Goal: Task Accomplishment & Management: Manage account settings

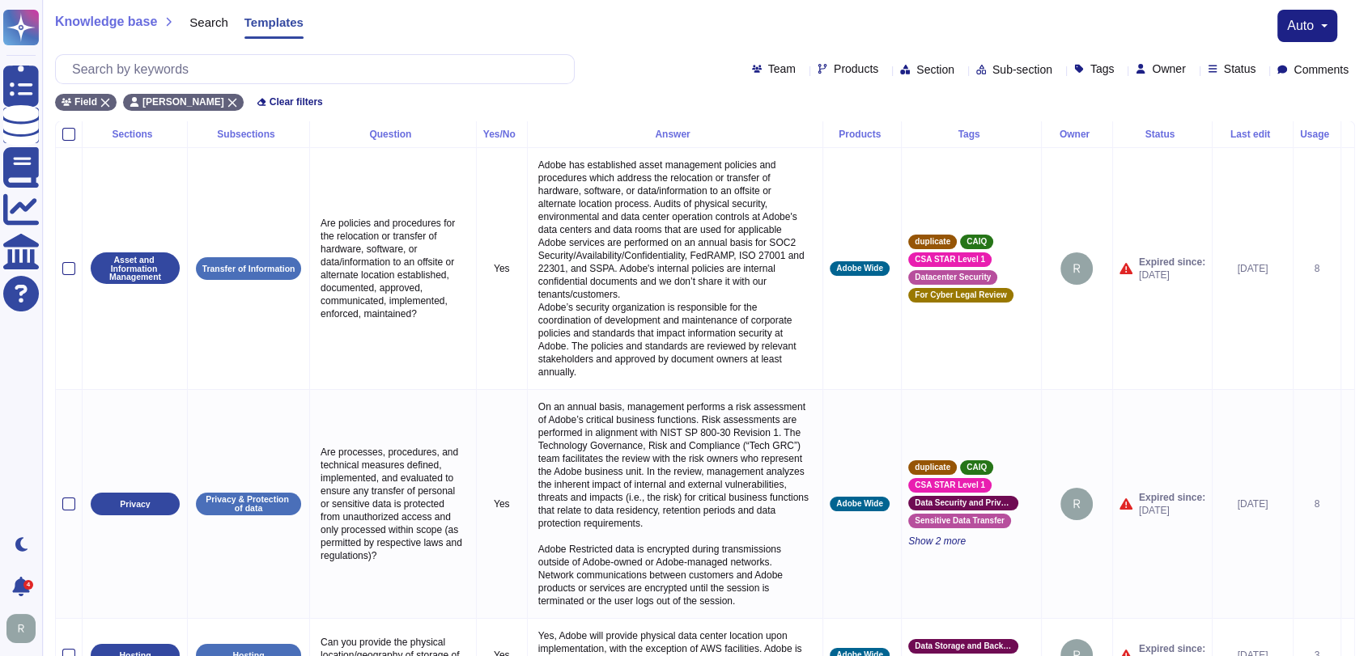
click at [903, 28] on div "Knowledge base Search Templates auto" at bounding box center [705, 26] width 1300 height 32
click at [894, 26] on div "Knowledge base Search Templates auto" at bounding box center [705, 26] width 1300 height 32
click at [768, 15] on div "Knowledge base Search Templates auto" at bounding box center [705, 26] width 1300 height 32
click at [401, 17] on div "Knowledge base Search Templates auto" at bounding box center [705, 26] width 1300 height 32
click at [360, 15] on div "Knowledge base Search Templates auto" at bounding box center [705, 26] width 1300 height 32
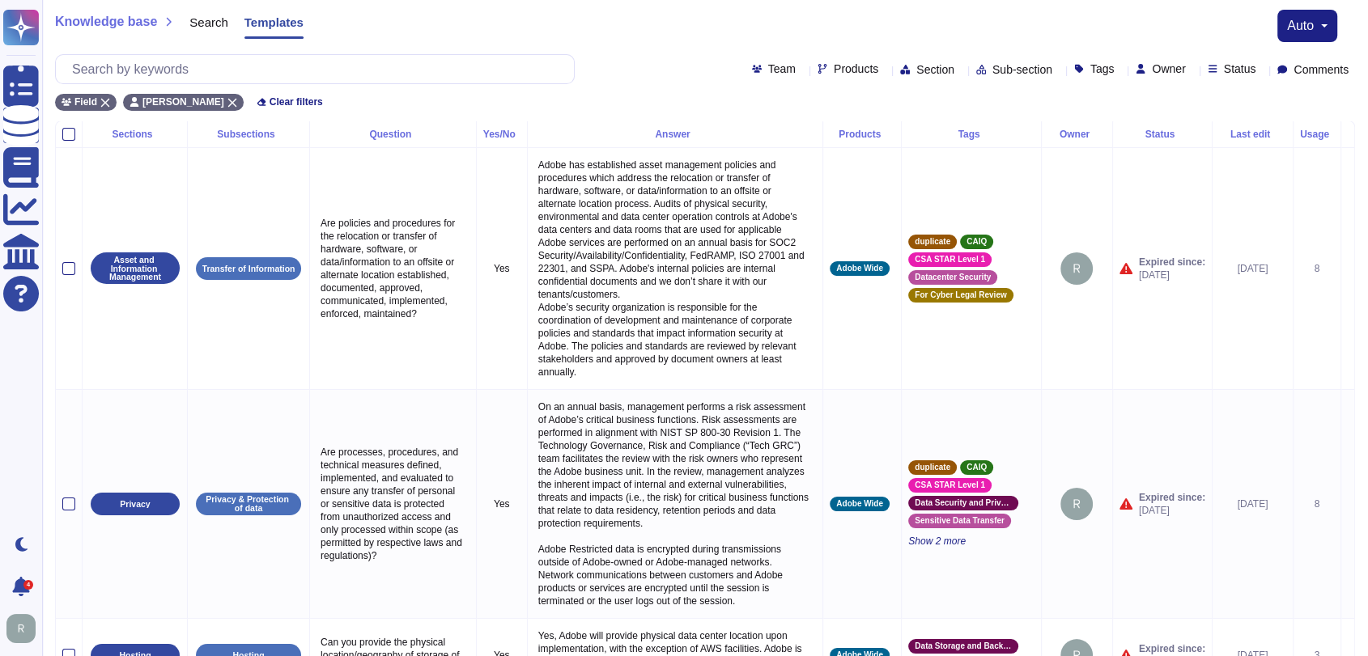
click at [206, 28] on span "Search" at bounding box center [208, 22] width 39 height 12
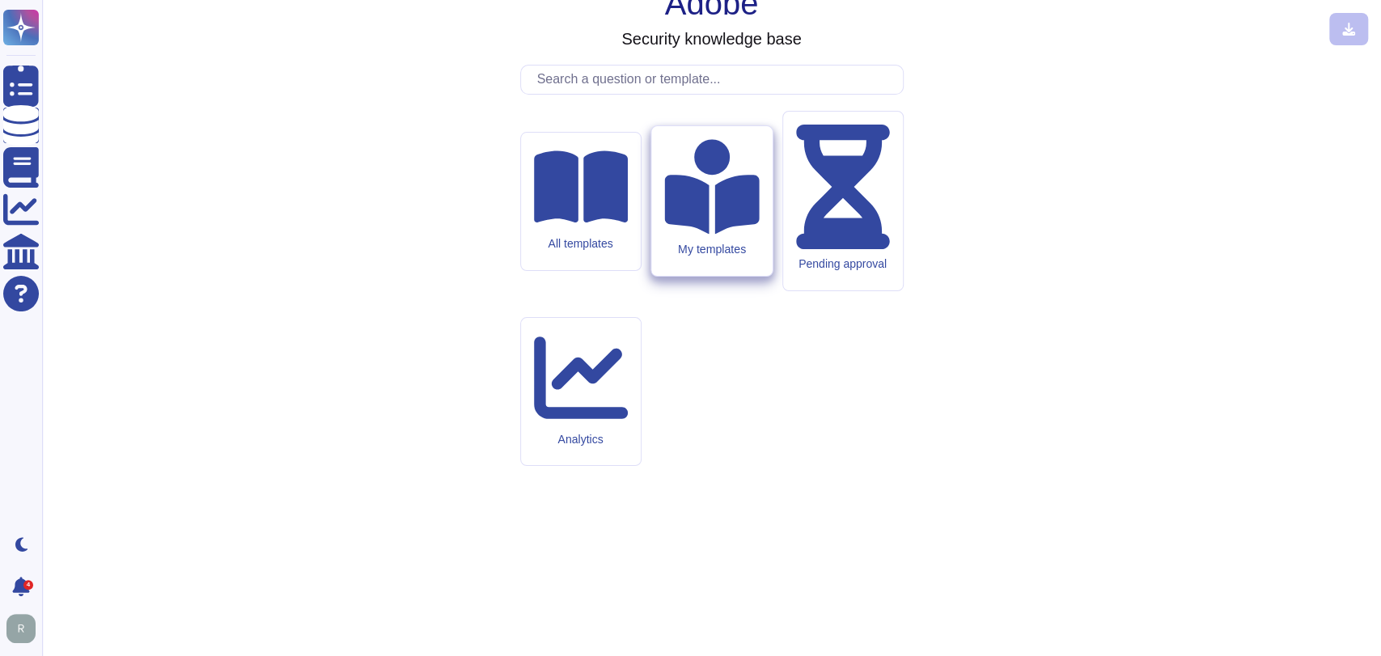
click at [736, 257] on div "My templates" at bounding box center [711, 250] width 95 height 14
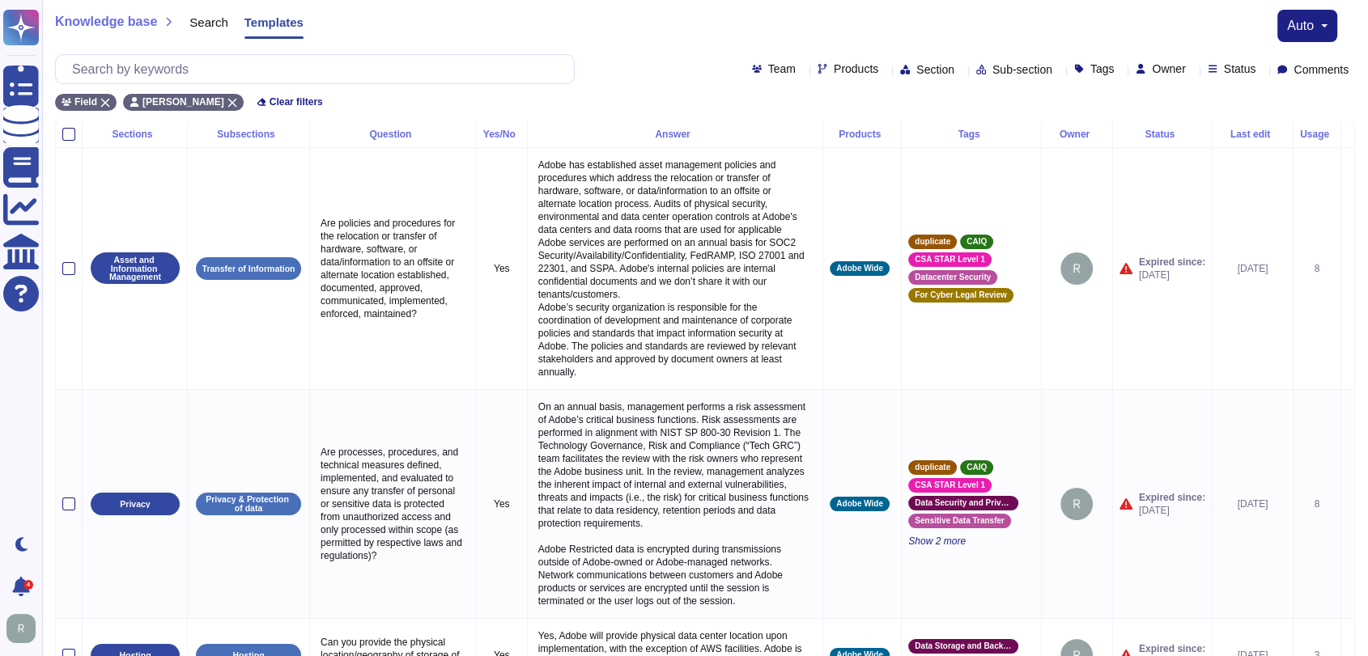
click at [900, 15] on div "Knowledge base Search Templates auto" at bounding box center [705, 26] width 1300 height 32
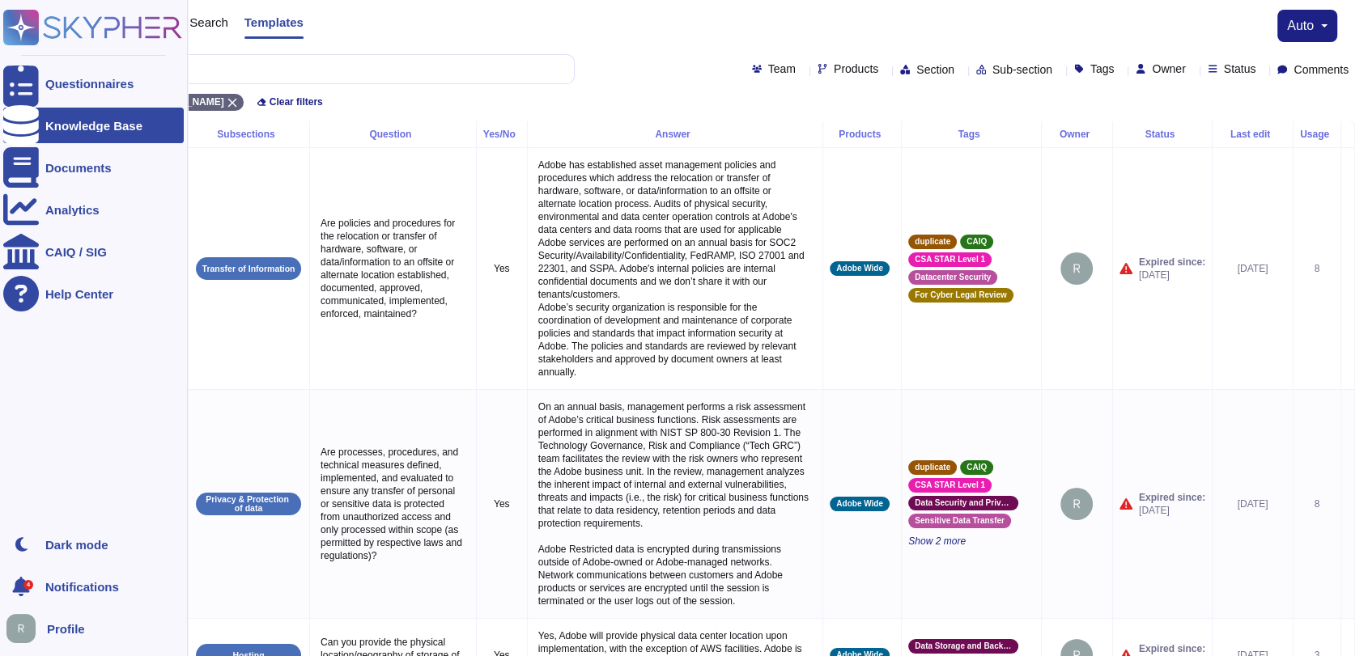
click at [75, 635] on div "Profile" at bounding box center [93, 629] width 180 height 36
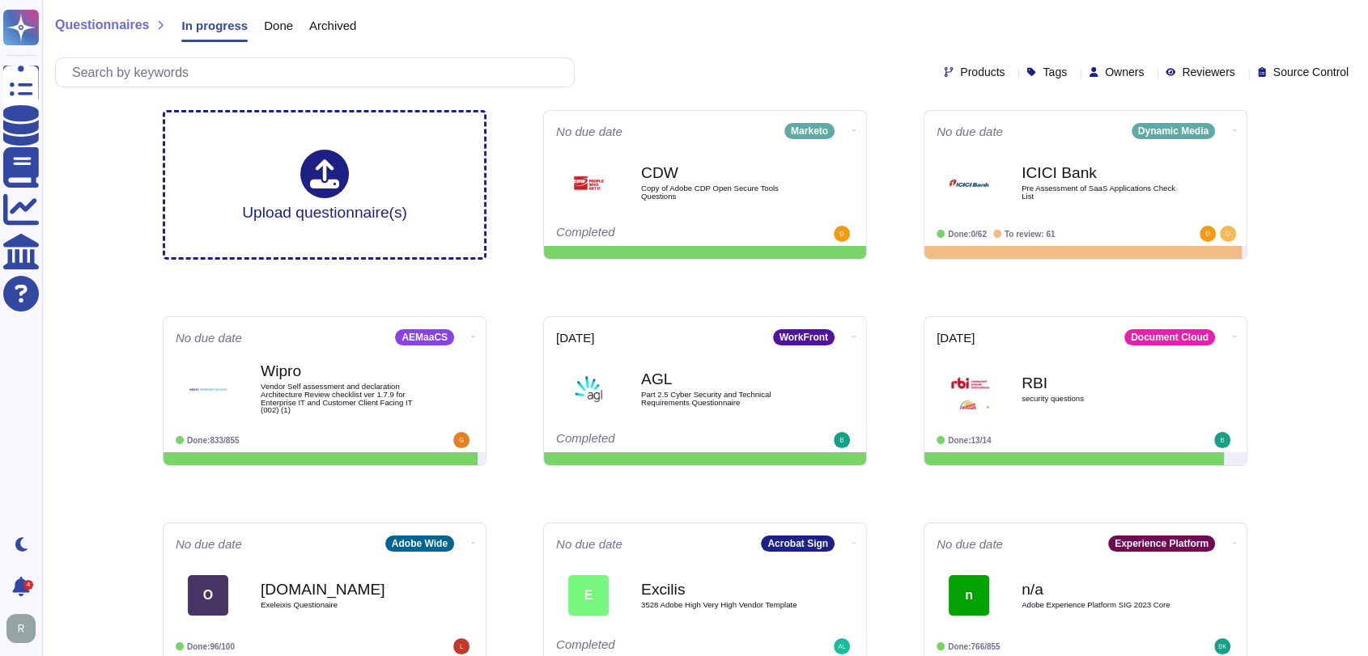
click at [686, 35] on div "Questionnaires In progress Done Archived" at bounding box center [705, 29] width 1300 height 32
click at [688, 32] on div "Questionnaires In progress Done Archived" at bounding box center [705, 29] width 1300 height 32
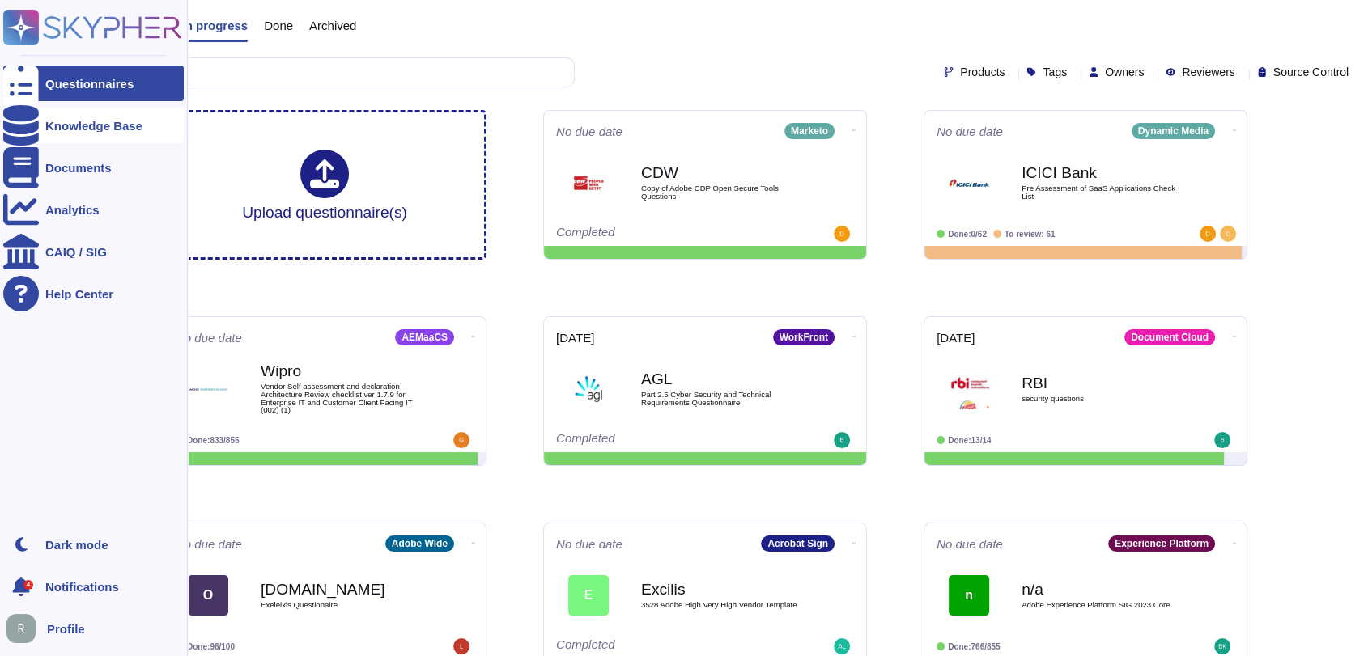
click at [78, 122] on div "Knowledge Base" at bounding box center [93, 126] width 97 height 12
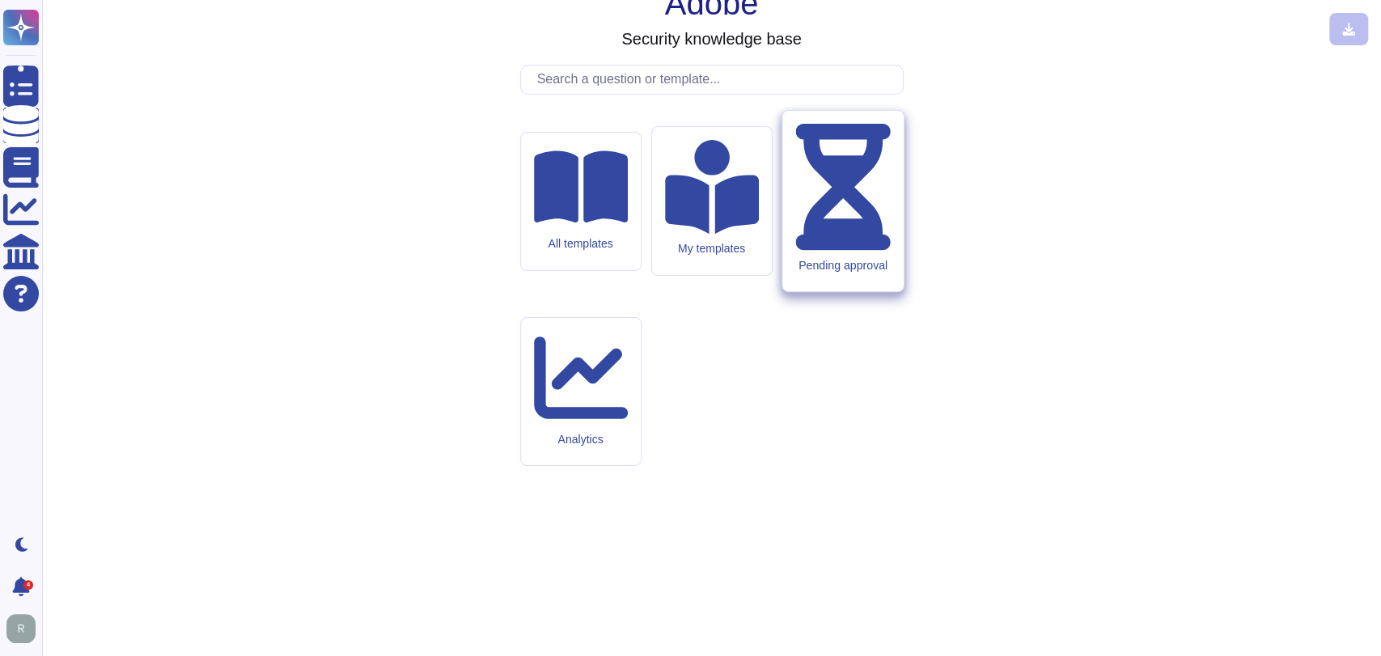
click at [866, 292] on div "Pending approval" at bounding box center [843, 201] width 121 height 181
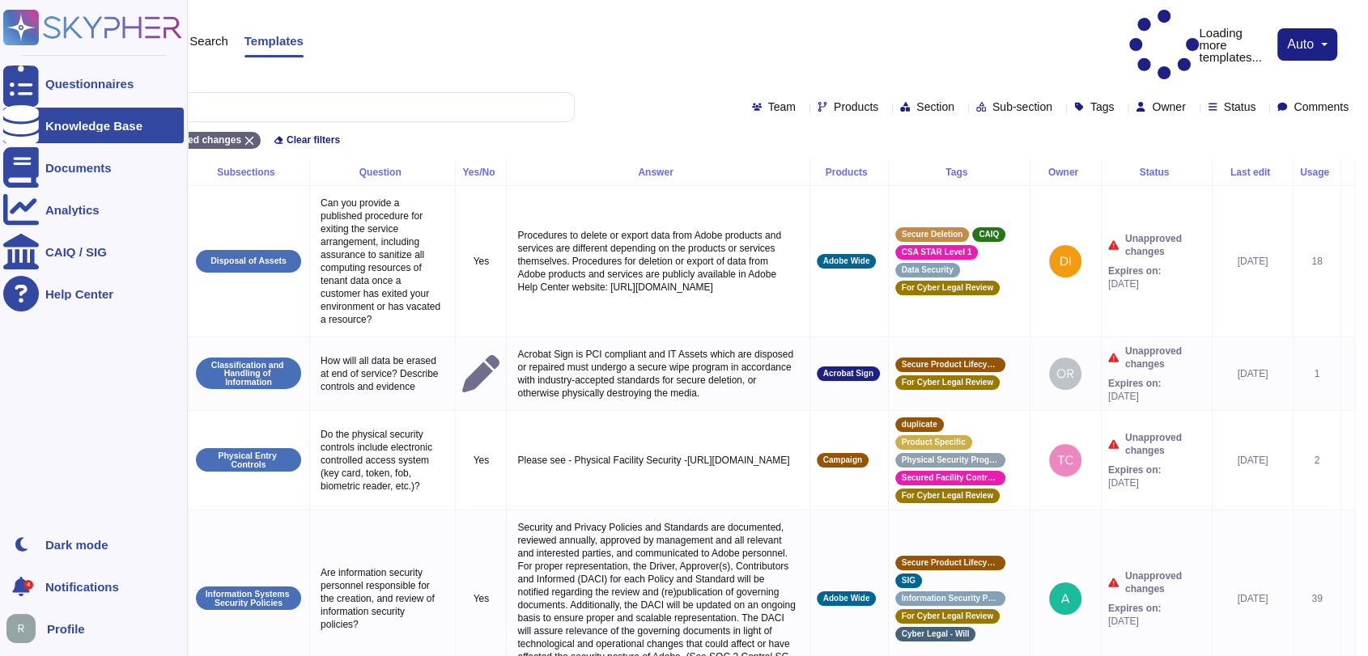
click at [26, 622] on img at bounding box center [20, 628] width 29 height 29
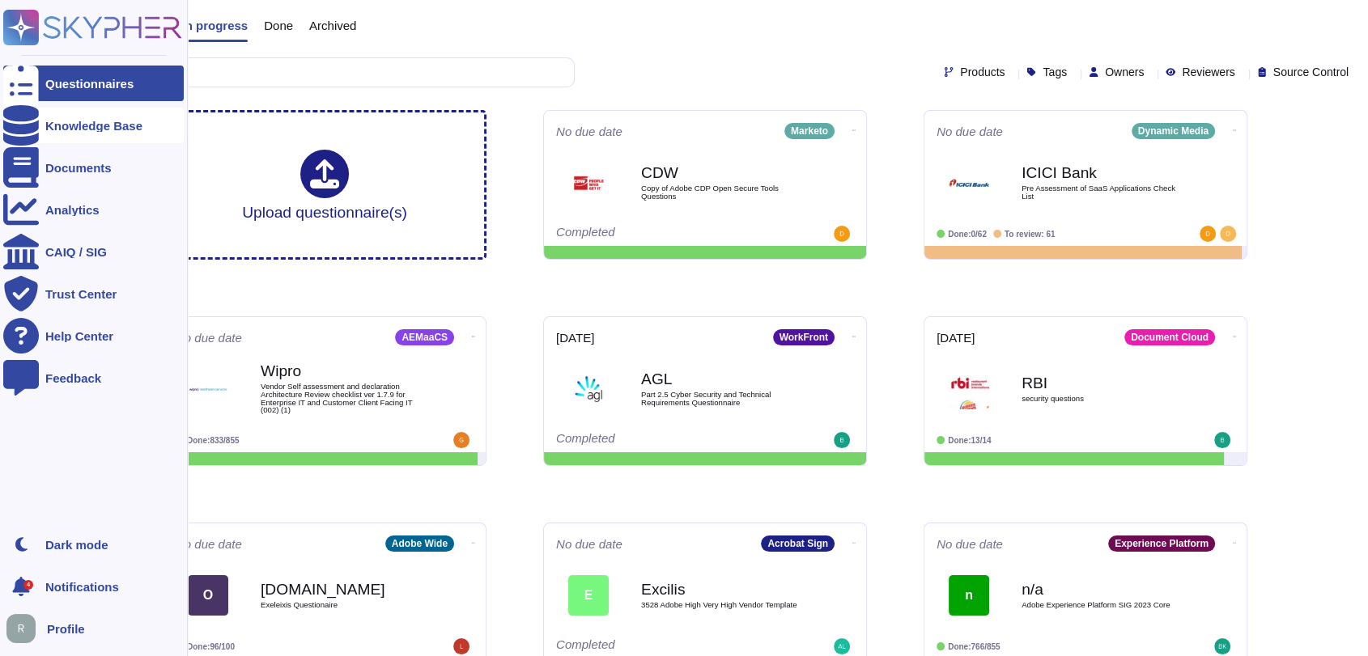
click at [91, 129] on div "Knowledge Base" at bounding box center [93, 126] width 97 height 12
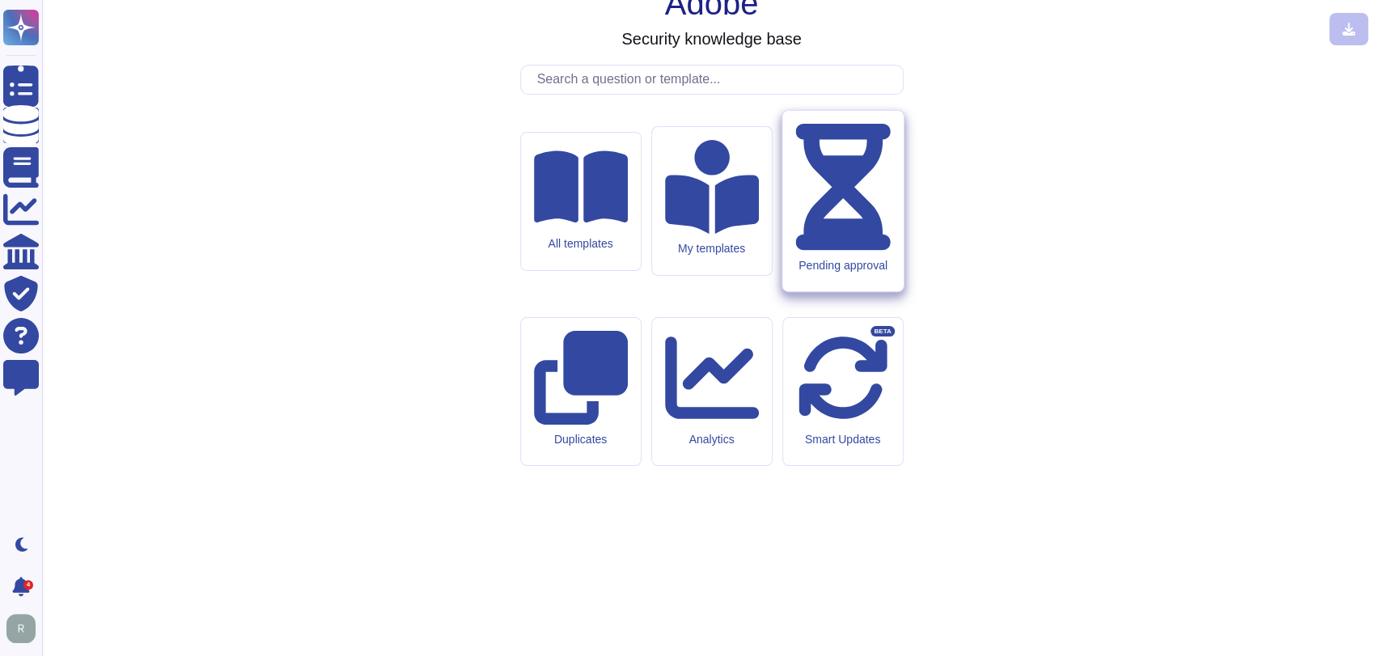
click at [856, 292] on div "Pending approval" at bounding box center [843, 201] width 121 height 181
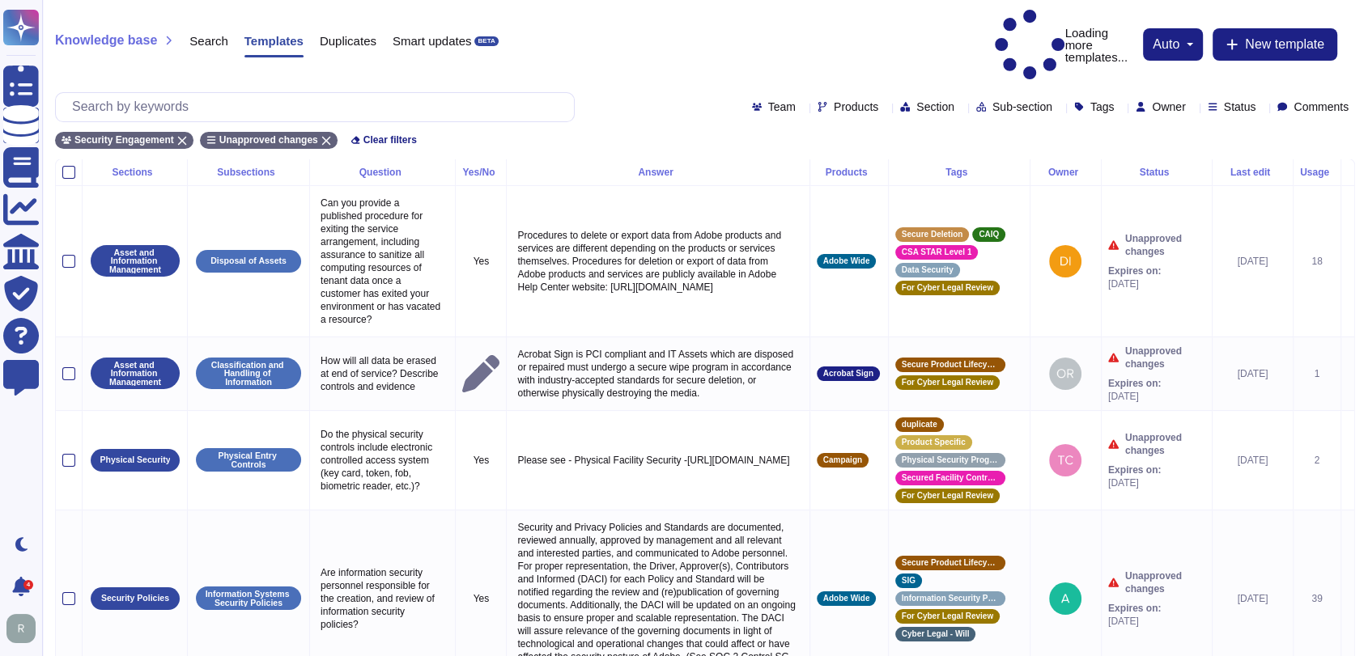
click at [783, 29] on div "Knowledge base Search Templates Duplicates Smart updates BETA Loading more temp…" at bounding box center [705, 45] width 1300 height 70
click at [782, 27] on div "Knowledge base Search Templates Duplicates Smart updates BETA Loading more temp…" at bounding box center [705, 45] width 1300 height 70
click at [651, 122] on div "Security Engagement Unapproved changes Clear filters" at bounding box center [705, 135] width 1300 height 27
click at [605, 122] on div "Security Engagement Unapproved changes Clear filters" at bounding box center [705, 135] width 1300 height 27
click at [1155, 101] on span "Owner" at bounding box center [1168, 106] width 33 height 11
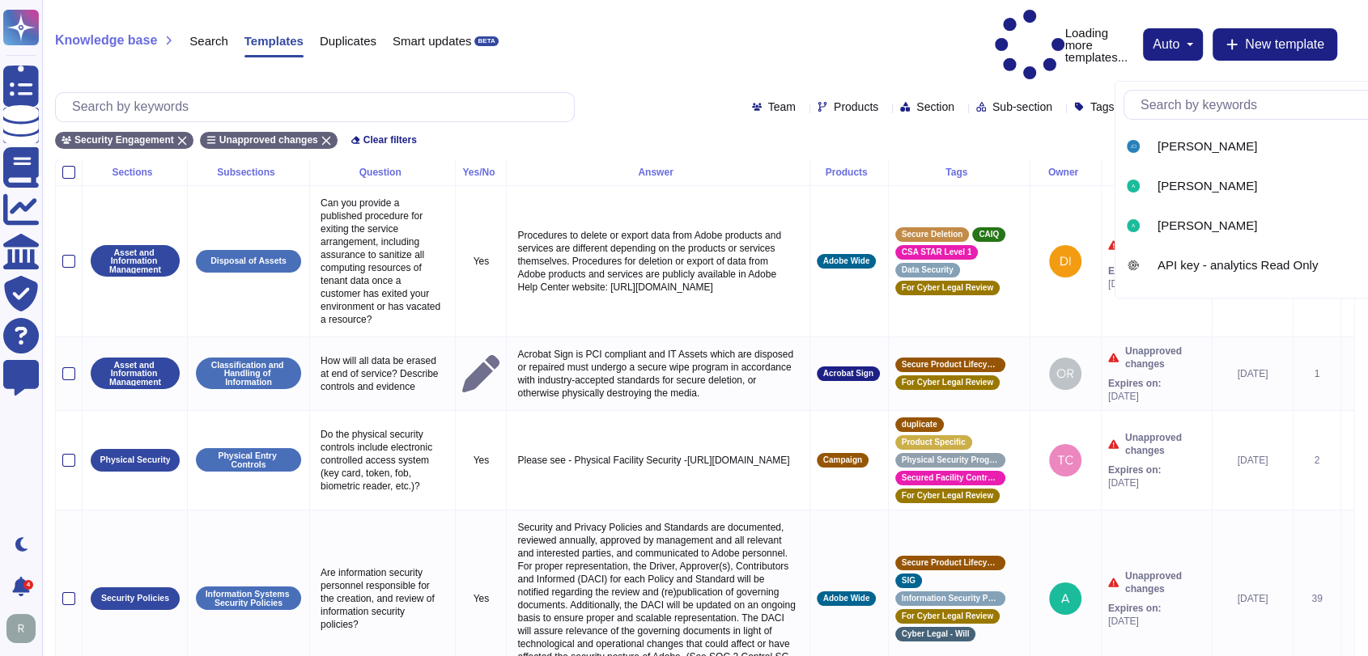
click at [1029, 122] on div "Security Engagement Unapproved changes Clear filters" at bounding box center [705, 135] width 1300 height 27
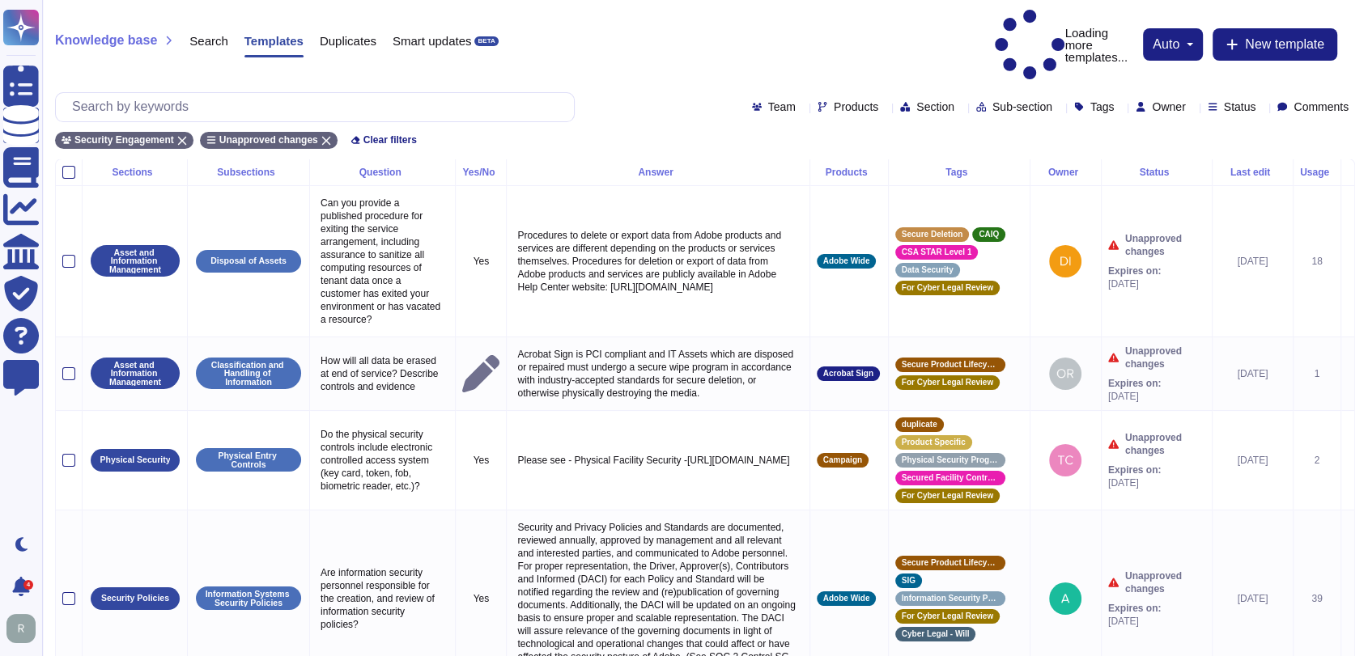
click at [828, 21] on div "Knowledge base Search Templates Duplicates Smart updates BETA Loading more temp…" at bounding box center [705, 45] width 1300 height 70
click at [719, 29] on div "Knowledge base Search Templates Duplicates Smart updates BETA Loading more temp…" at bounding box center [705, 45] width 1300 height 70
click at [644, 29] on div "Knowledge base Search Templates Duplicates Smart updates BETA Loading more temp…" at bounding box center [705, 45] width 1300 height 70
click at [321, 136] on icon at bounding box center [325, 140] width 9 height 9
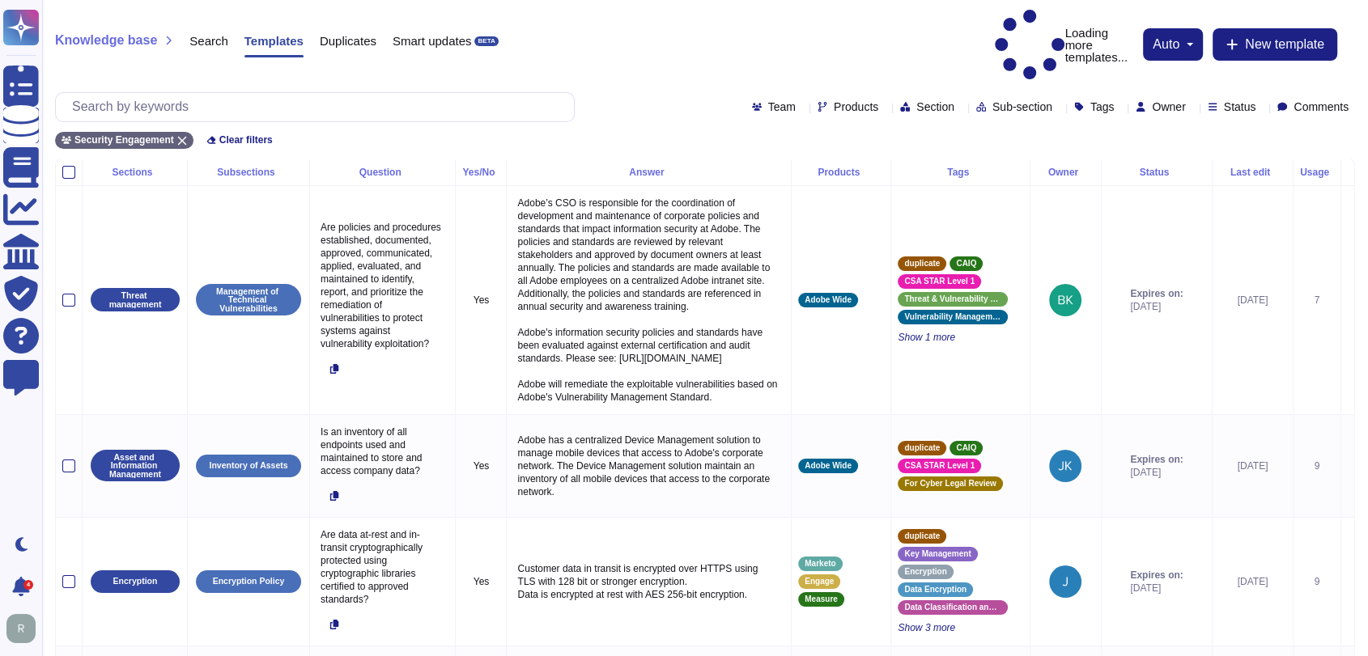
click at [333, 122] on div "Security Engagement Clear filters" at bounding box center [705, 135] width 1300 height 27
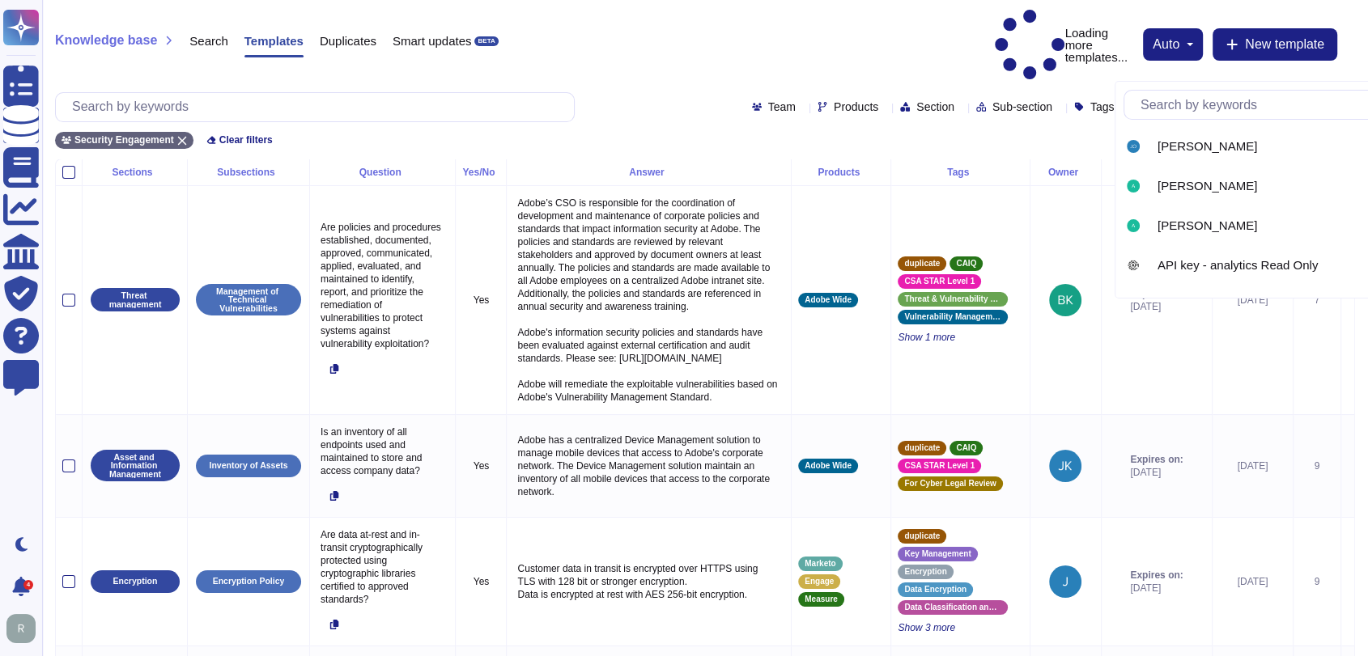
click at [1184, 107] on input "text" at bounding box center [1285, 105] width 306 height 28
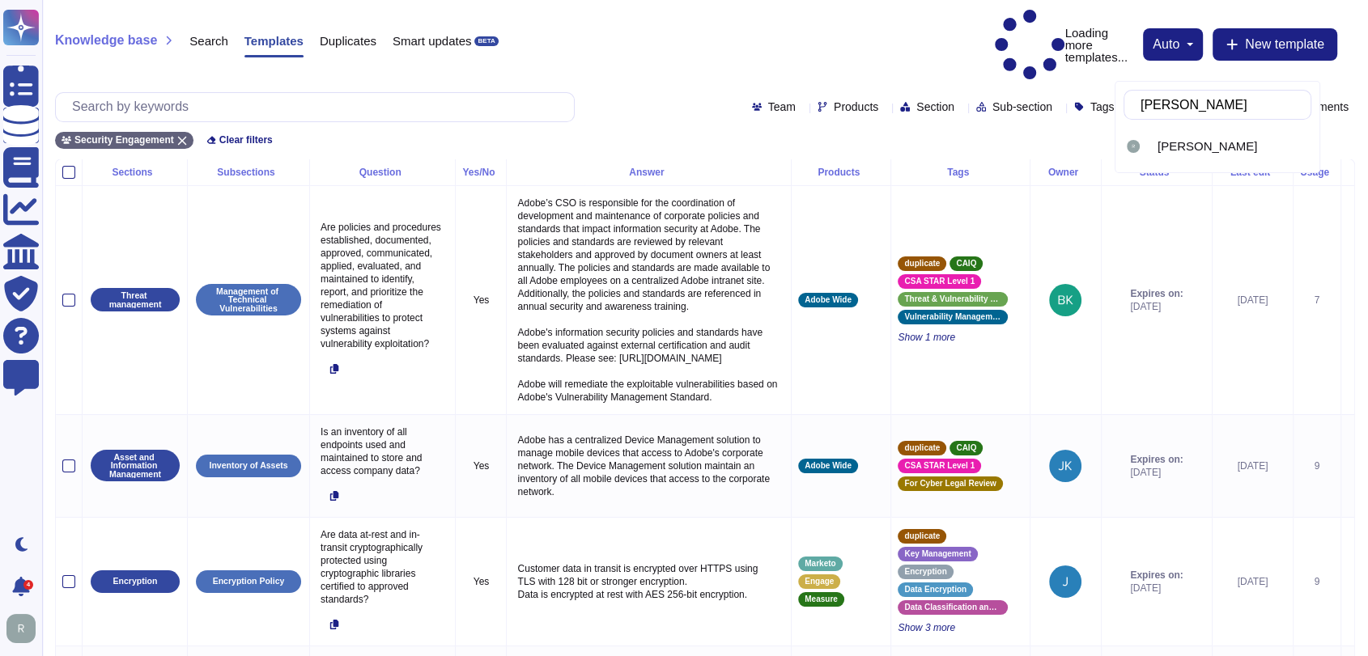
click at [1211, 100] on input "text" at bounding box center [1221, 105] width 178 height 28
type input "[PERSON_NAME]"
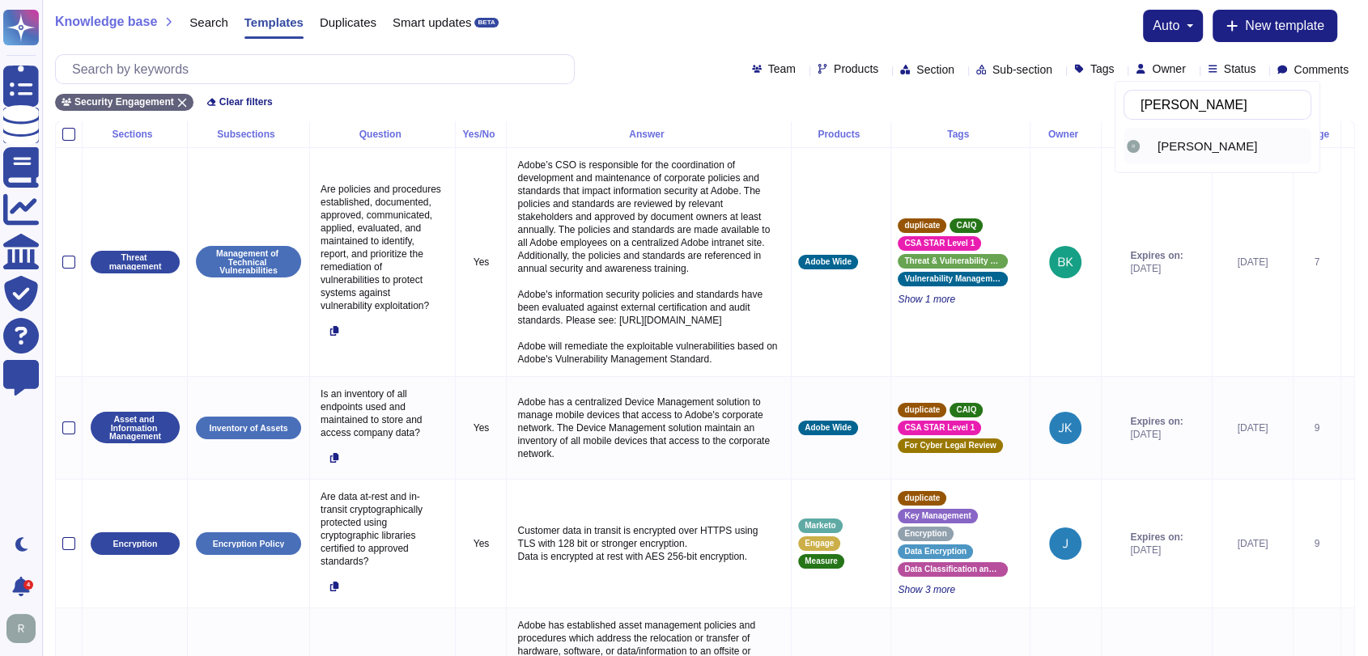
click at [1178, 139] on span "[PERSON_NAME]" at bounding box center [1207, 146] width 100 height 15
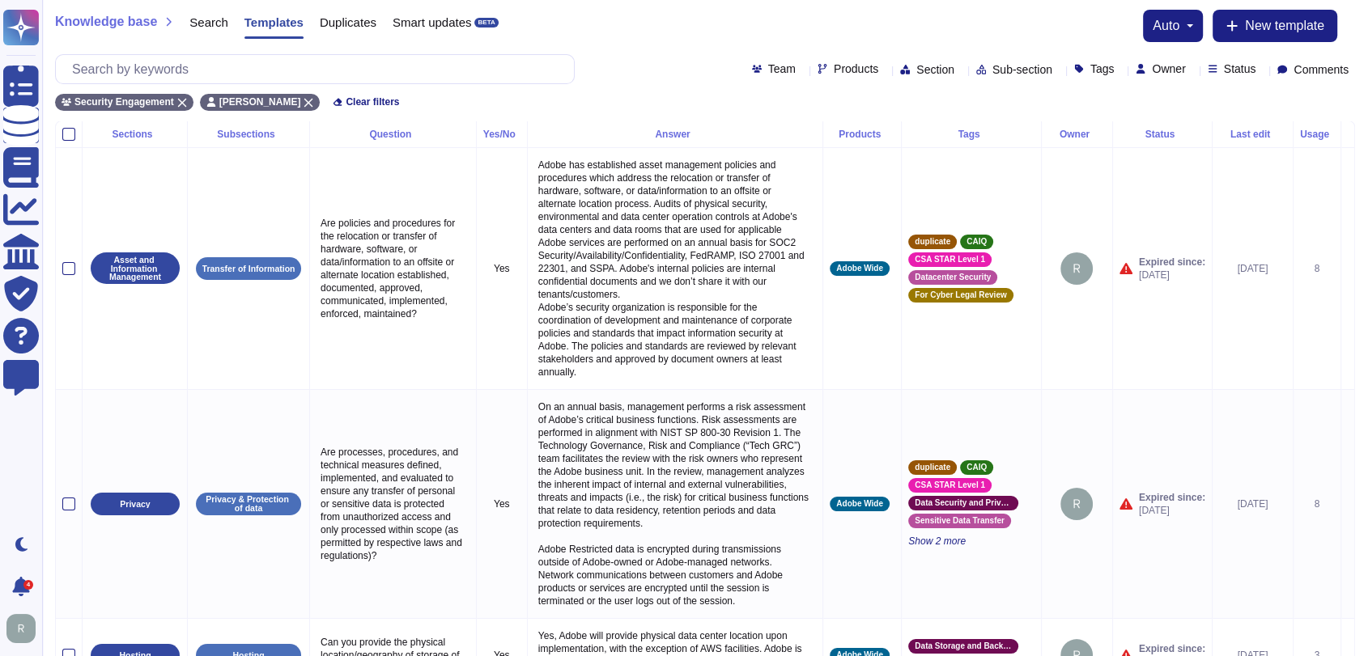
click at [639, 40] on div "Knowledge base Search Templates Duplicates Smart updates BETA auto New template" at bounding box center [705, 26] width 1300 height 32
click at [651, 61] on div "Team Products Section Sub-section Tags Owner Status Comments" at bounding box center [705, 69] width 1300 height 30
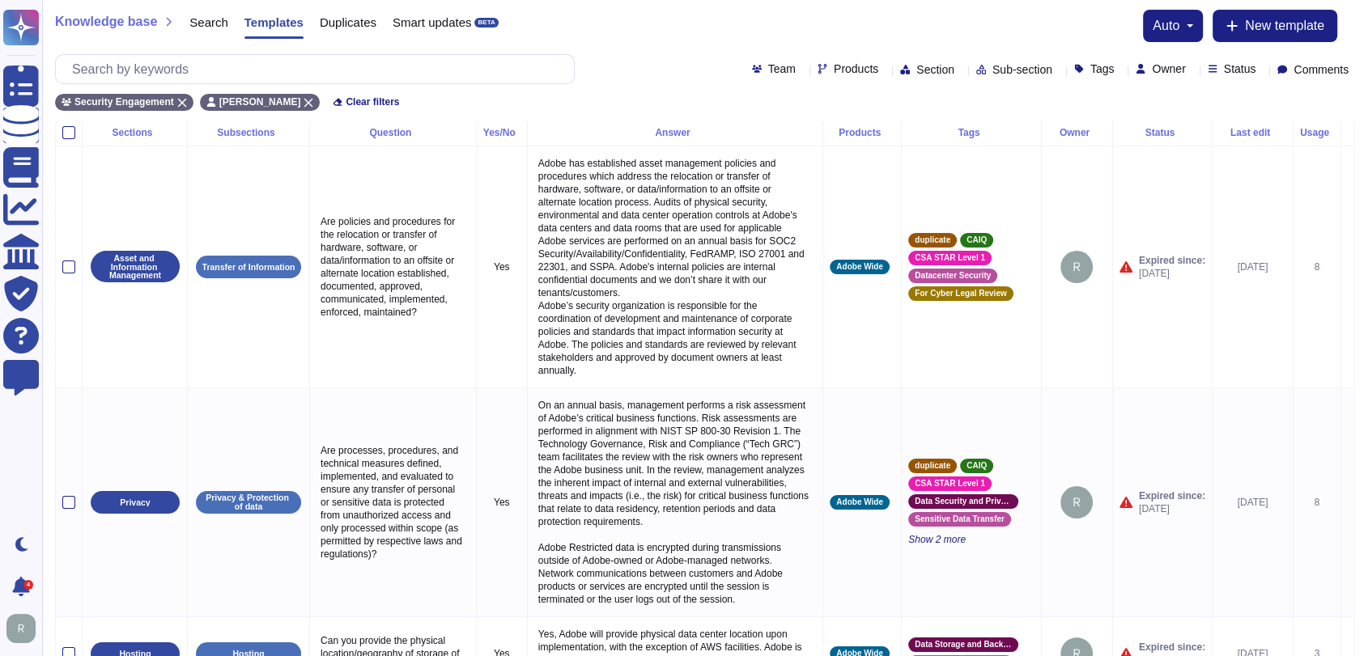
click at [919, 18] on div "Knowledge base Search Templates Duplicates Smart updates BETA auto New template" at bounding box center [705, 26] width 1300 height 32
click at [1302, 133] on div "Usage" at bounding box center [1317, 132] width 34 height 10
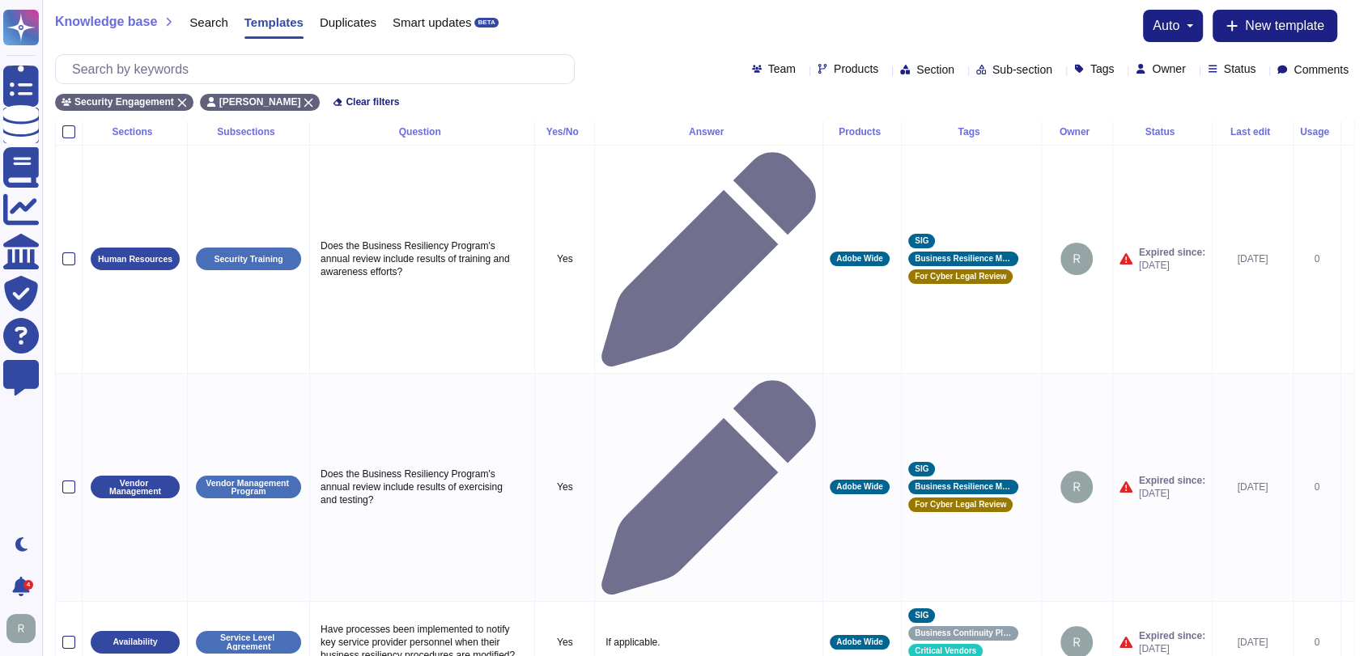
click at [1302, 134] on div "Usage" at bounding box center [1317, 132] width 34 height 10
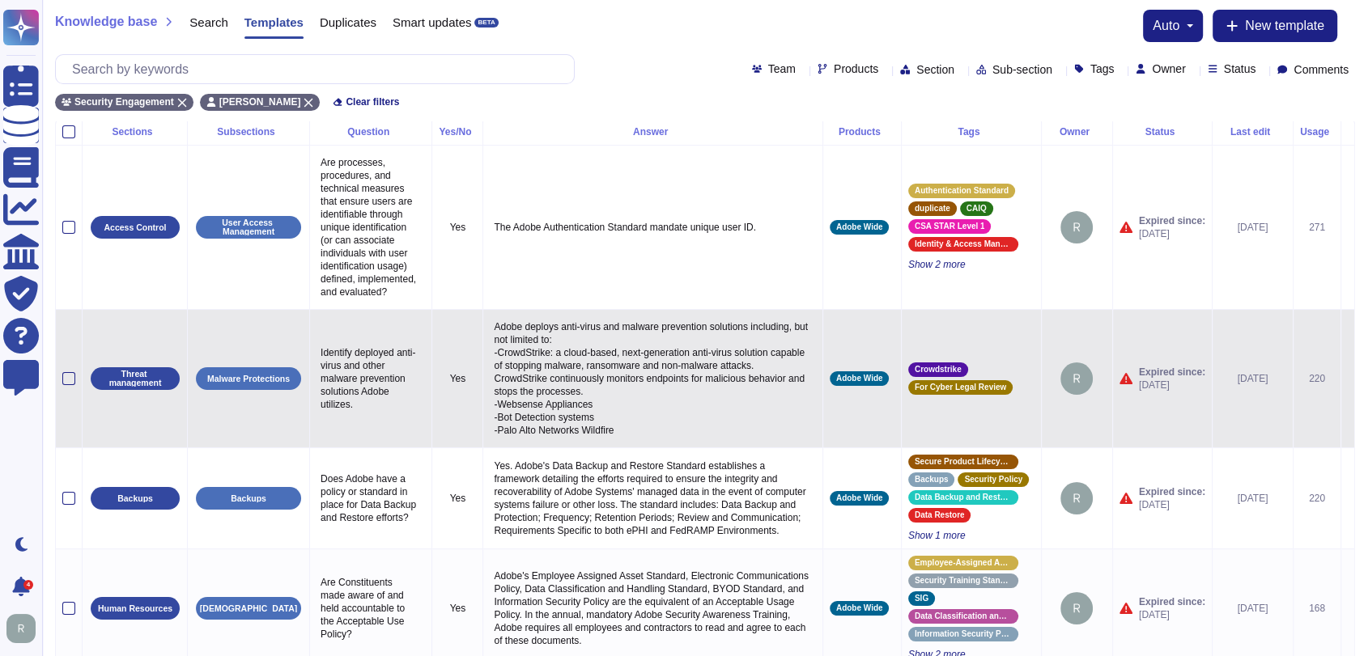
scroll to position [2, 0]
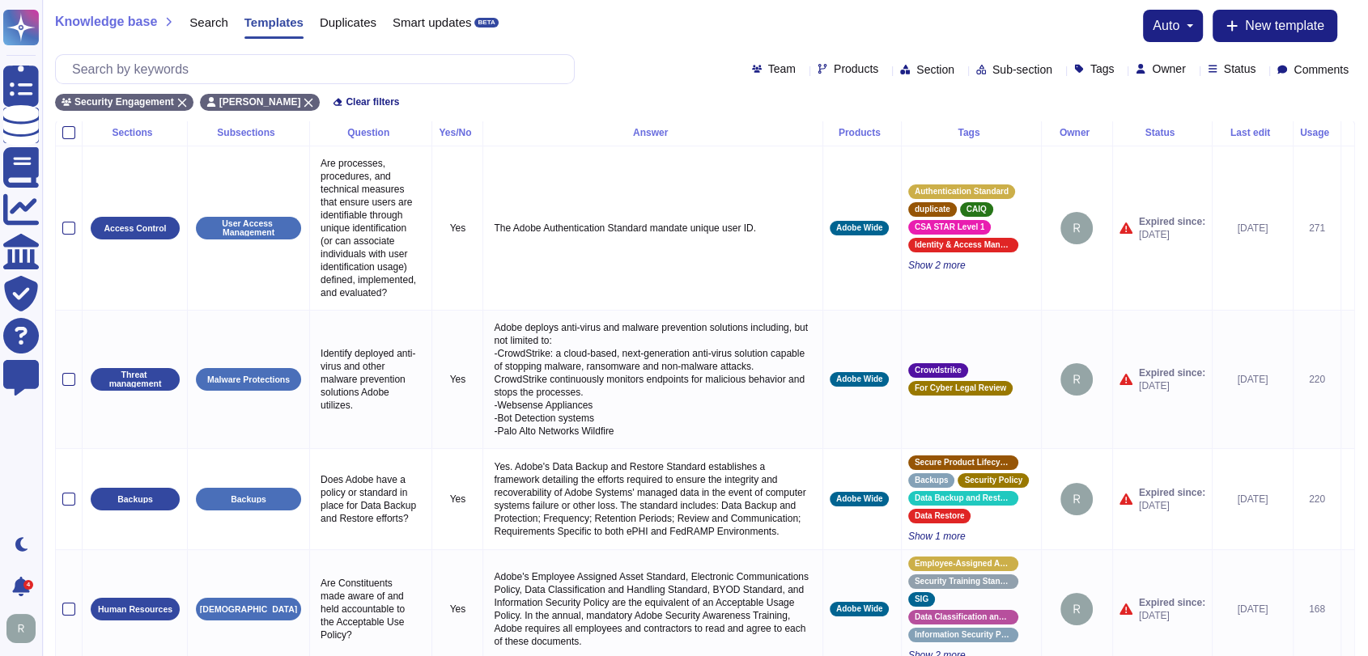
click at [1179, 133] on icon at bounding box center [1179, 133] width 0 height 0
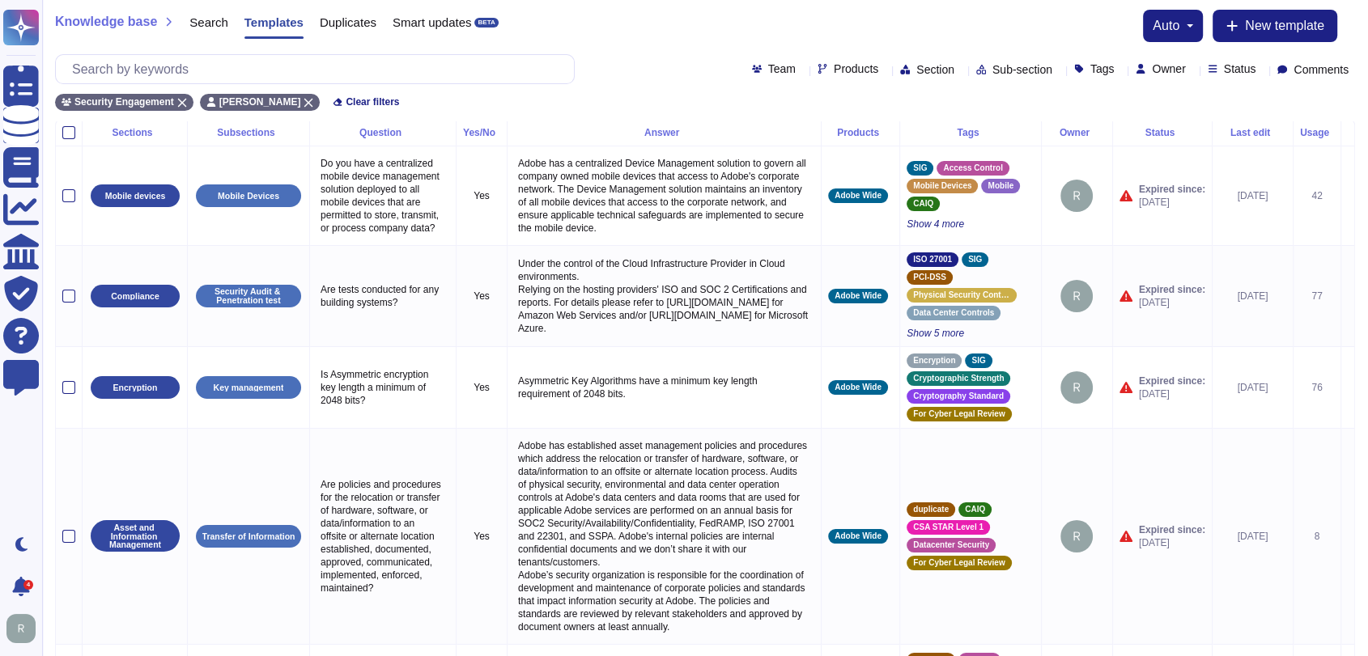
click at [1157, 131] on div "Status" at bounding box center [1162, 133] width 86 height 10
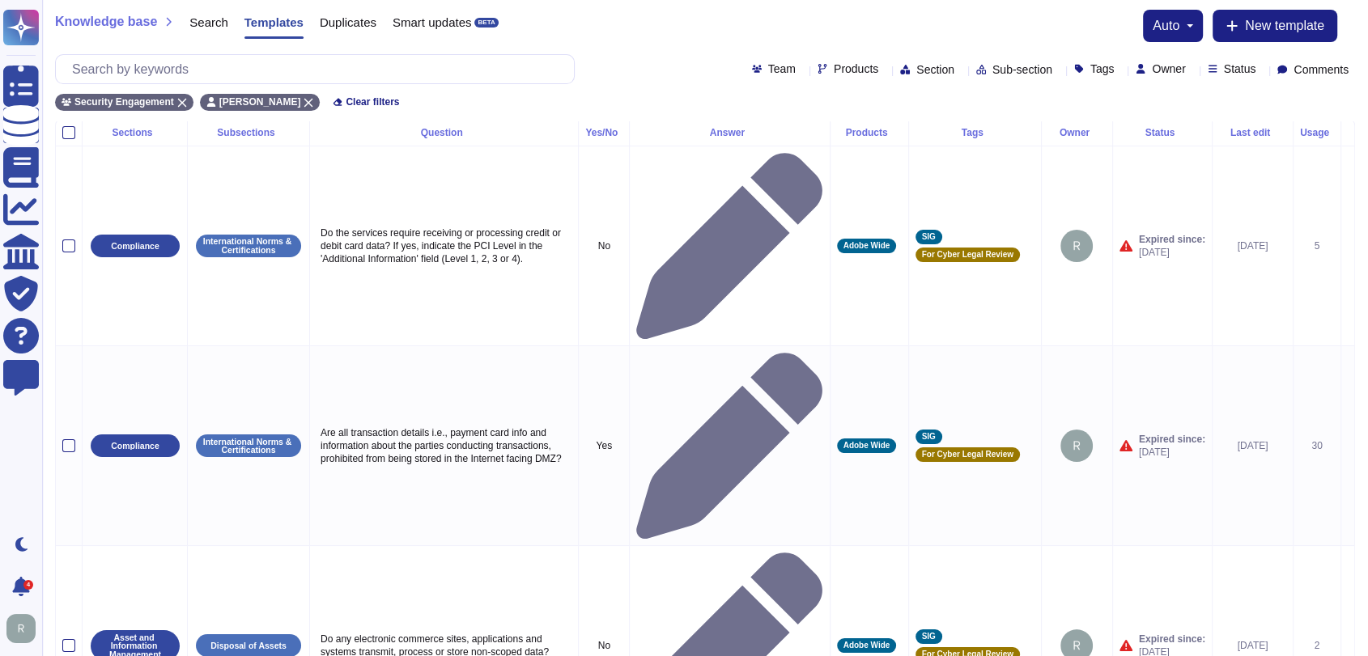
click at [1300, 131] on div "Usage" at bounding box center [1317, 133] width 34 height 10
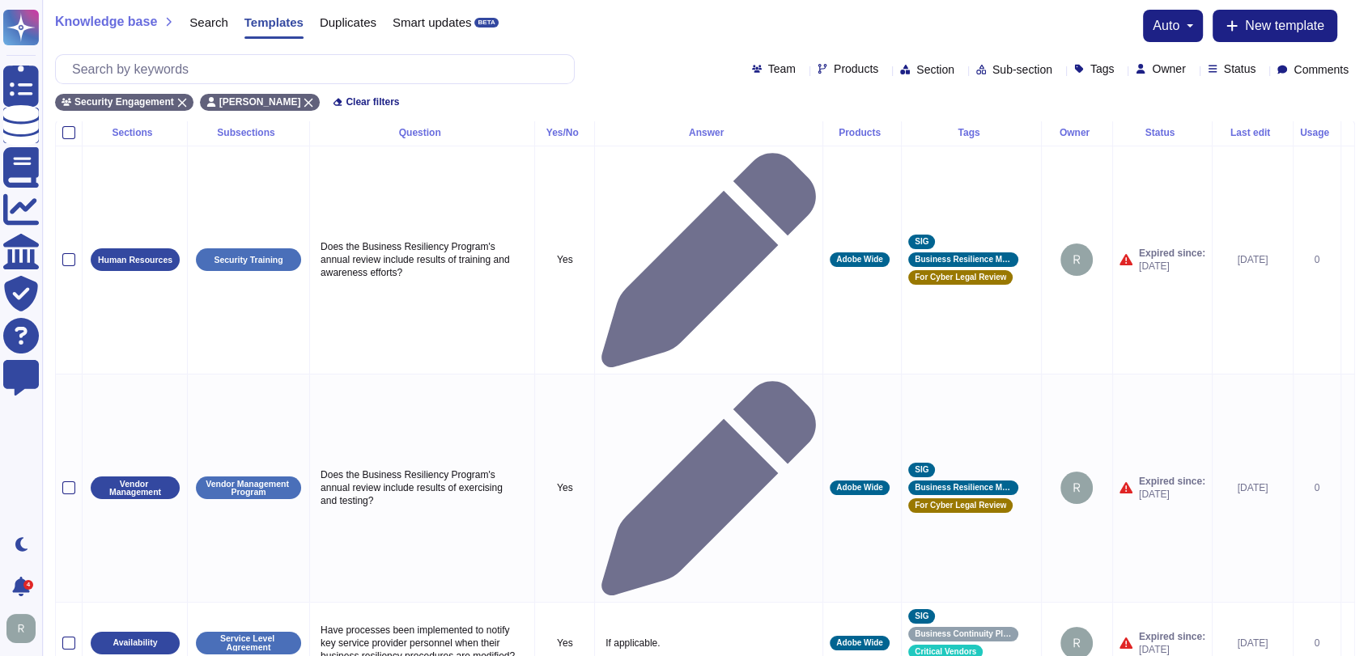
click at [1300, 131] on div "Usage" at bounding box center [1317, 133] width 34 height 10
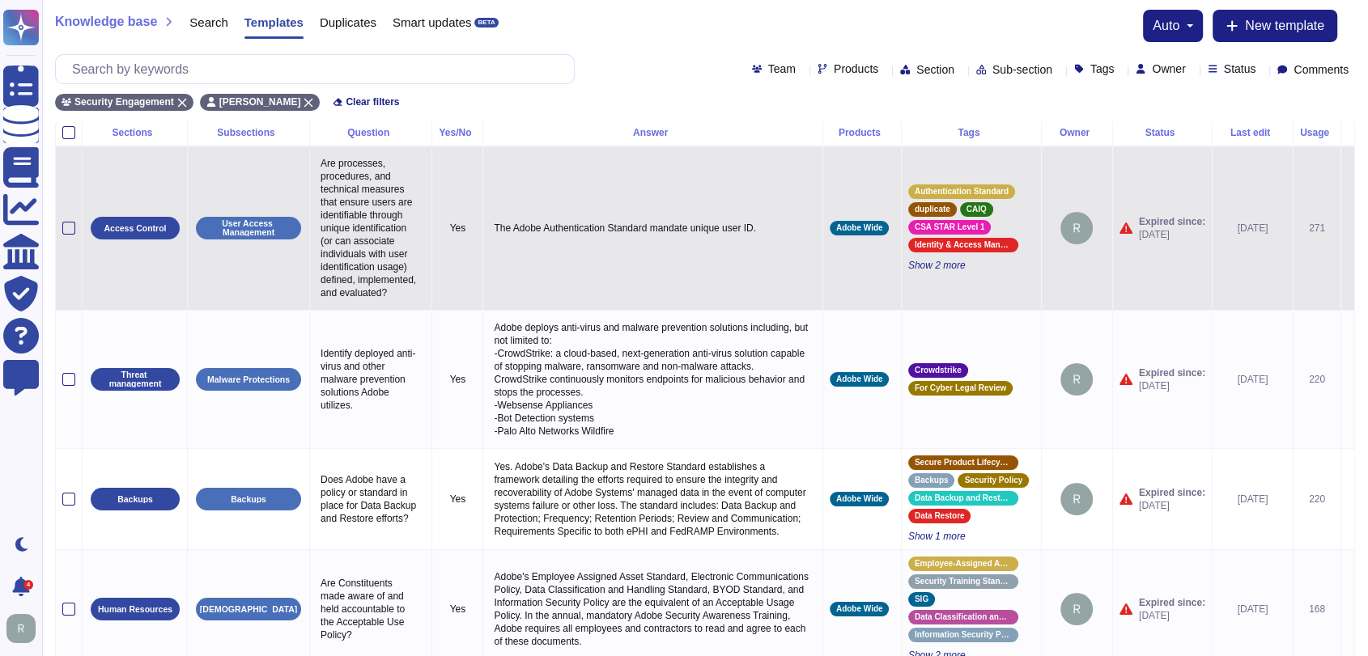
click at [360, 261] on p "Are processes, procedures, and technical measures that ensure users are identif…" at bounding box center [370, 228] width 108 height 151
type textarea "Are processes, procedures, and technical measures that ensure users are identif…"
click at [618, 293] on td "The Adobe Authentication Standard mandate unique user ID." at bounding box center [652, 228] width 339 height 164
click at [687, 239] on p "The Adobe Authentication Standard mandate unique user ID." at bounding box center [652, 228] width 325 height 21
type textarea "The Adobe Authentication Standard mandate unique user ID."
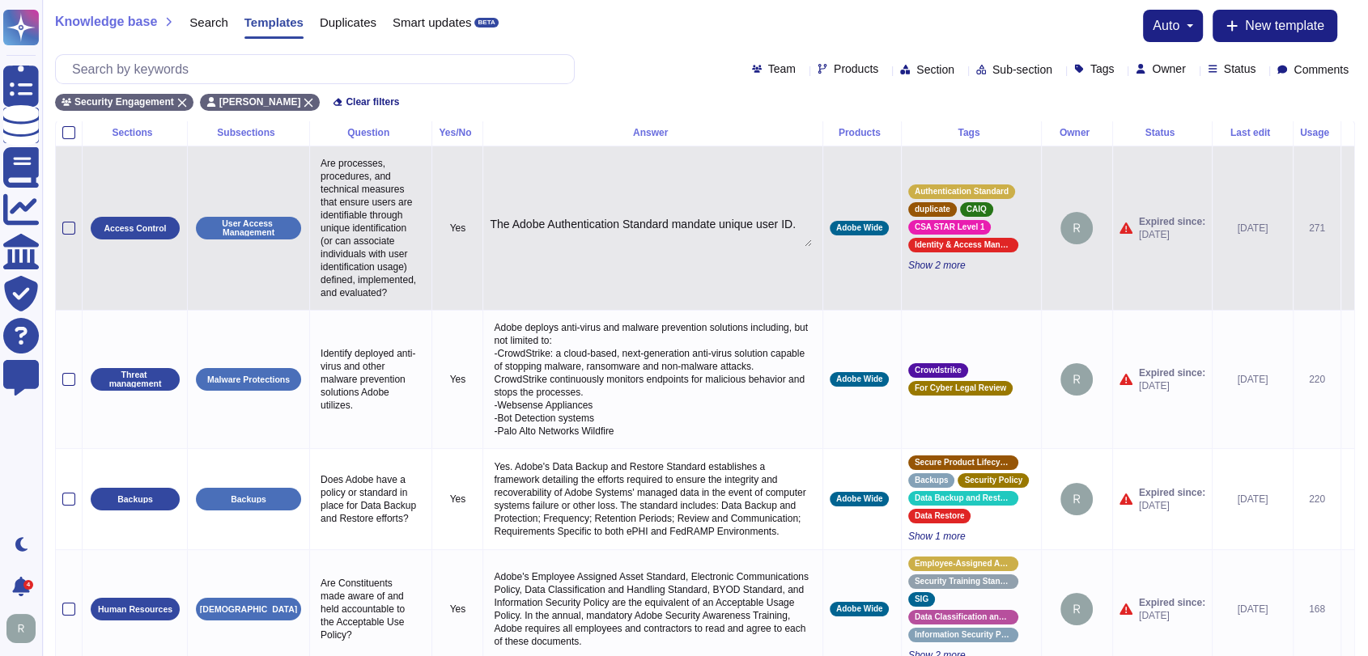
click at [694, 200] on td "The Adobe Authentication Standard mandate unique user ID. The Adobe Authenticat…" at bounding box center [652, 228] width 339 height 164
click at [699, 239] on p "The Adobe Authentication Standard mandate unique user ID." at bounding box center [652, 228] width 325 height 21
type textarea "The Adobe Authentication Standard mandate unique user ID applicable to Adobe Wi…"
click at [740, 310] on td "The Adobe Authentication Standard mandate unique user ID applicable to Adobe Wi…" at bounding box center [652, 228] width 339 height 164
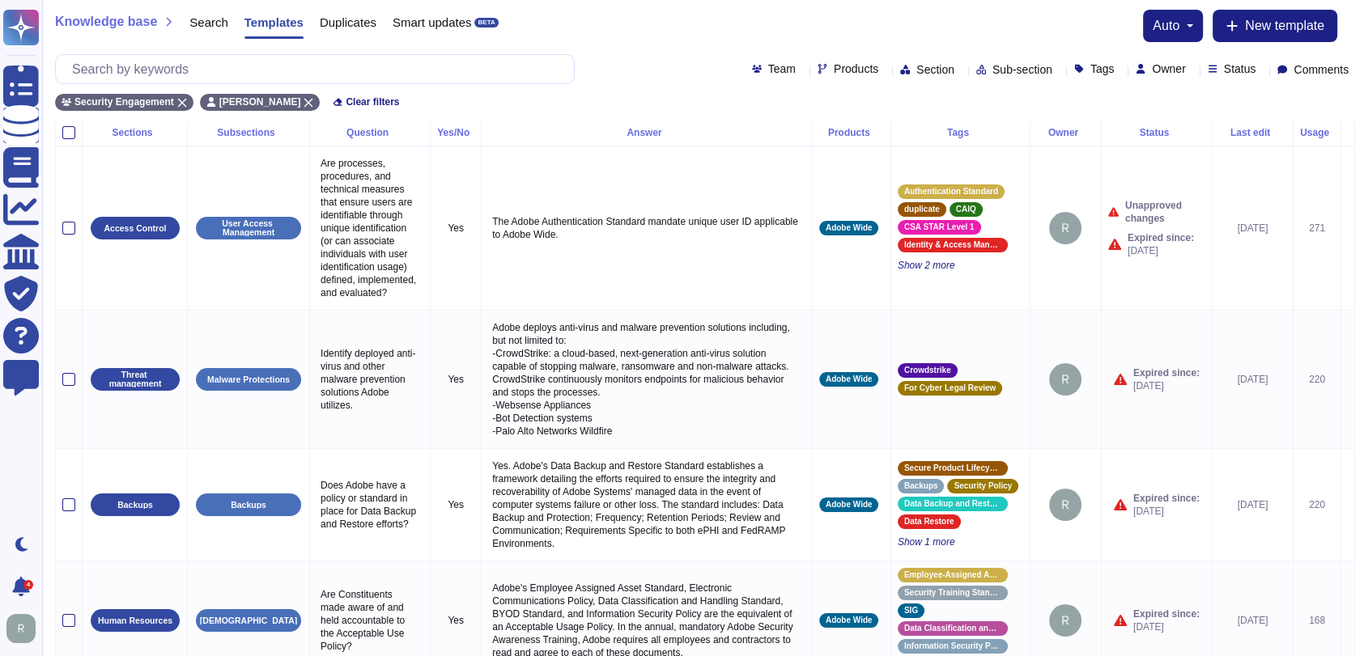
click at [757, 222] on p "The Adobe Authentication Standard mandate unique user ID applicable to Adobe Wi…" at bounding box center [646, 228] width 317 height 34
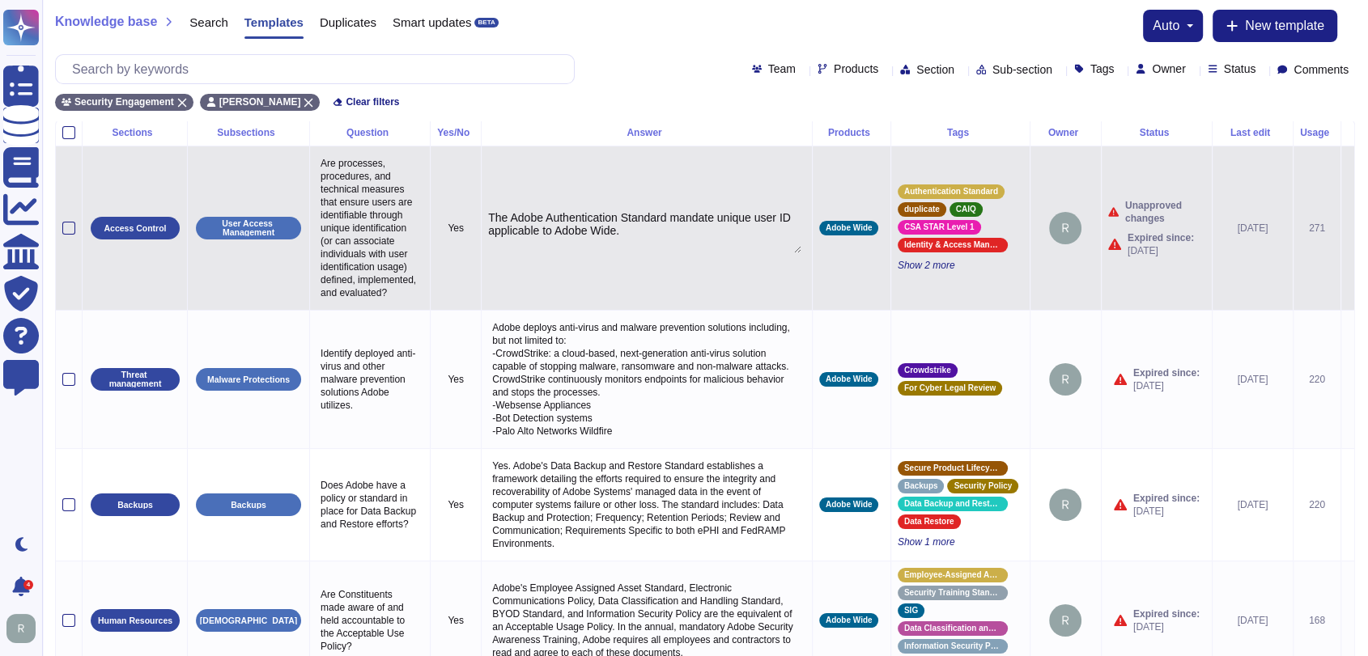
click at [790, 220] on textarea "The Adobe Authentication Standard mandate unique user ID applicable to Adobe Wi…" at bounding box center [644, 232] width 313 height 42
type textarea "The Adobe Authentication Standard mandate unique user ID."
click at [706, 310] on td "The Adobe Authentication Standard mandate unique user ID. The Adobe Authenticat…" at bounding box center [647, 228] width 331 height 164
click at [910, 270] on span "Show 2 more" at bounding box center [959, 265] width 125 height 13
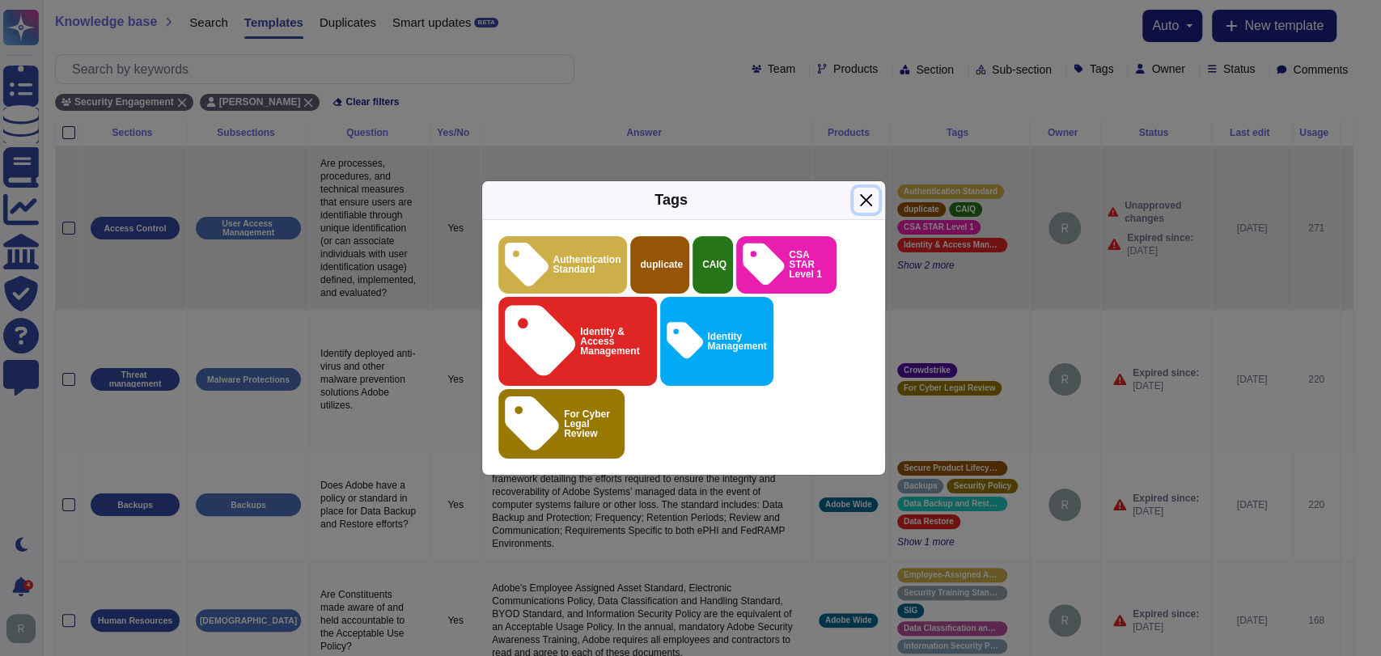
click at [866, 213] on button "Close" at bounding box center [866, 200] width 25 height 25
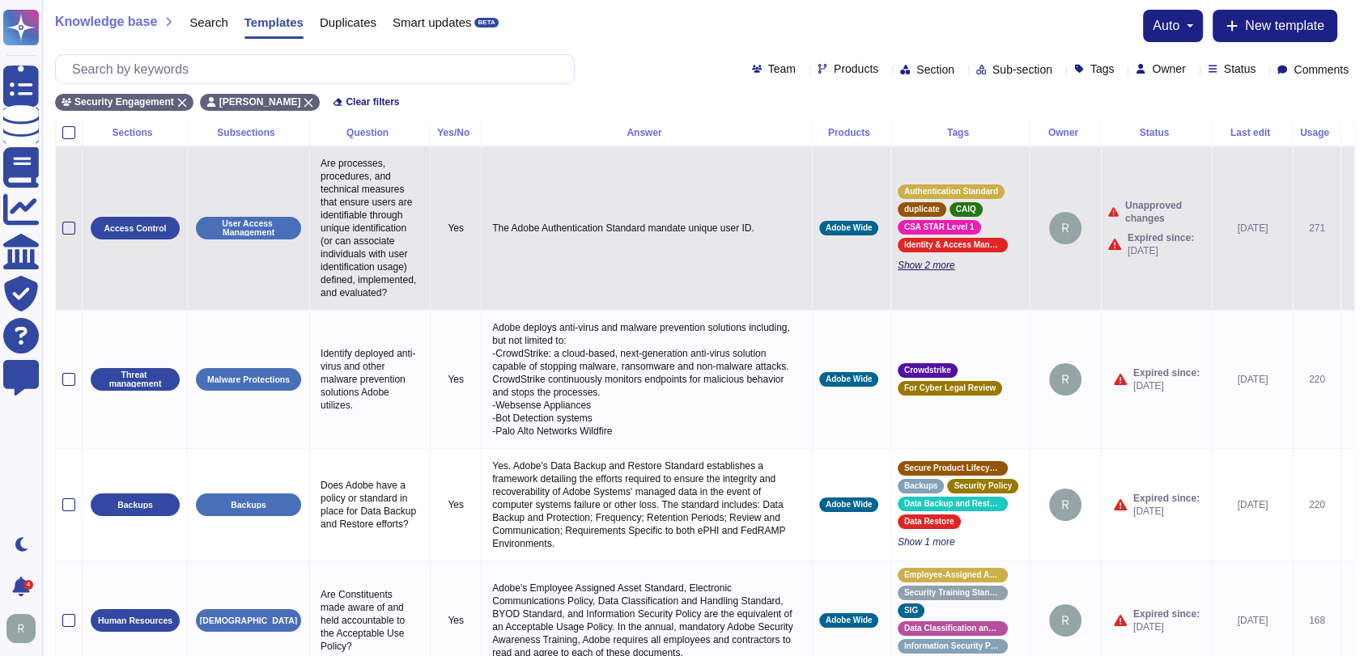
click at [922, 269] on span "Show 2 more" at bounding box center [959, 265] width 125 height 13
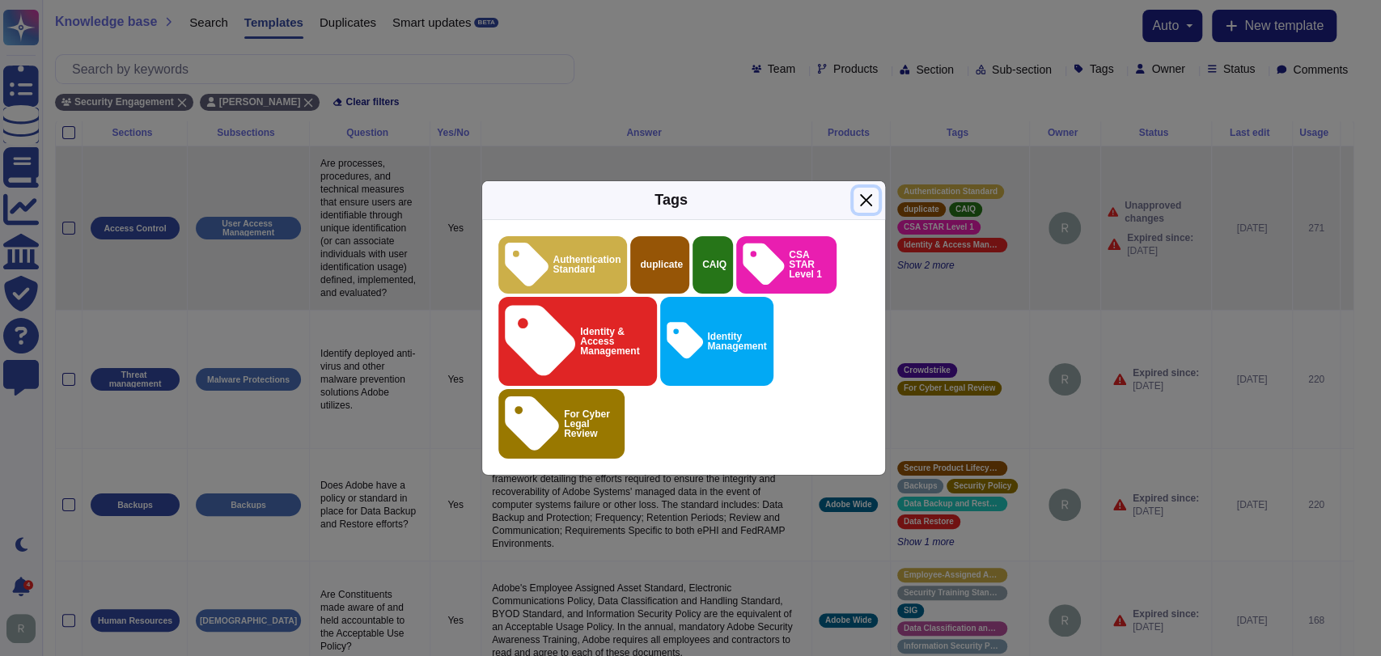
click at [868, 213] on button "Close" at bounding box center [866, 200] width 25 height 25
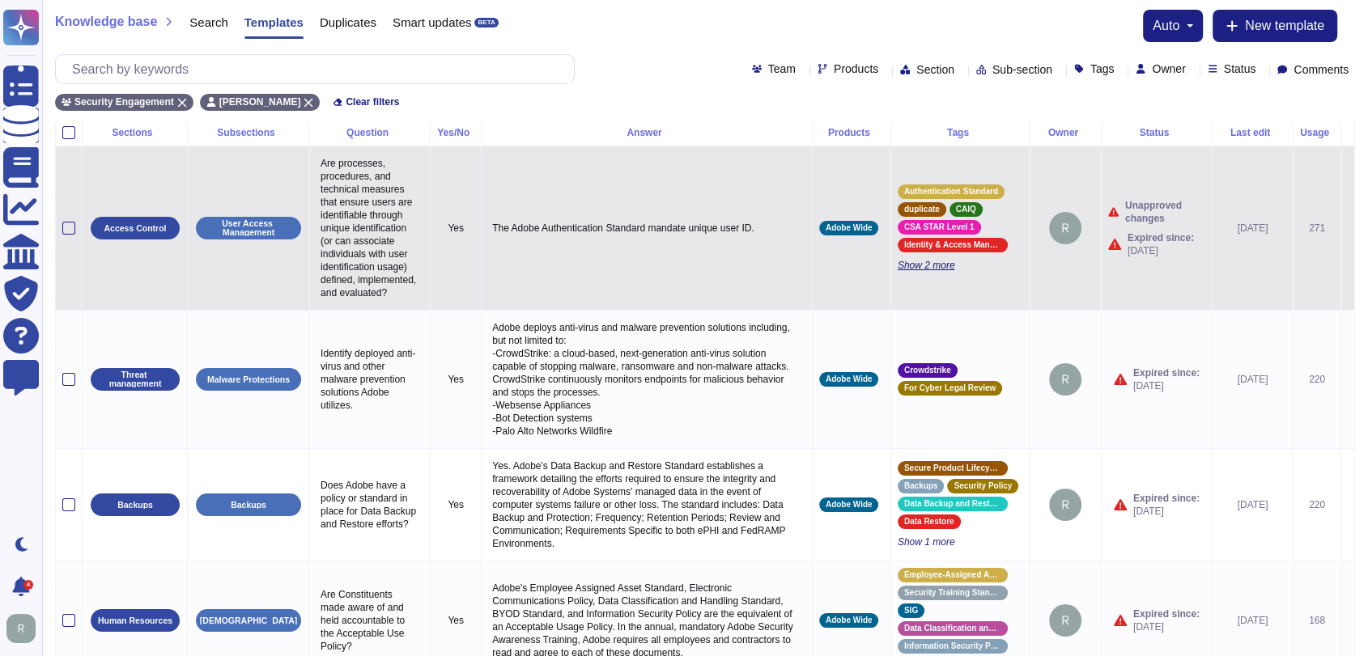
click at [919, 272] on span "Show 2 more" at bounding box center [959, 265] width 125 height 13
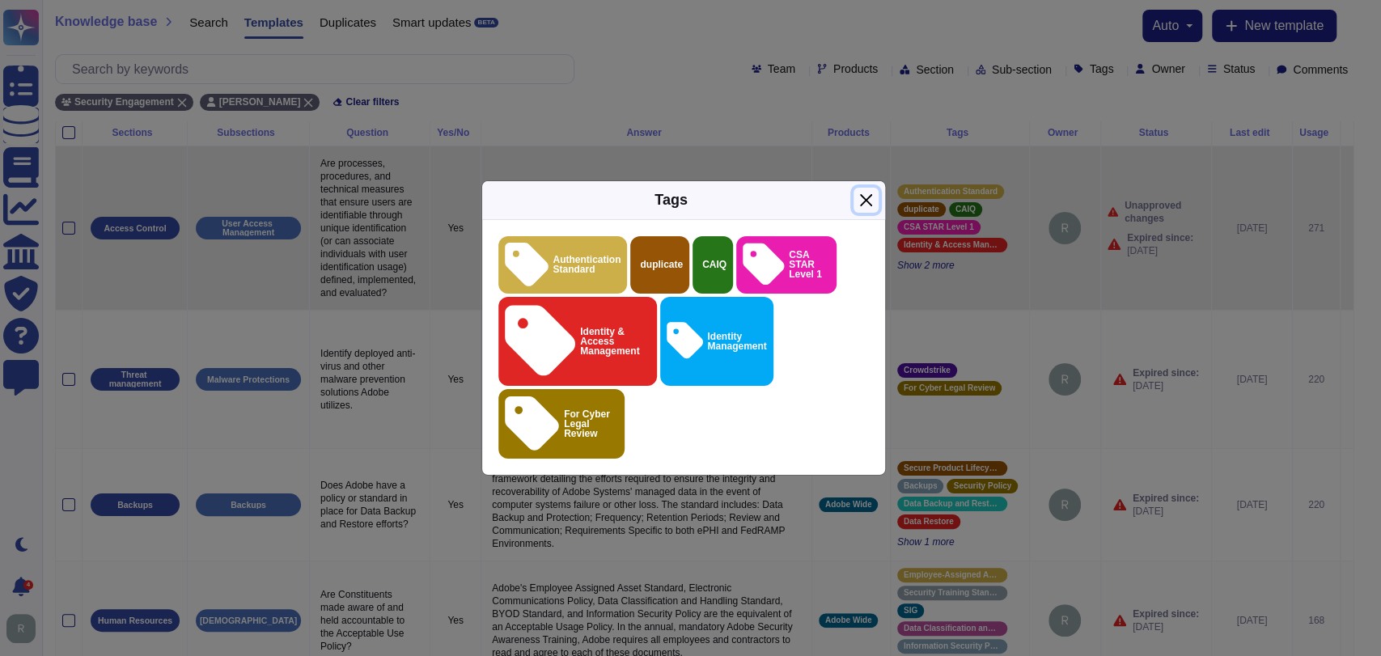
click at [868, 213] on button "Close" at bounding box center [866, 200] width 25 height 25
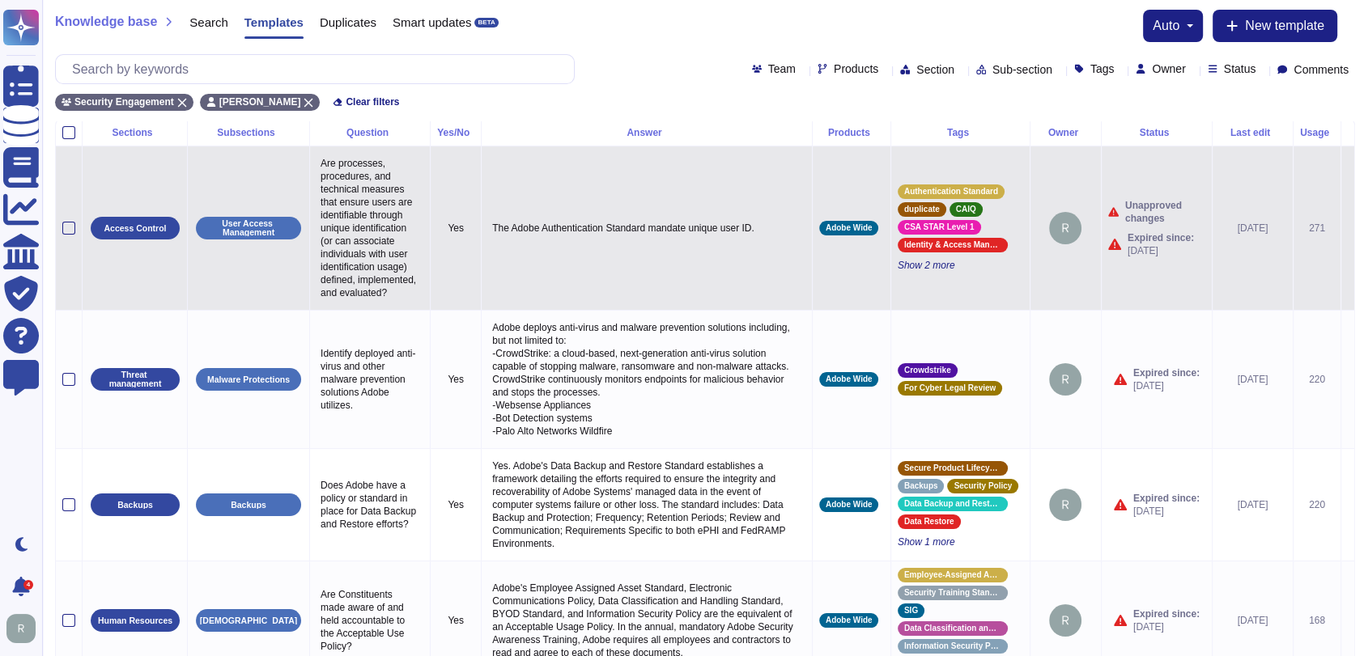
click at [390, 217] on p "Are processes, procedures, and technical measures that ensure users are identif…" at bounding box center [369, 228] width 107 height 151
type textarea "Are processes, procedures, and technical measures that ensure users are identif…"
drag, startPoint x: 375, startPoint y: 300, endPoint x: 318, endPoint y: 162, distance: 149.8
click at [318, 162] on textarea "Are processes, procedures, and technical measures that ensure users are identif…" at bounding box center [368, 239] width 104 height 172
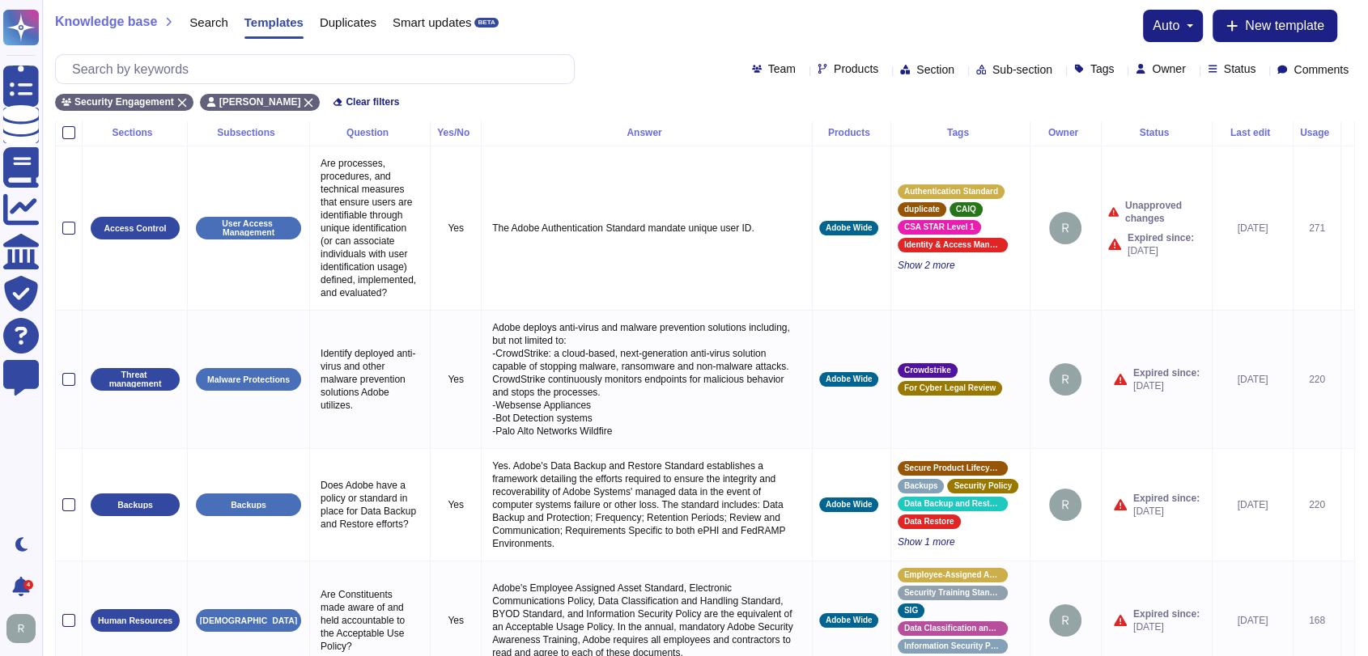
click at [721, 25] on div "Knowledge base Search Templates Duplicates Smart updates BETA auto New template" at bounding box center [705, 26] width 1300 height 32
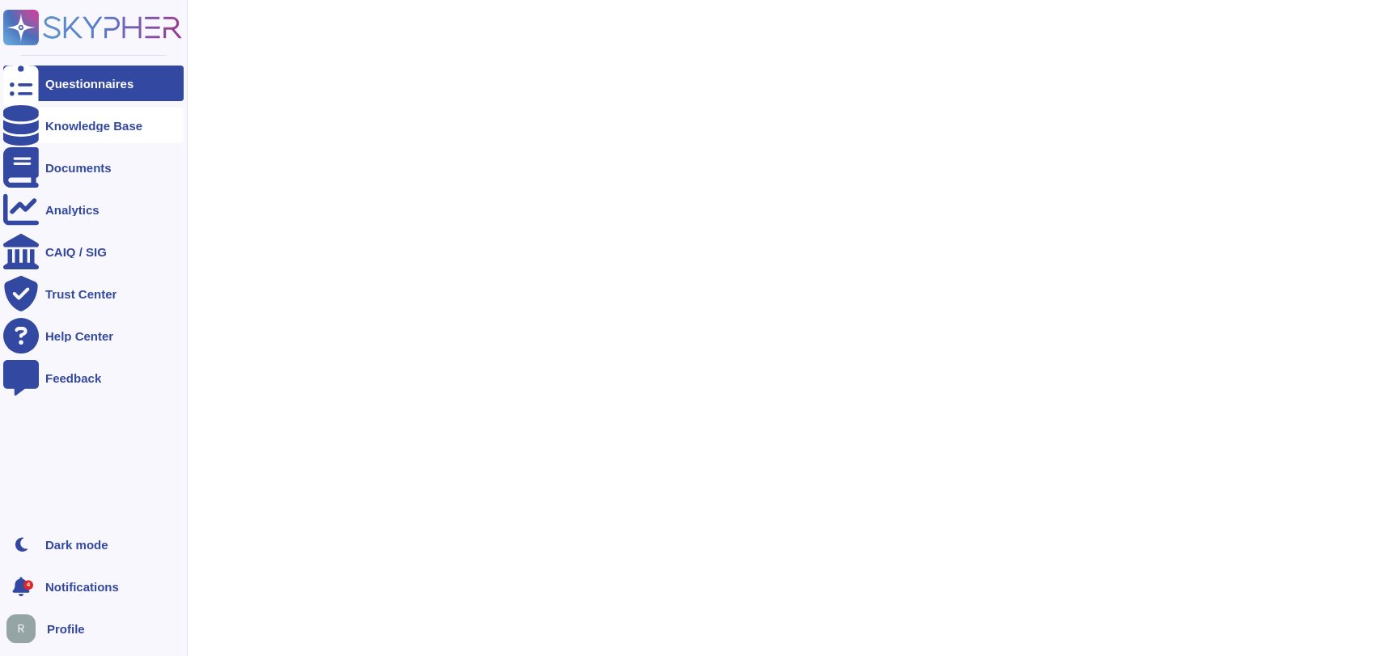
click at [100, 125] on div "Knowledge Base" at bounding box center [93, 126] width 97 height 12
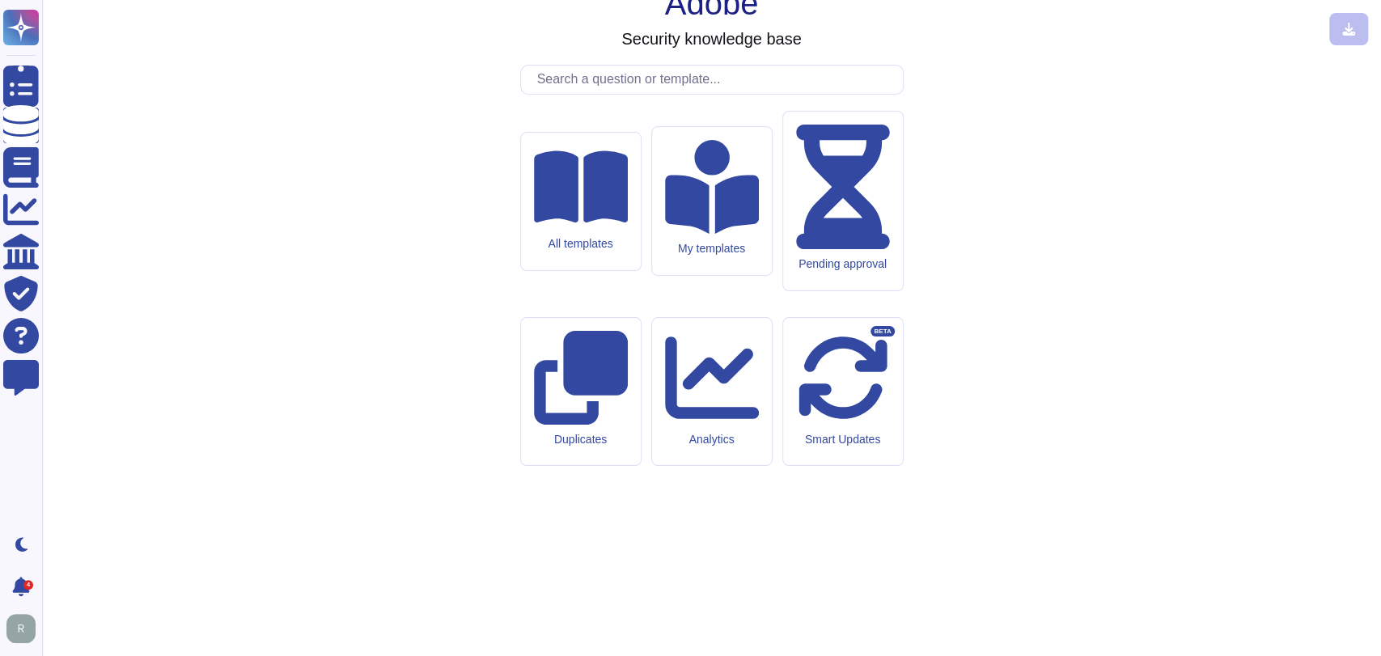
click at [723, 94] on input "text" at bounding box center [716, 80] width 374 height 28
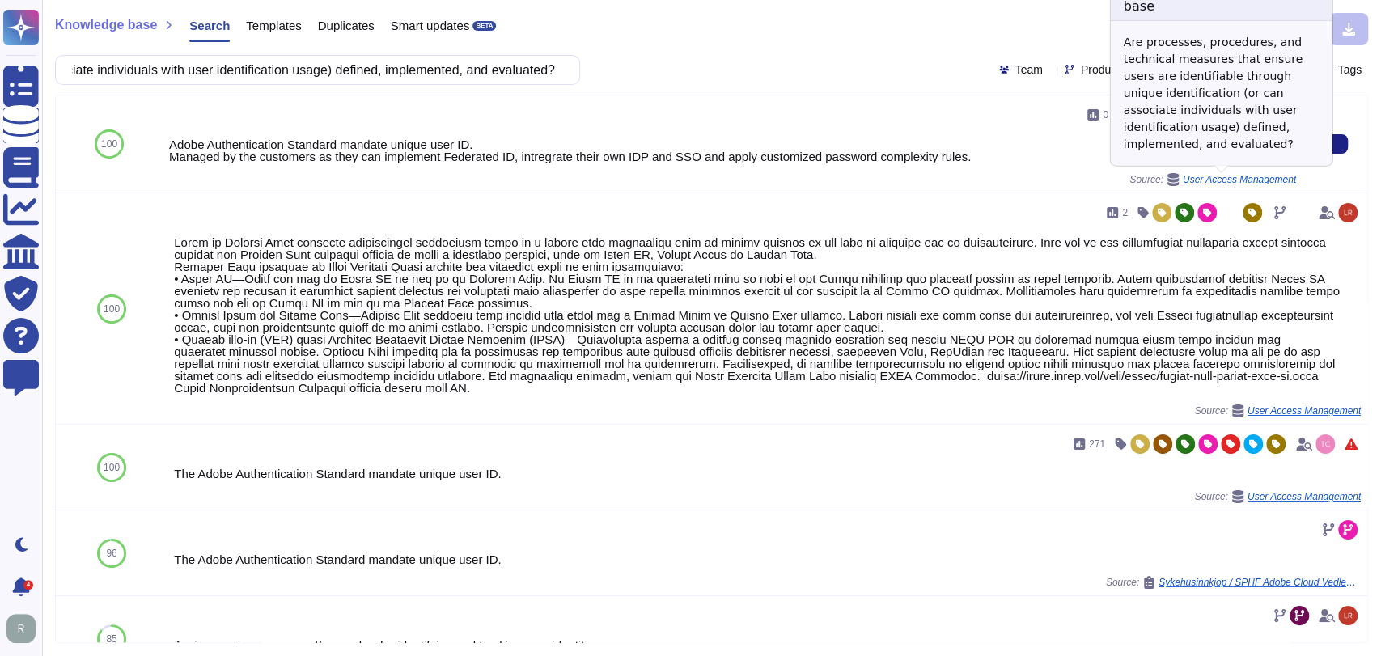
click at [1049, 157] on div "Adobe Authentication Standard mandate unique user ID. Managed by the customers …" at bounding box center [732, 150] width 1127 height 24
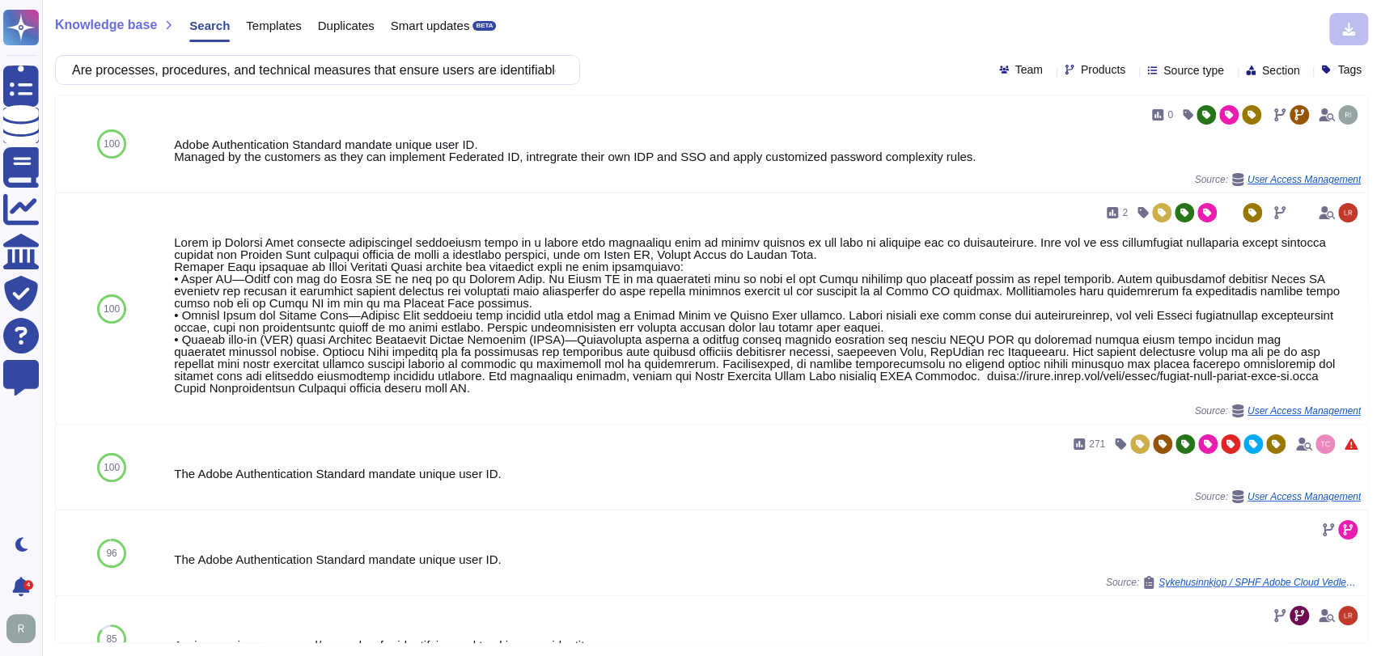
click at [1207, 70] on div "Source type" at bounding box center [1189, 70] width 83 height 12
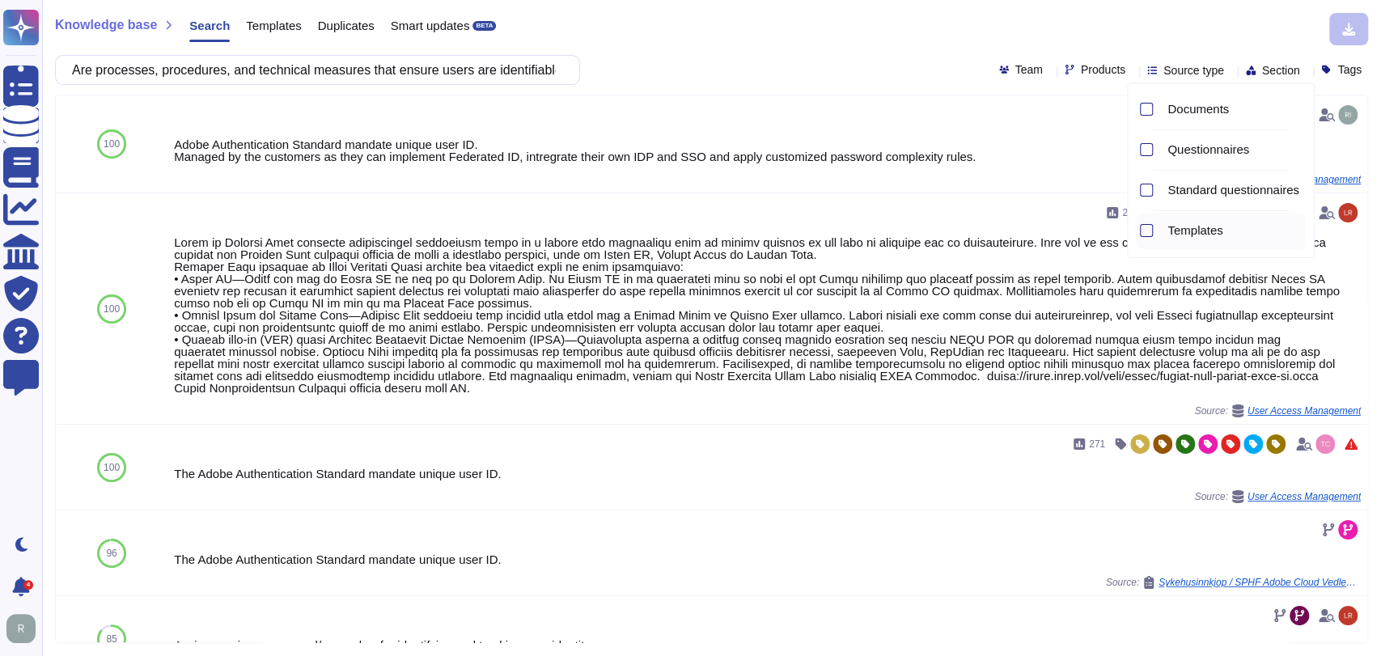
click at [1177, 228] on span "Templates" at bounding box center [1195, 230] width 55 height 15
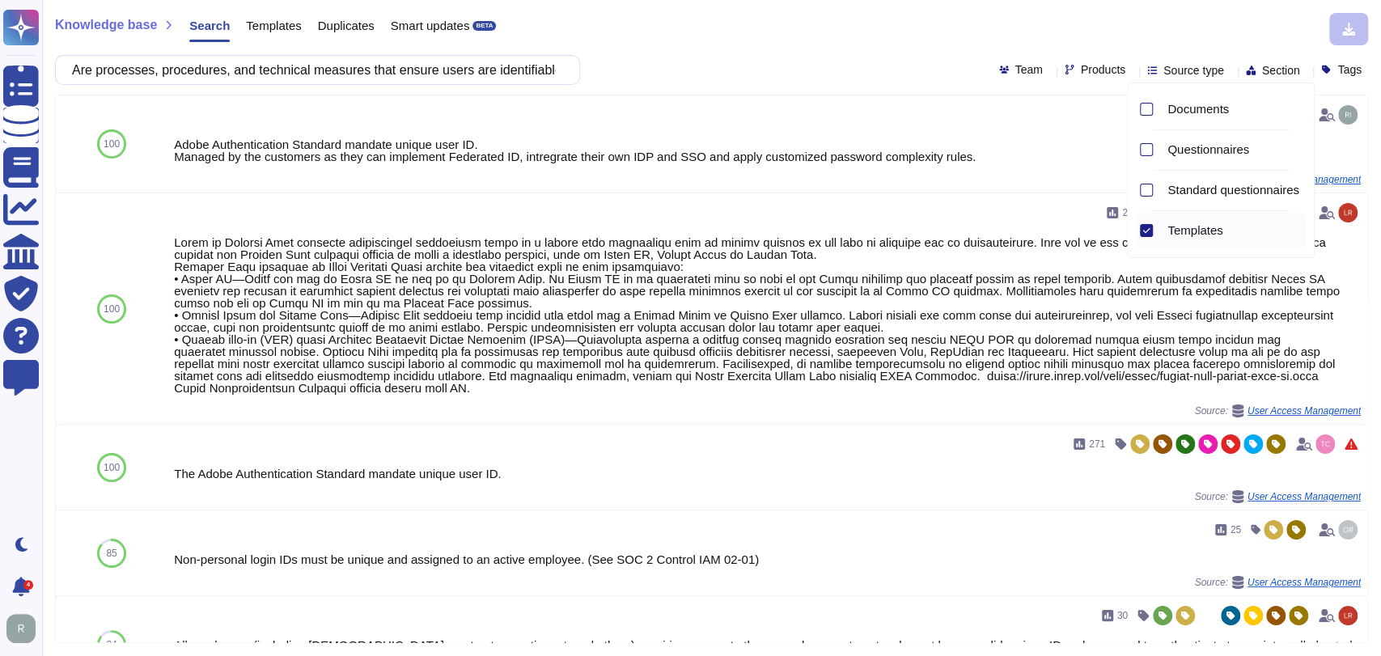
click at [919, 32] on div "Knowledge base Search Templates Duplicates Smart updates BETA" at bounding box center [705, 29] width 1301 height 32
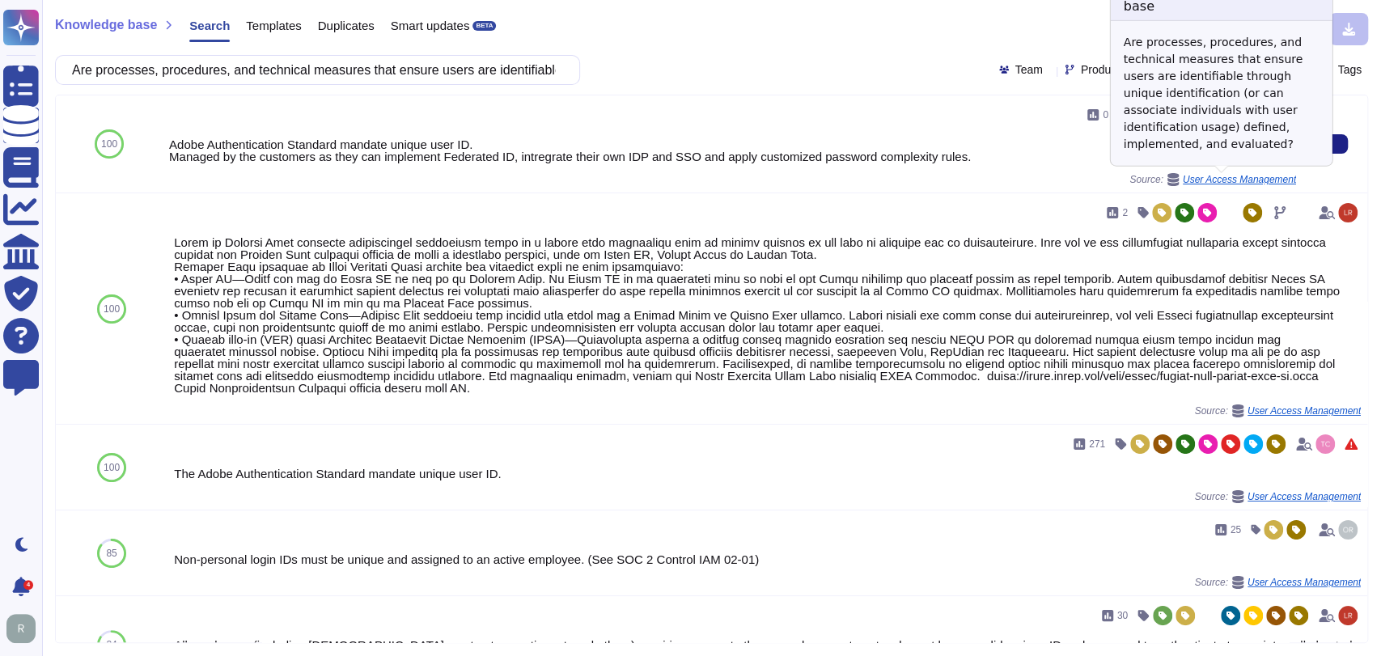
click at [1168, 176] on icon at bounding box center [1173, 179] width 11 height 13
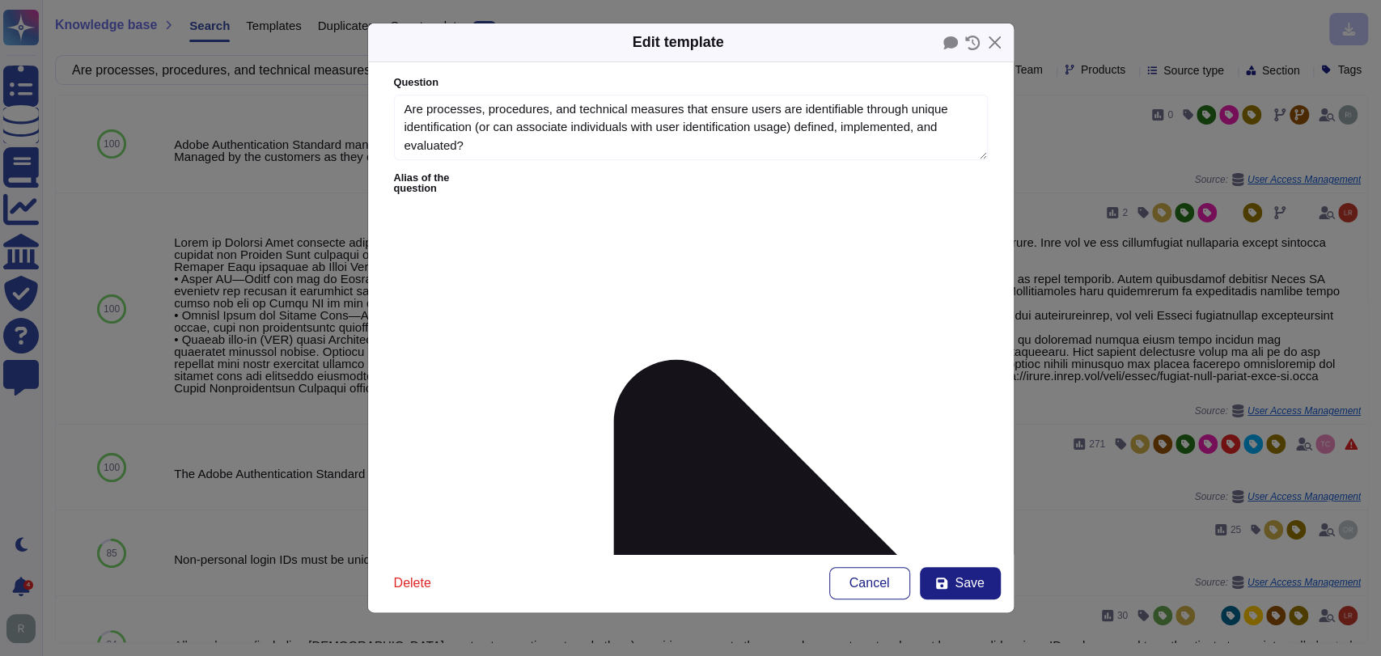
type textarea "Are processes, procedures, and technical measures that ensure users are identif…"
type textarea "Adobe Authentication Standard mandate unique user ID. Managed by the customers …"
click at [509, 179] on icon at bounding box center [693, 386] width 414 height 414
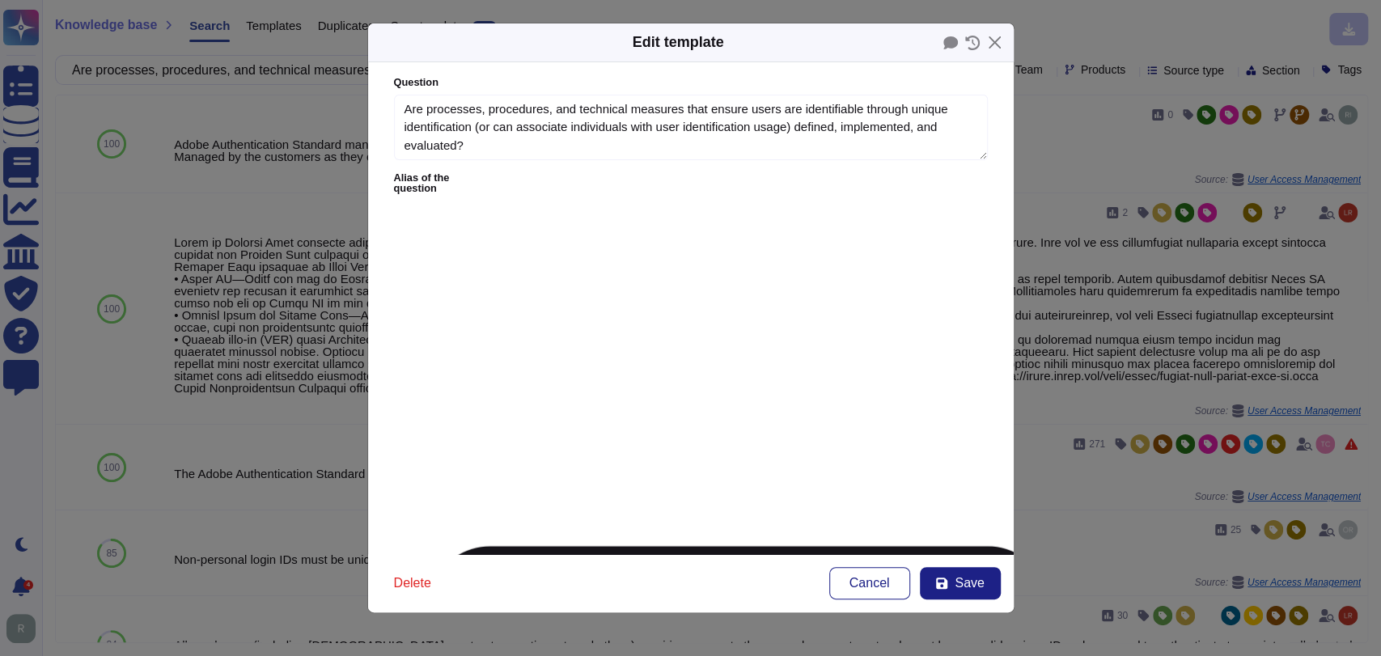
click at [858, 586] on span "Cancel" at bounding box center [870, 583] width 40 height 13
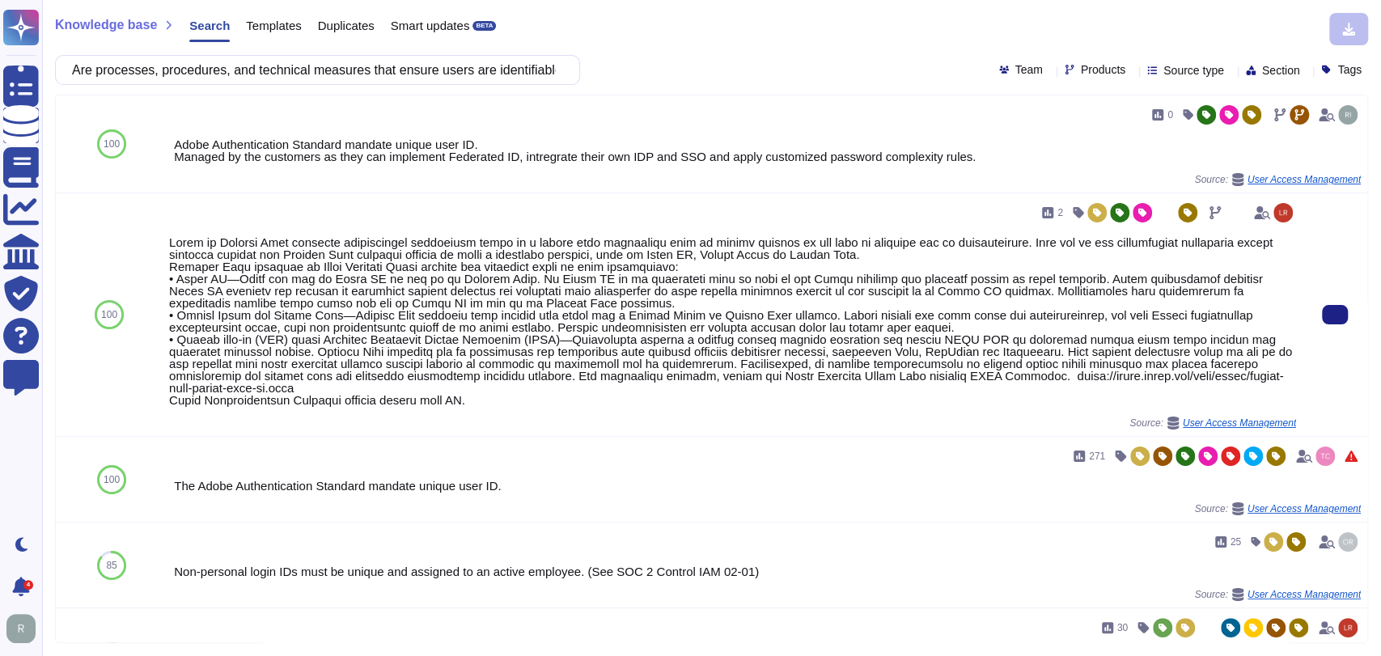
click at [438, 318] on div at bounding box center [732, 321] width 1127 height 170
click at [1168, 426] on icon at bounding box center [1173, 423] width 11 height 13
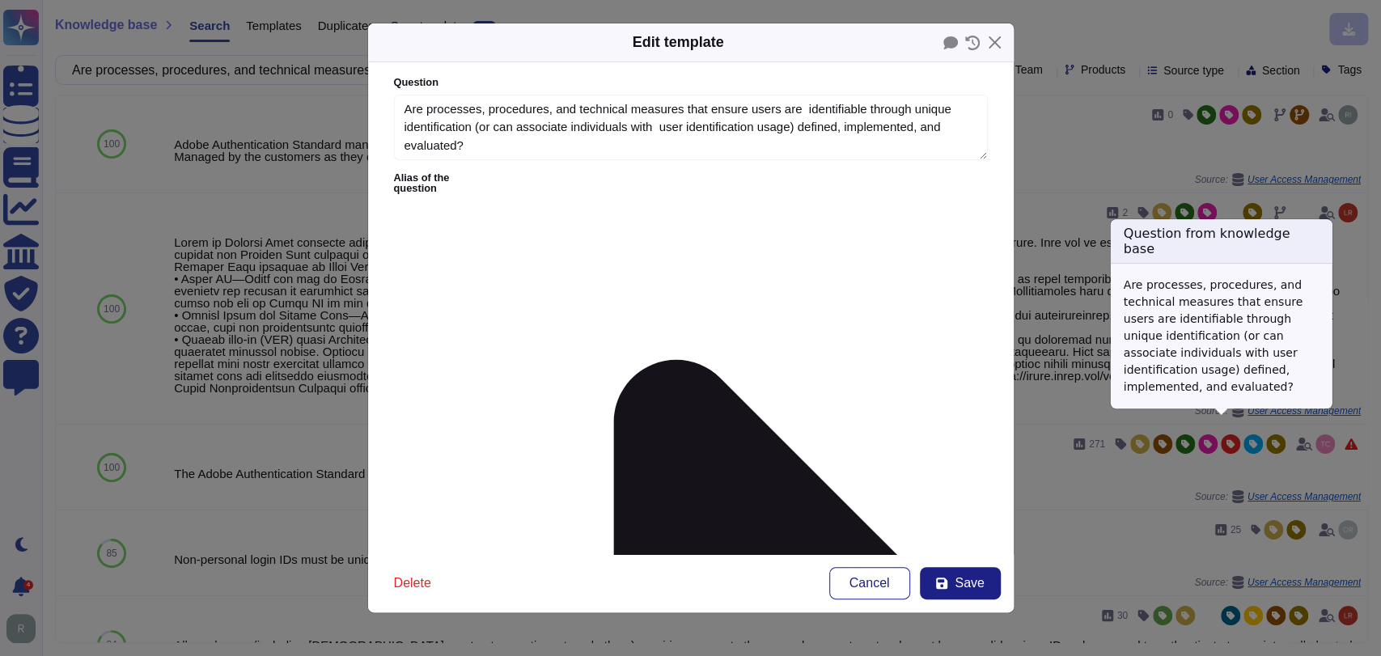
type textarea "Are processes, procedures, and technical measures that ensure users are identif…"
type textarea "Users of Acrobat Sign services authenticate themselves based on a unique user i…"
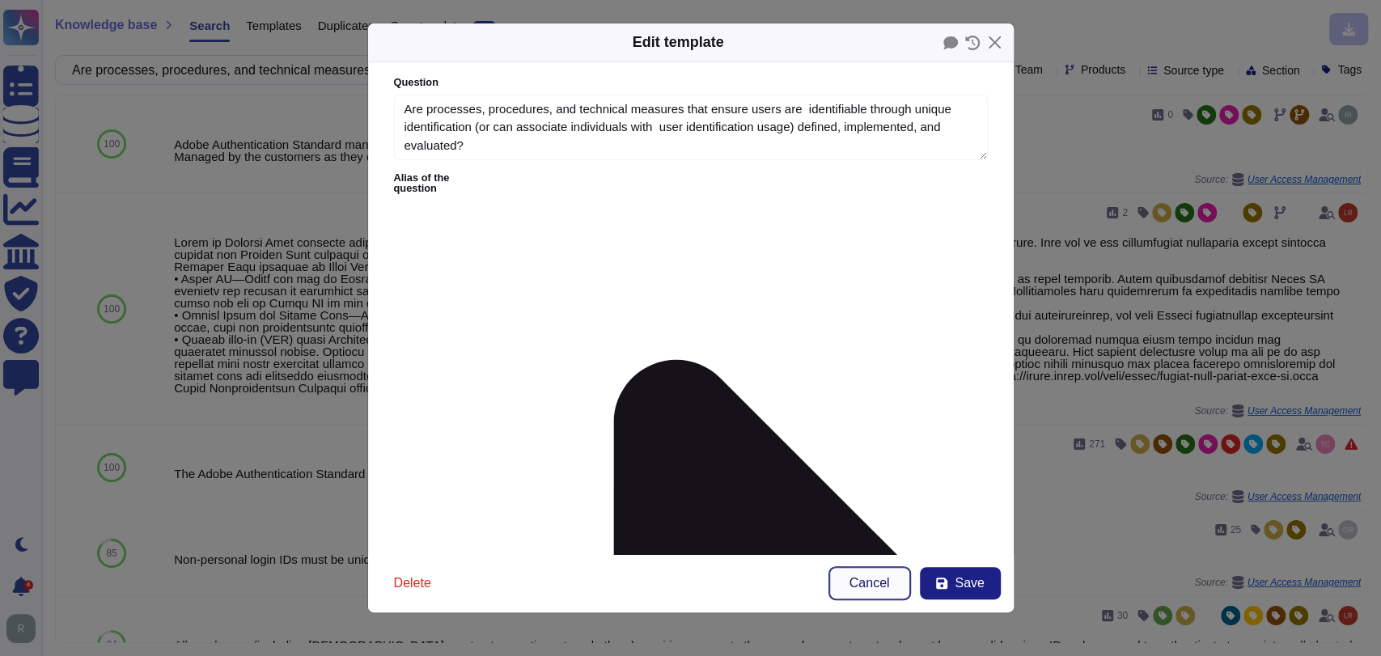
click at [902, 583] on button "Cancel" at bounding box center [869, 583] width 81 height 32
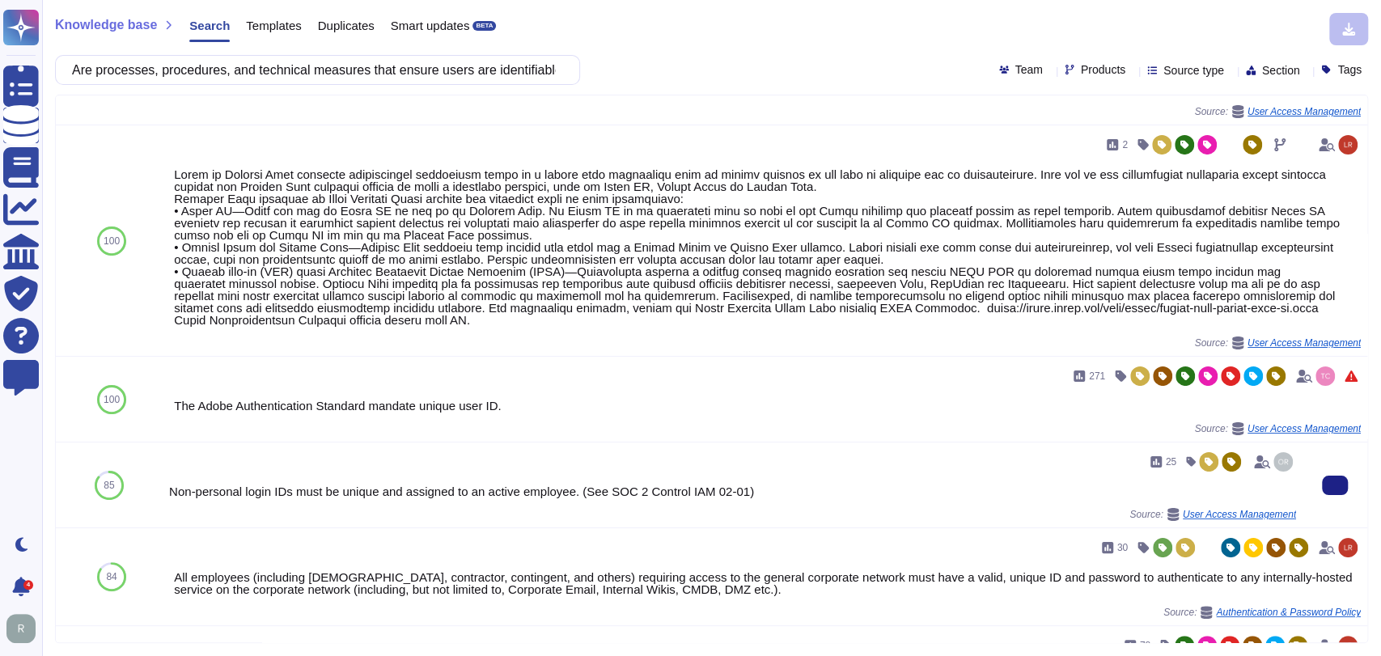
scroll to position [69, 0]
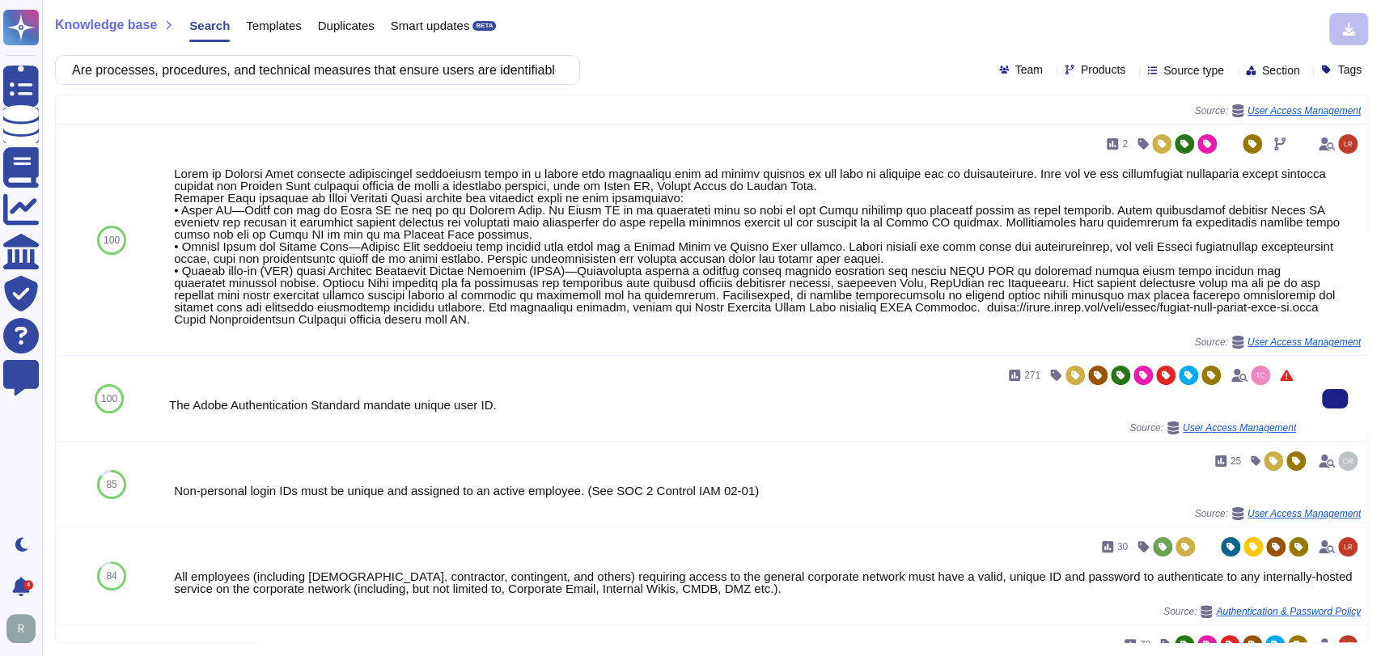
click at [539, 405] on div "The Adobe Authentication Standard mandate unique user ID." at bounding box center [732, 405] width 1127 height 12
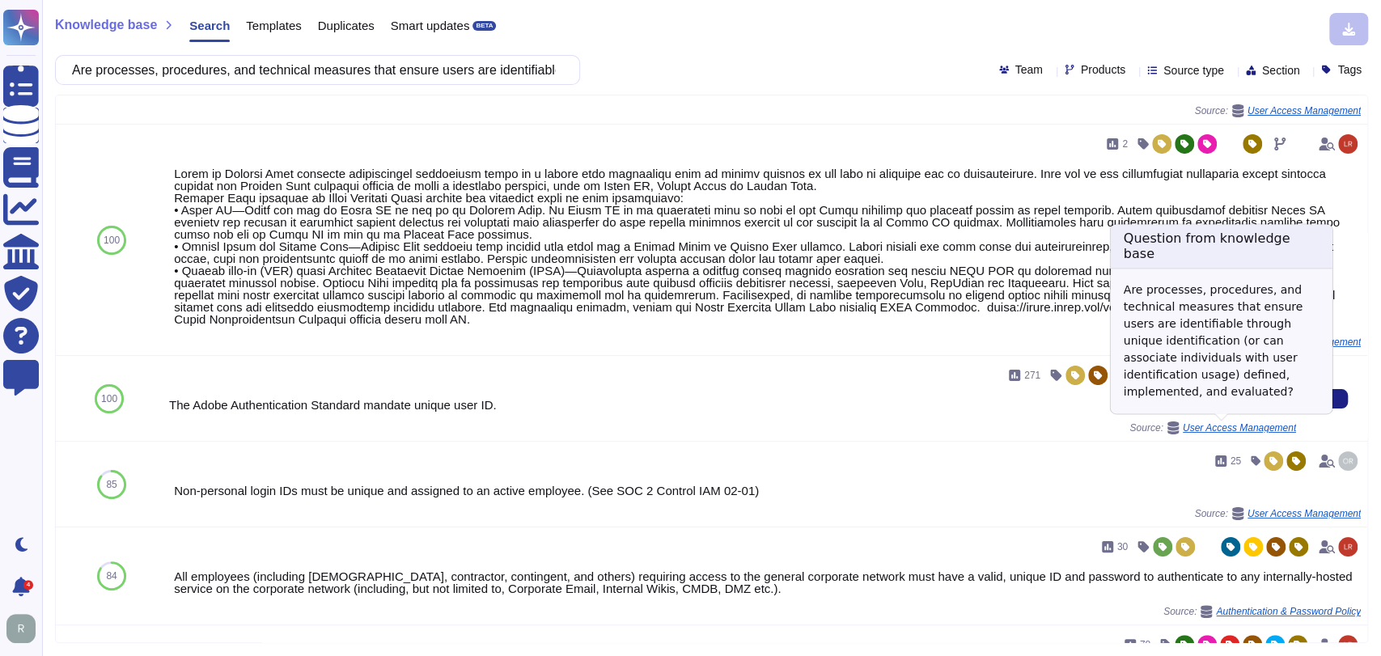
click at [1170, 426] on icon at bounding box center [1173, 428] width 13 height 13
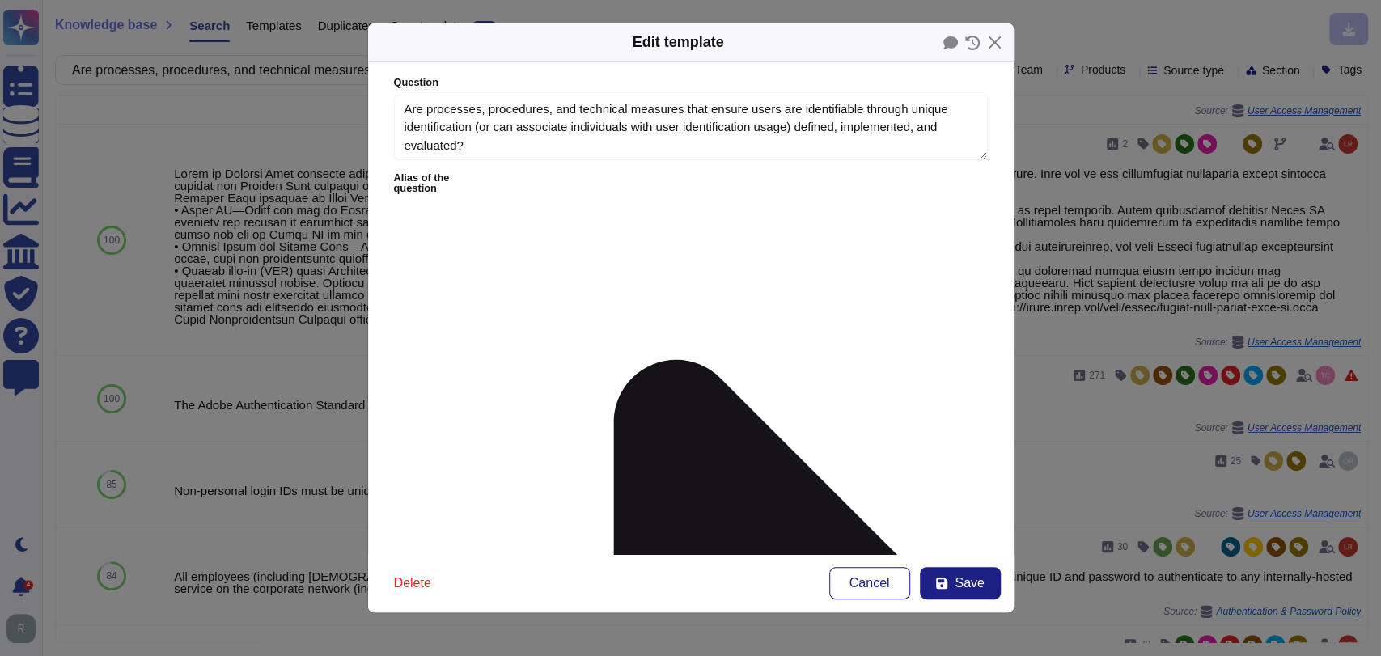
type textarea "Are processes, procedures, and technical measures that ensure users are identif…"
type textarea "The Adobe Authentication Standard mandate unique user ID."
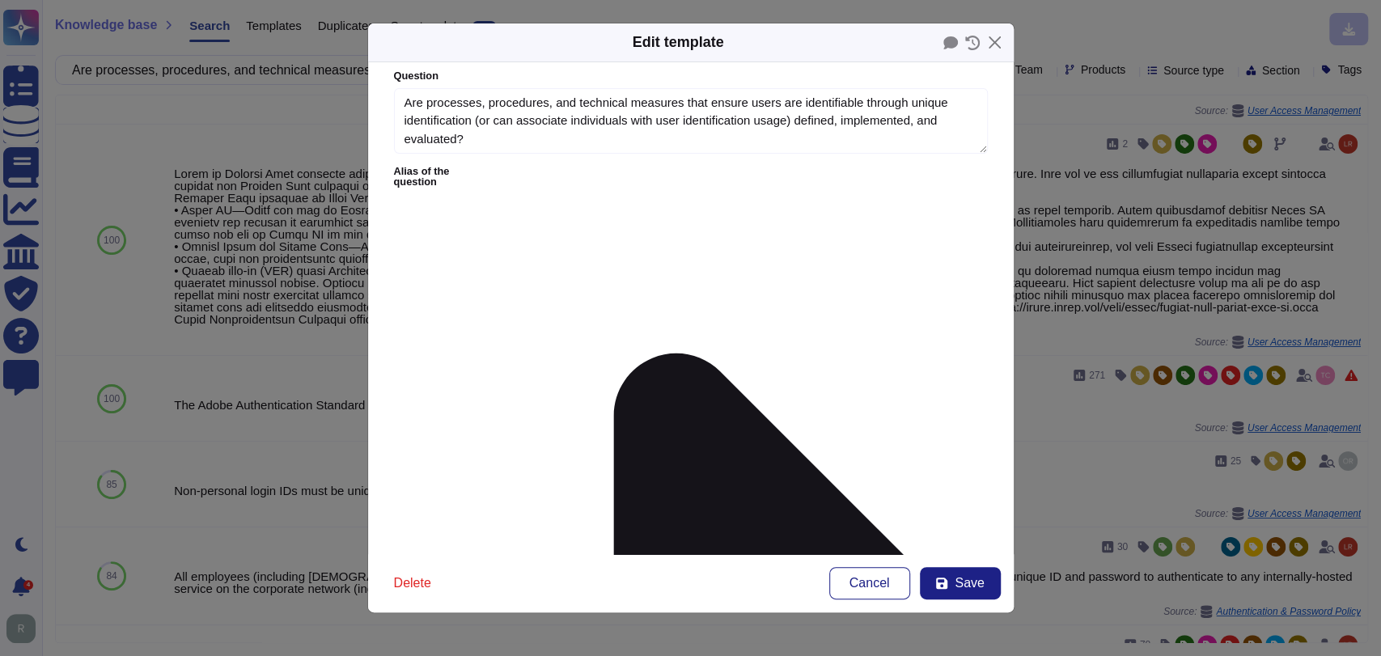
scroll to position [0, 0]
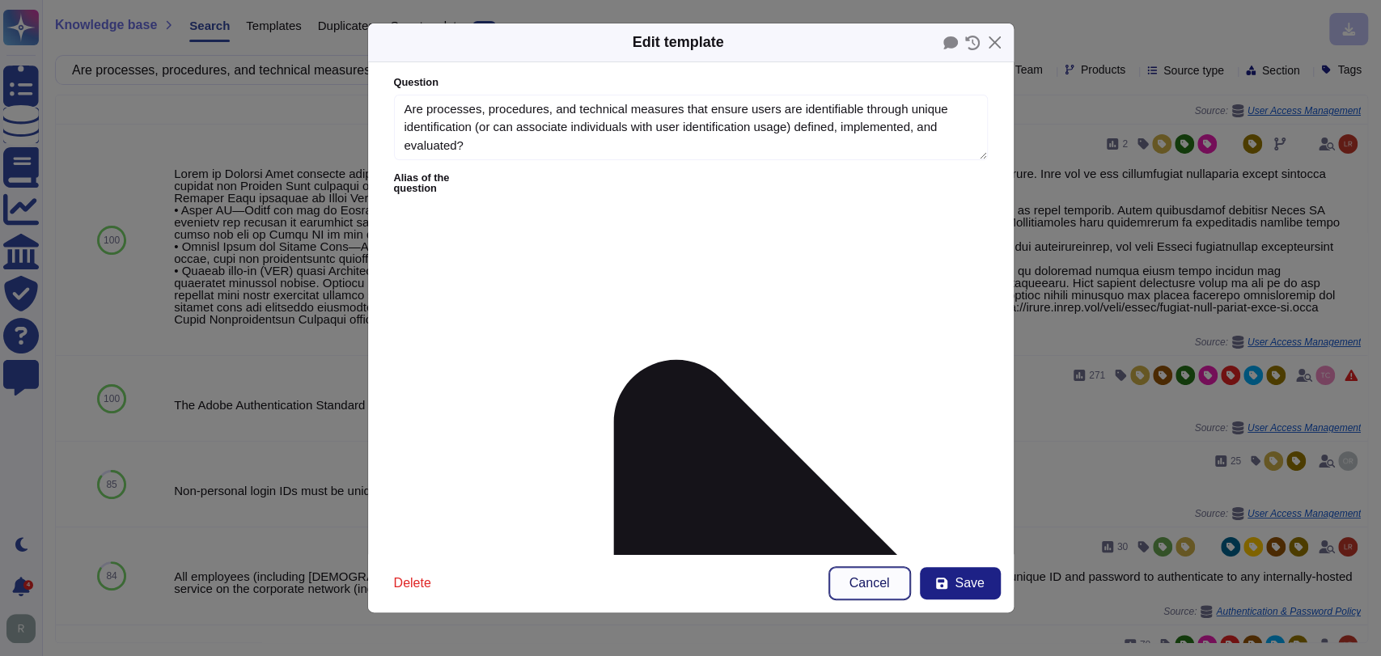
click at [862, 584] on span "Cancel" at bounding box center [870, 583] width 40 height 13
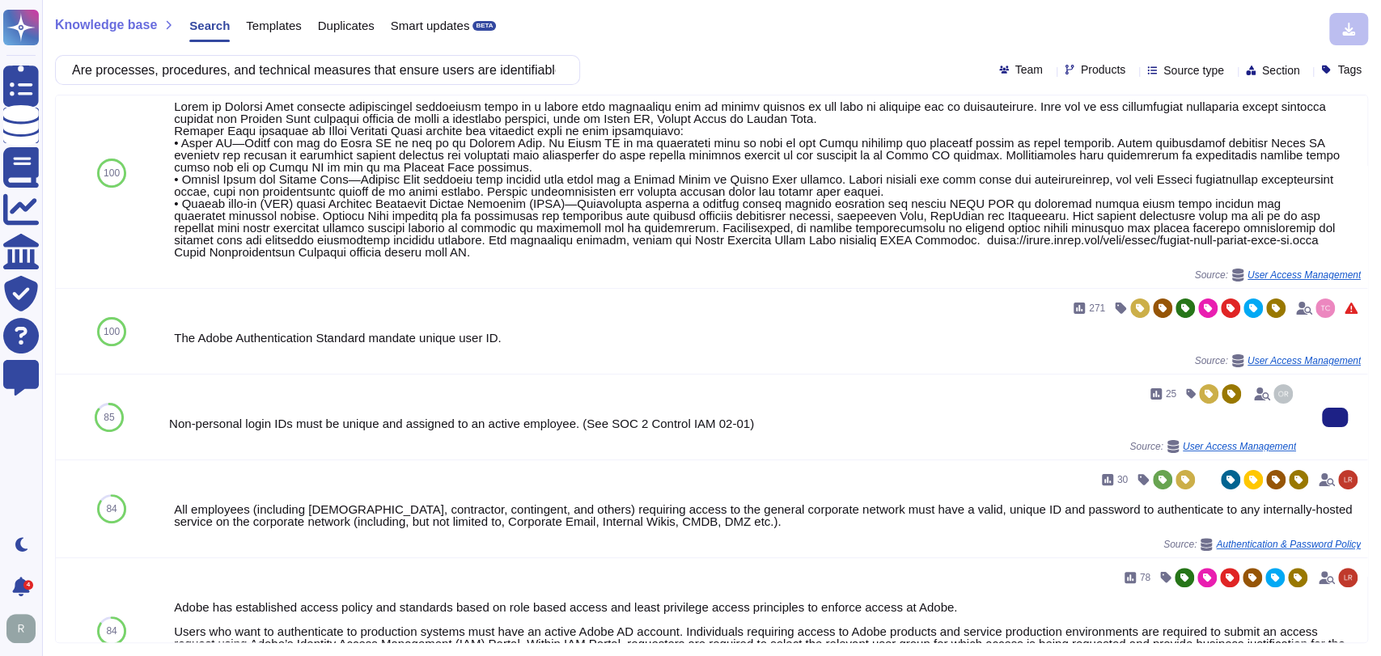
scroll to position [136, 0]
click at [733, 418] on div "Non-personal login IDs must be unique and assigned to an active employee. (See …" at bounding box center [732, 424] width 1127 height 12
click at [641, 423] on div "Non-personal login IDs must be unique and assigned to an active employee. (See …" at bounding box center [732, 424] width 1127 height 12
click at [1168, 447] on icon at bounding box center [1173, 446] width 11 height 13
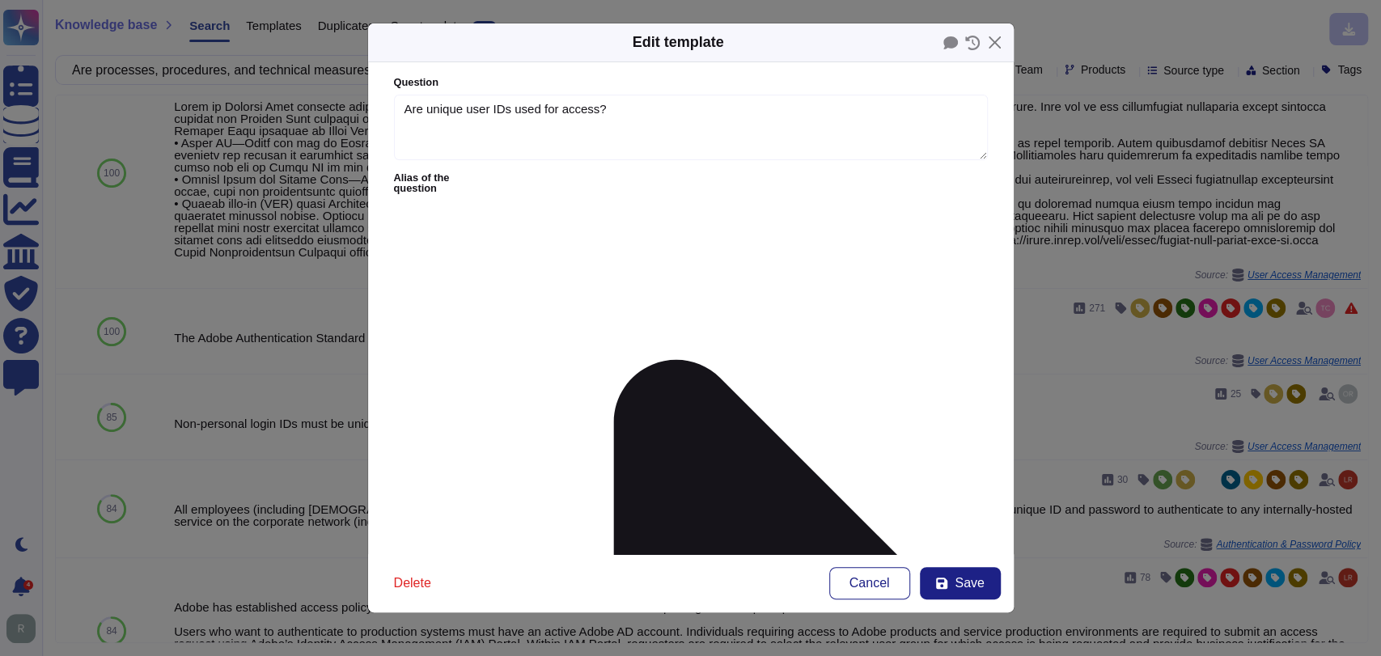
type textarea "Are unique user IDs used for access?"
type textarea "Non-personal login IDs must be unique and assigned to an active employee. (See …"
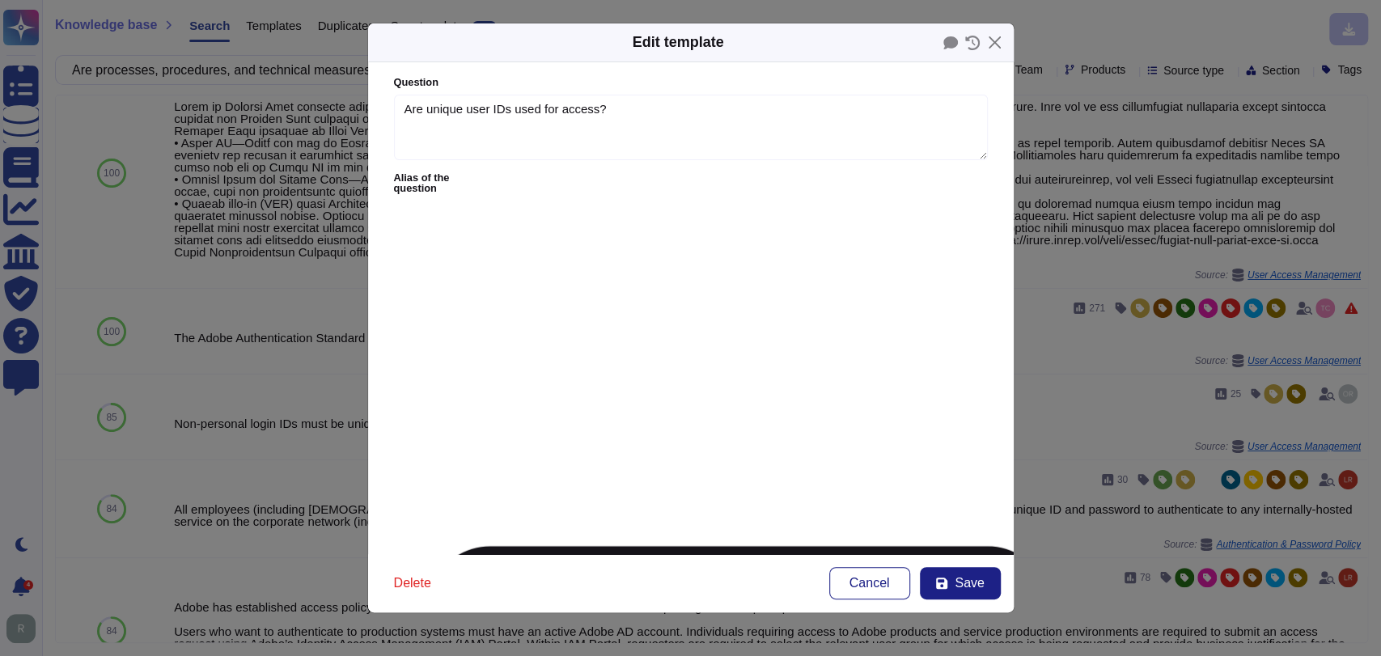
type textarea "Are unique user IDs used for access?"
type textarea "47) Are individual IDs required for user authentication to applications"
type textarea "Are unique user IDs used for each person or system accessing Sensitive systems …"
type textarea "Are all user IDs unique?"
type textarea "Are there any shared or Generic IDs being used to access access Infosys data? I…"
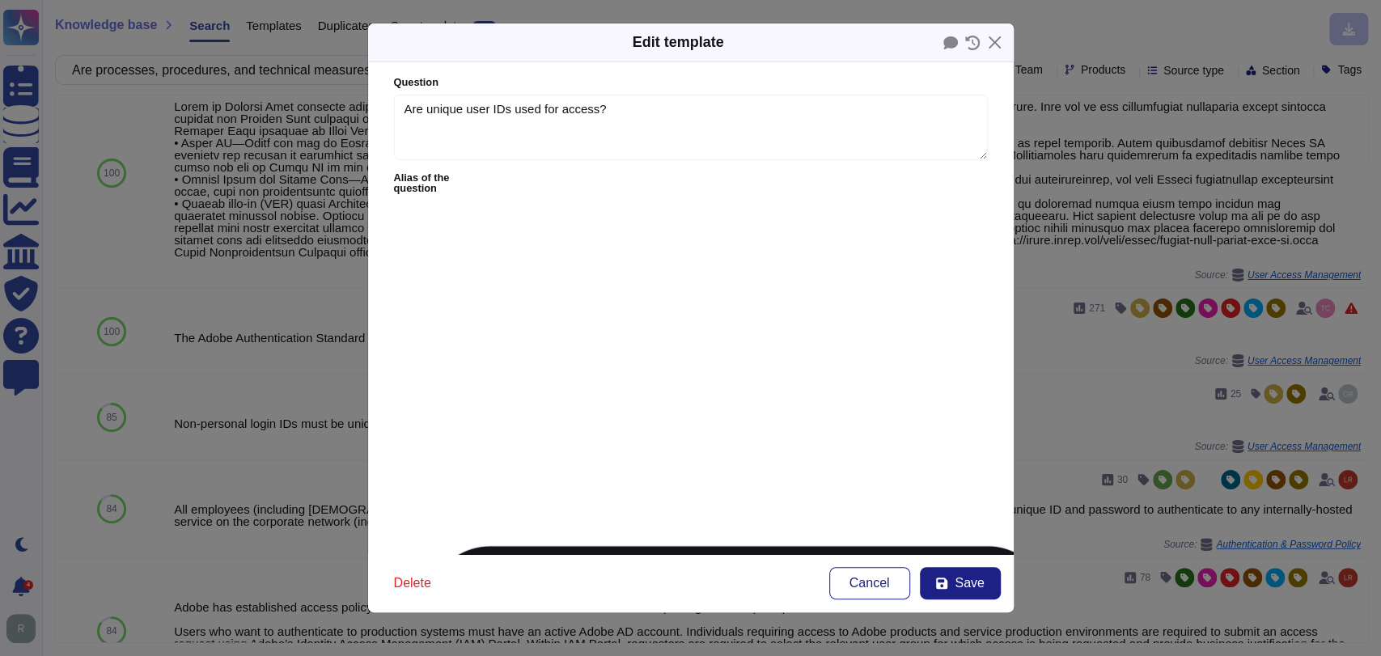
type textarea "8.8 Are all employees assigned unique IDs?"
type textarea "d) When non-nominative technical accounts are required, the service provider mu…"
type textarea "Are Generic IDs not used except in emergency situations?"
type textarea "IAM.12 Does your company assign unique user IDs, tokens, and physical access ba…"
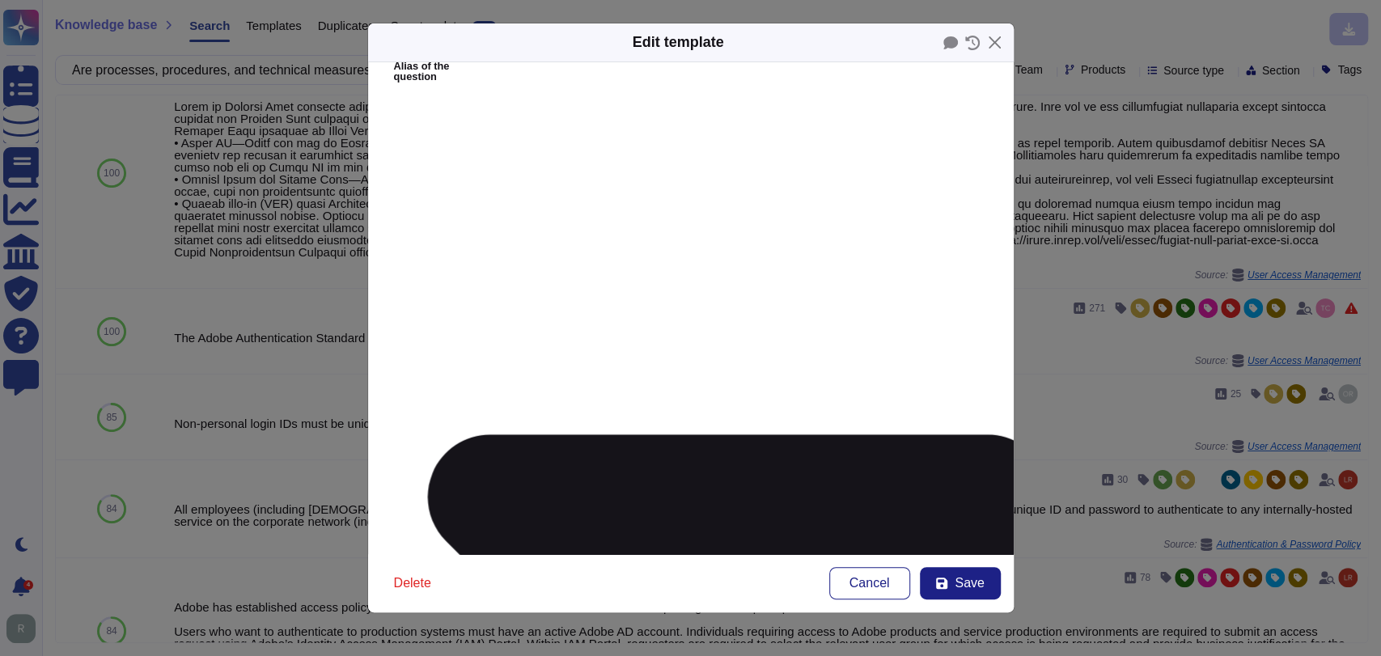
scroll to position [112, 0]
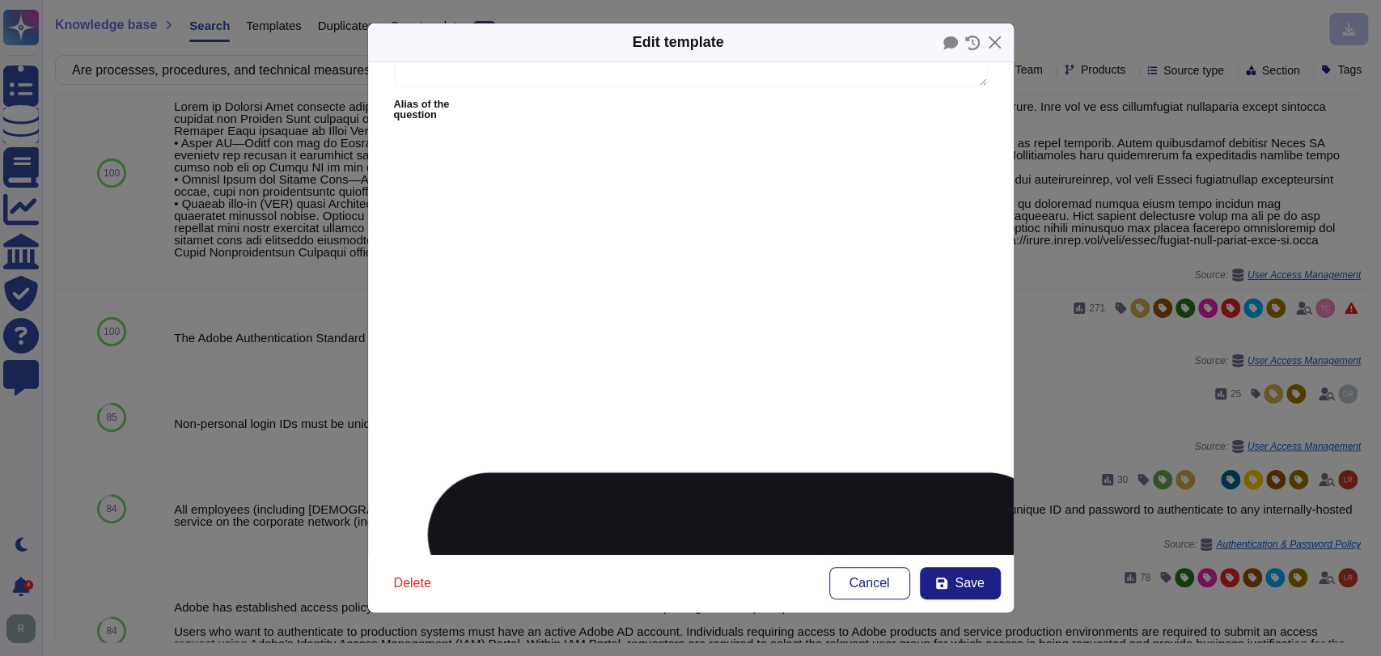
scroll to position [0, 0]
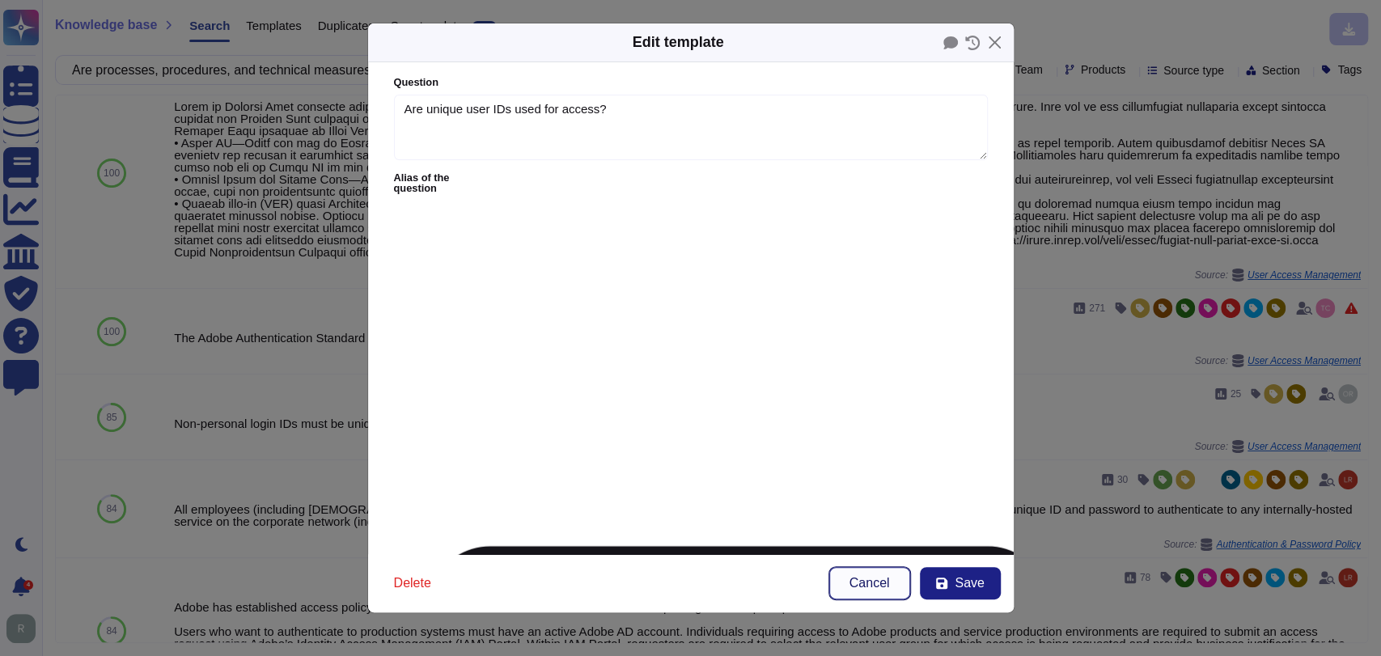
click at [867, 590] on span "Cancel" at bounding box center [870, 583] width 40 height 13
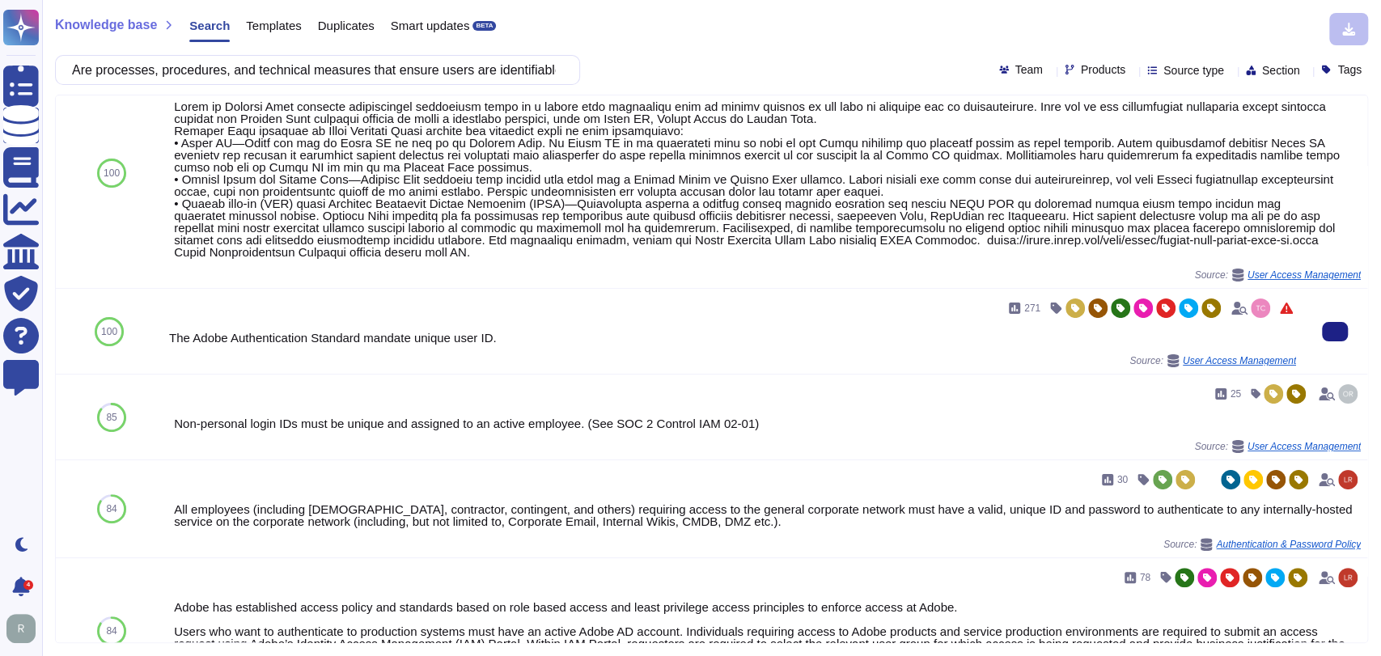
scroll to position [136, 0]
click at [549, 339] on div "The Adobe Authentication Standard mandate unique user ID." at bounding box center [732, 338] width 1127 height 12
click at [446, 338] on div "The Adobe Authentication Standard mandate unique user ID." at bounding box center [732, 338] width 1127 height 12
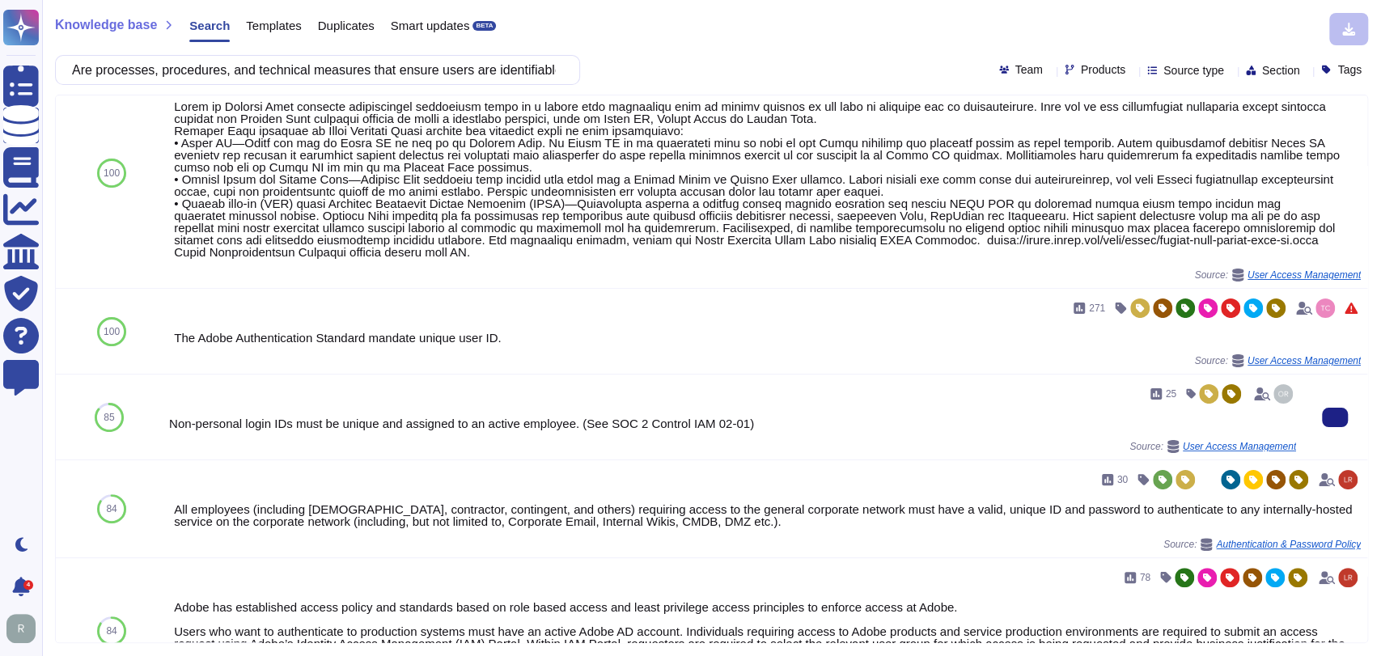
click at [460, 427] on div "Non-personal login IDs must be unique and assigned to an active employee. (See …" at bounding box center [732, 424] width 1127 height 12
click at [459, 423] on div "Non-personal login IDs must be unique and assigned to an active employee. (See …" at bounding box center [732, 424] width 1127 height 12
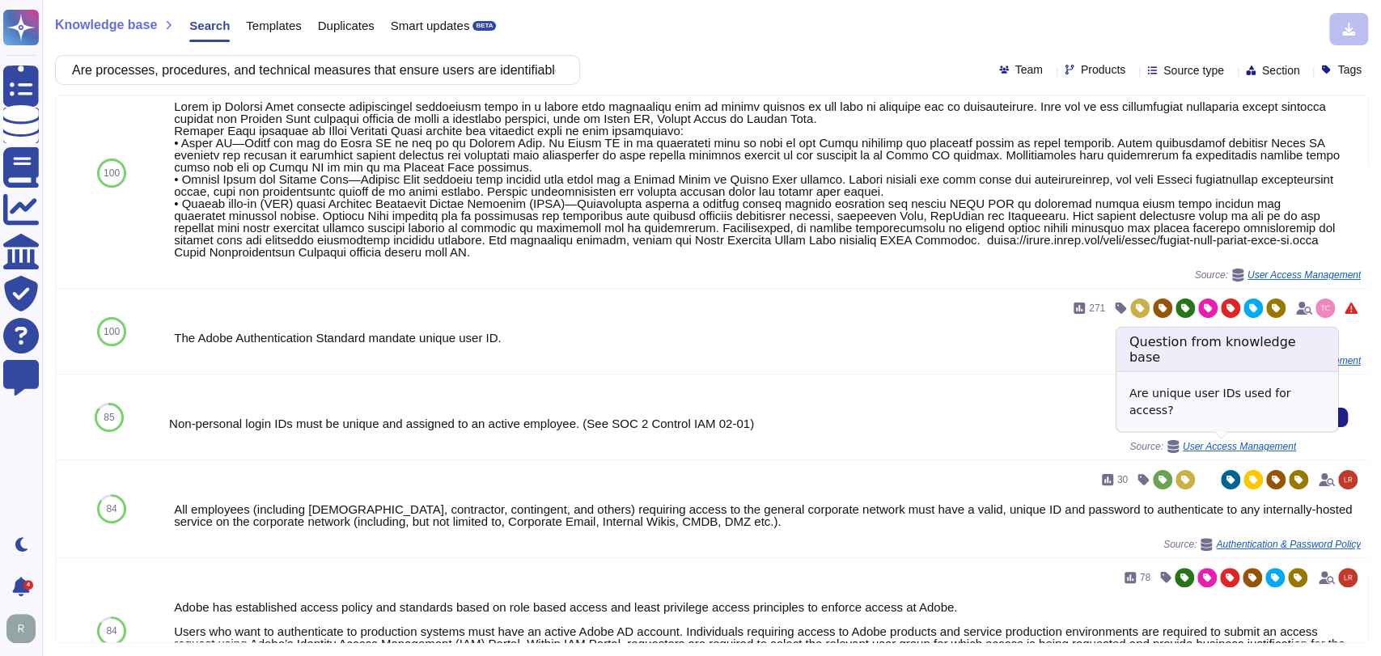
click at [1169, 442] on icon at bounding box center [1173, 446] width 11 height 13
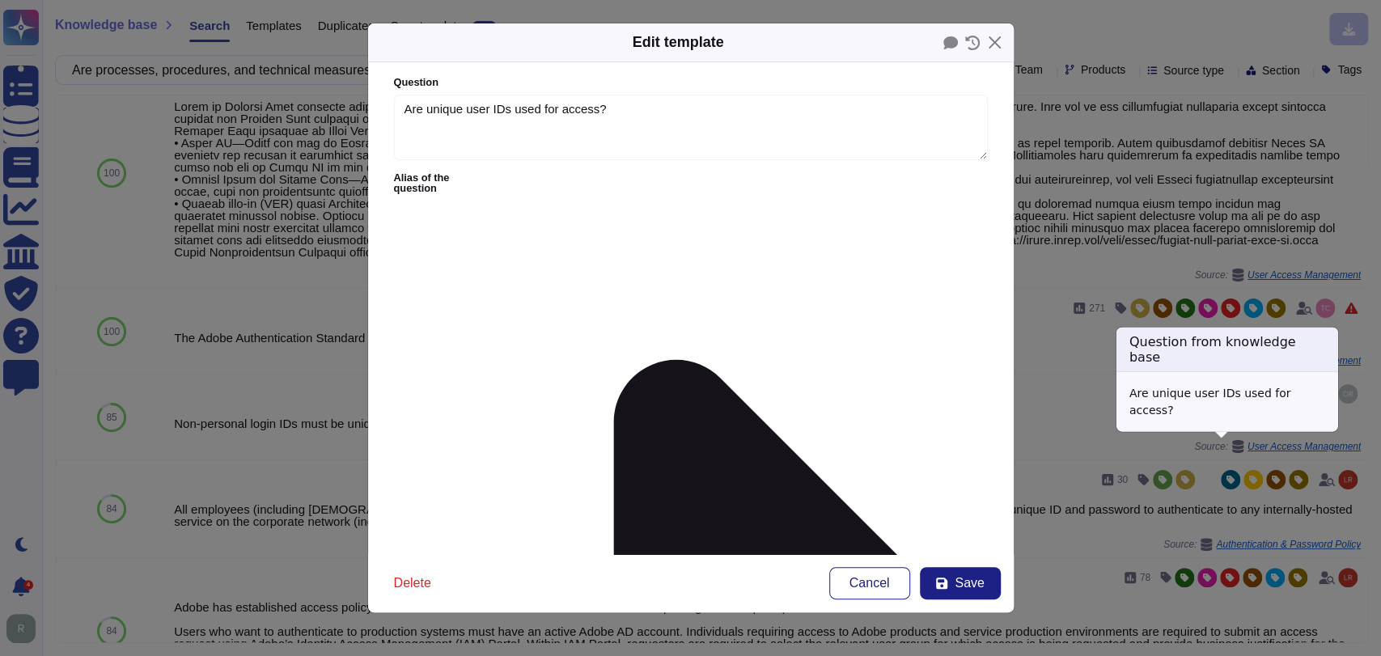
type textarea "Are unique user IDs used for access?"
type textarea "Non-personal login IDs must be unique and assigned to an active employee. (See …"
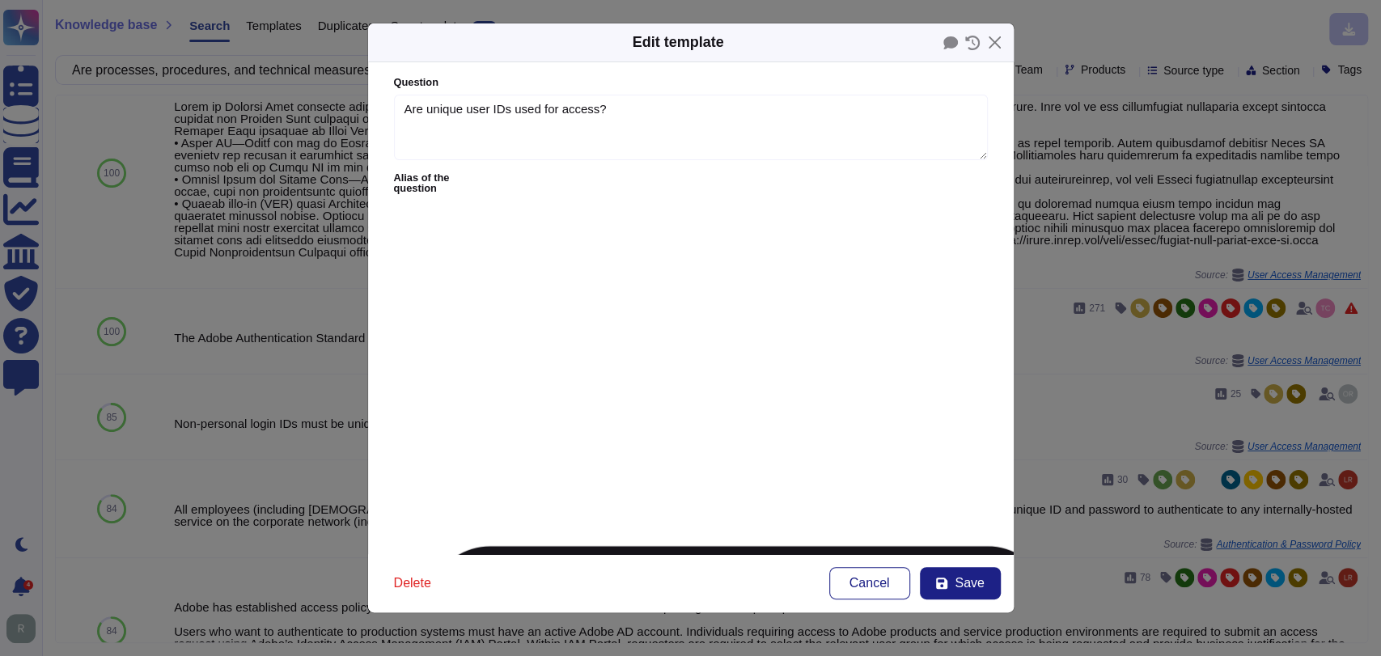
type textarea "Are unique user IDs used for access?"
type textarea "47) Are individual IDs required for user authentication to applications"
type textarea "Are unique user IDs used for each person or system accessing Sensitive systems …"
type textarea "Are all user IDs unique?"
type textarea "Are there any shared or Generic IDs being used to access access Infosys data? I…"
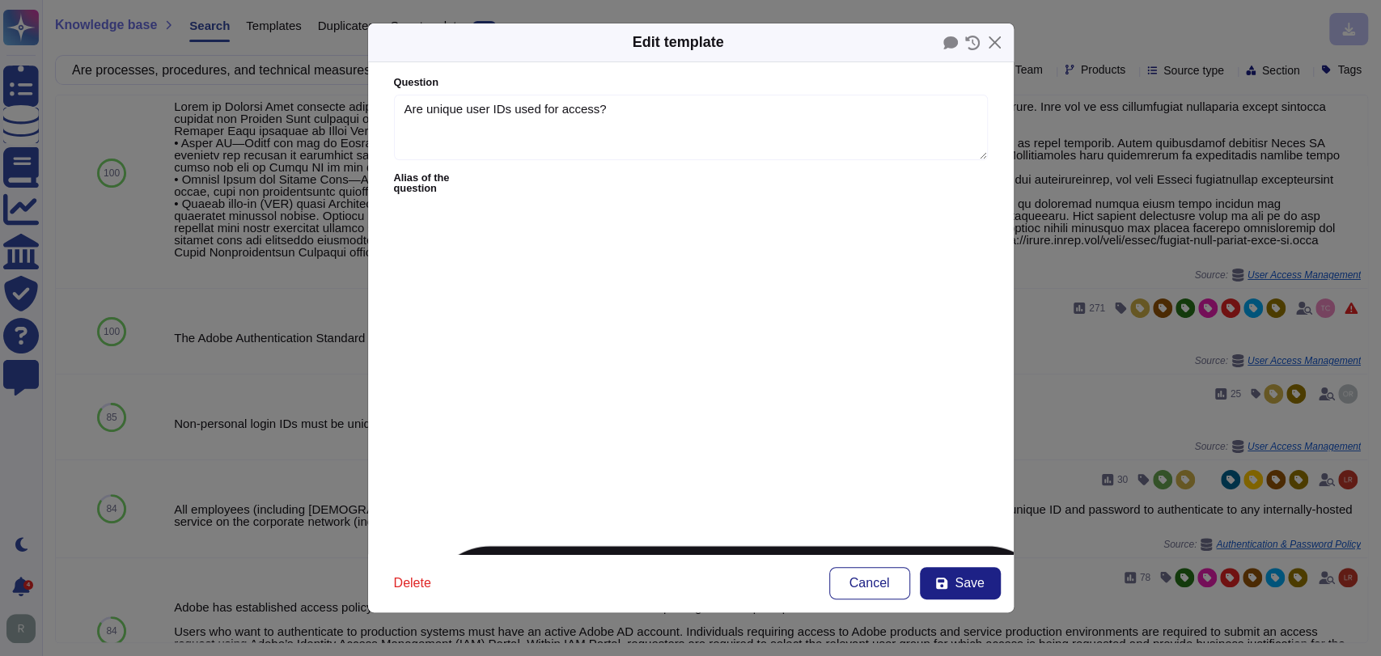
type textarea "8.8 Are all employees assigned unique IDs?"
type textarea "d) When non-nominative technical accounts are required, the service provider mu…"
type textarea "Are Generic IDs not used except in emergency situations?"
type textarea "IAM.12 Does your company assign unique user IDs, tokens, and physical access ba…"
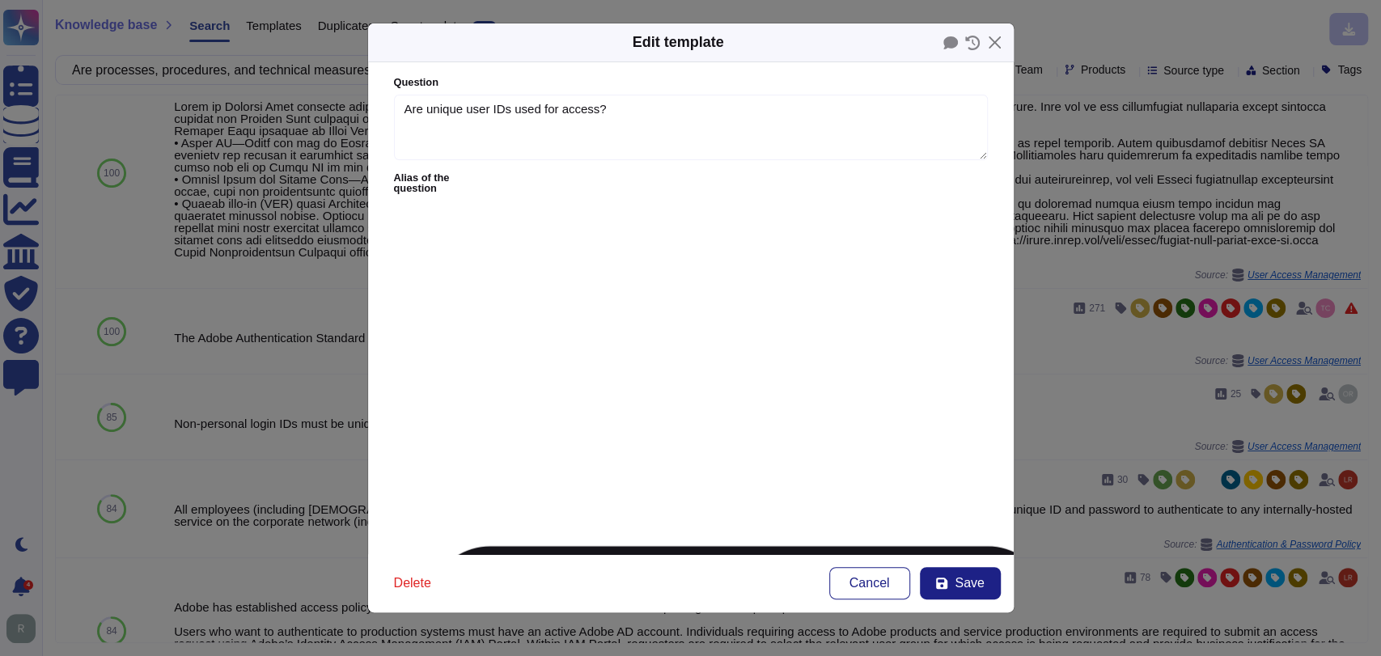
type textarea "Are unique user IDs used for access?"
type textarea "47) Are individual IDs required for user authentication to applications"
type textarea "Are unique user IDs used for each person or system accessing Sensitive systems …"
type textarea "Are all user IDs unique?"
type textarea "Are there any shared or Generic IDs being used to access access Infosys data? I…"
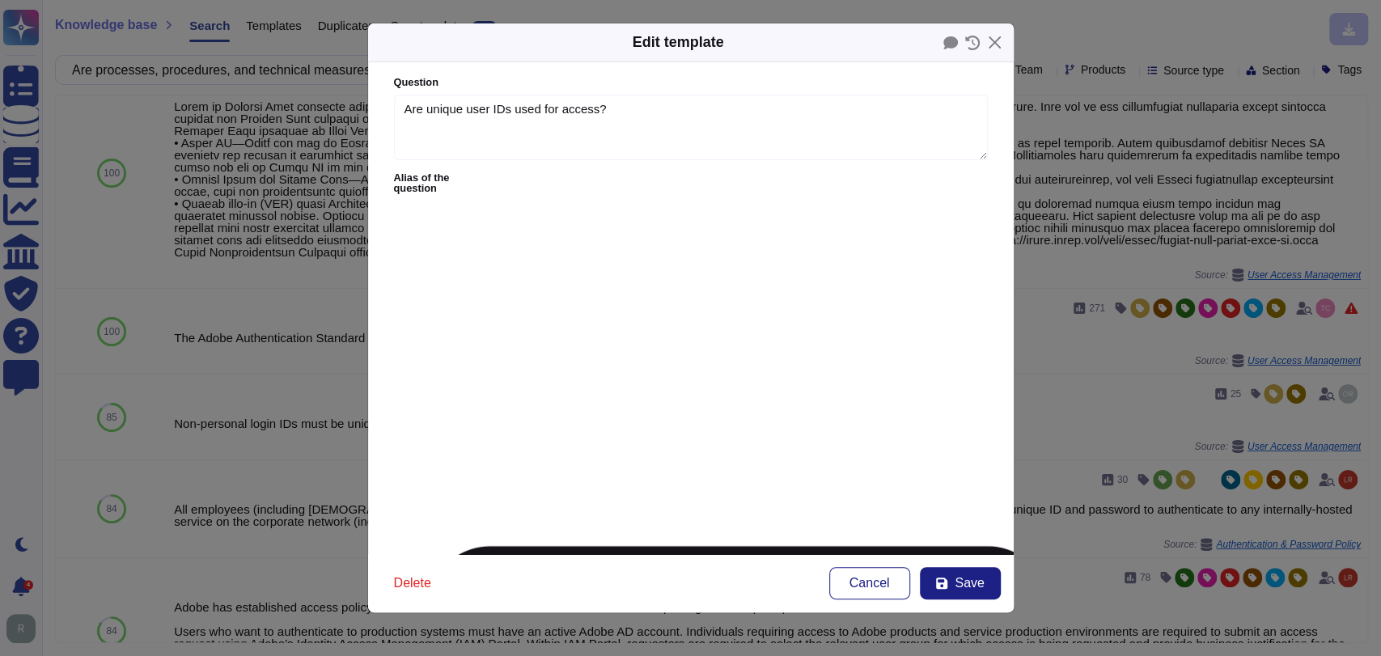
type textarea "8.8 Are all employees assigned unique IDs?"
type textarea "d) When non-nominative technical accounts are required, the service provider mu…"
type textarea "Are Generic IDs not used except in emergency situations?"
type textarea "IAM.12 Does your company assign unique user IDs, tokens, and physical access ba…"
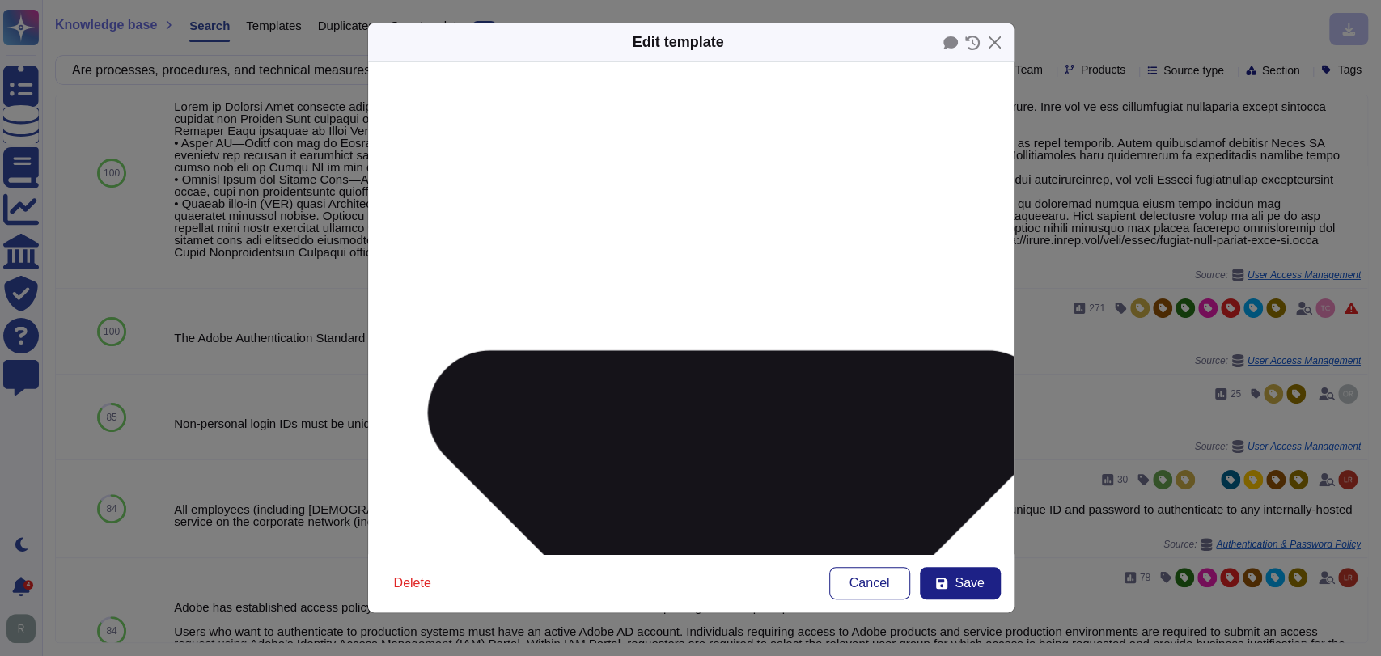
scroll to position [197, 0]
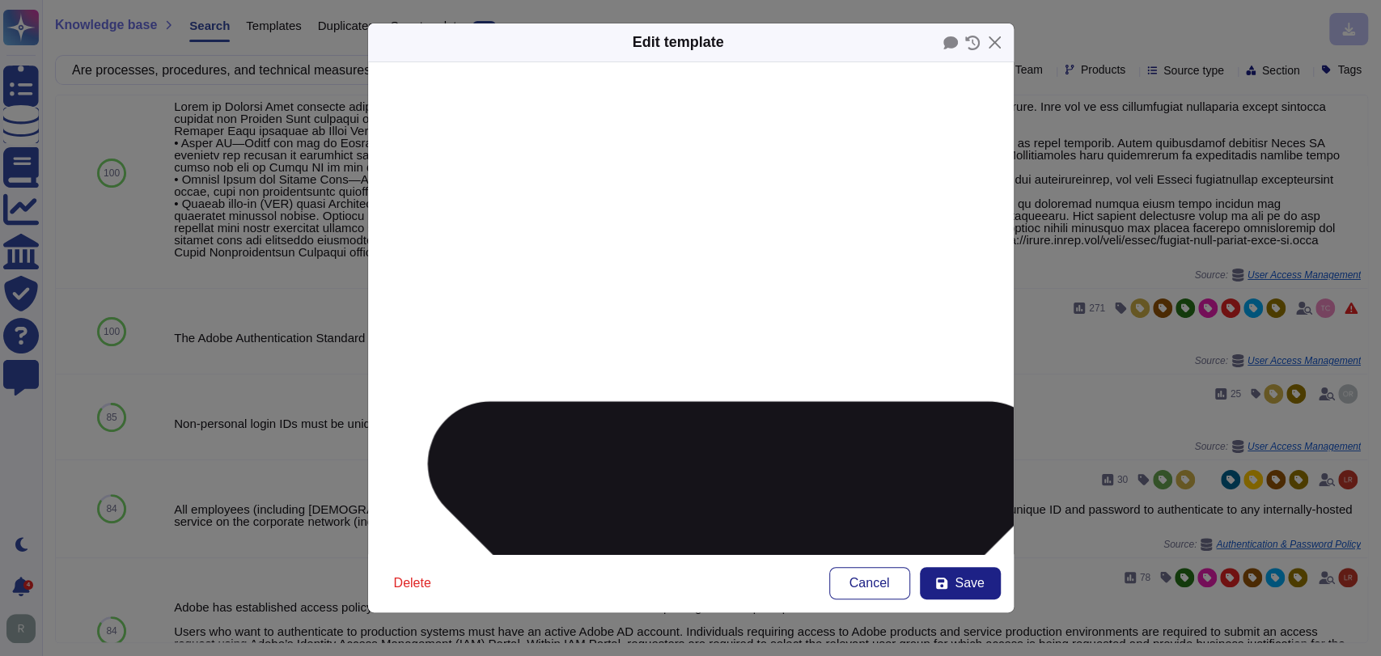
scroll to position [146, 0]
type textarea "Are all employees assigned unique IDs?"
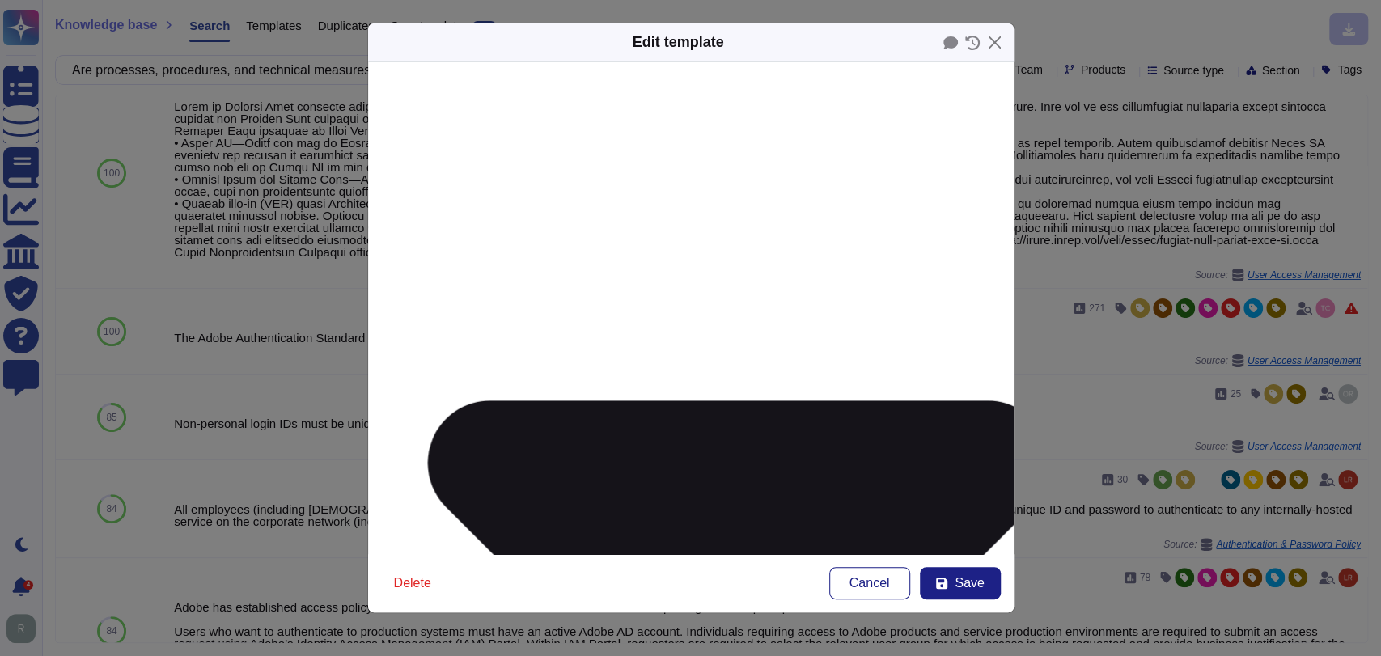
type textarea "Are individual IDs required for user authentication to applications"
drag, startPoint x: 556, startPoint y: 292, endPoint x: 820, endPoint y: 293, distance: 263.8
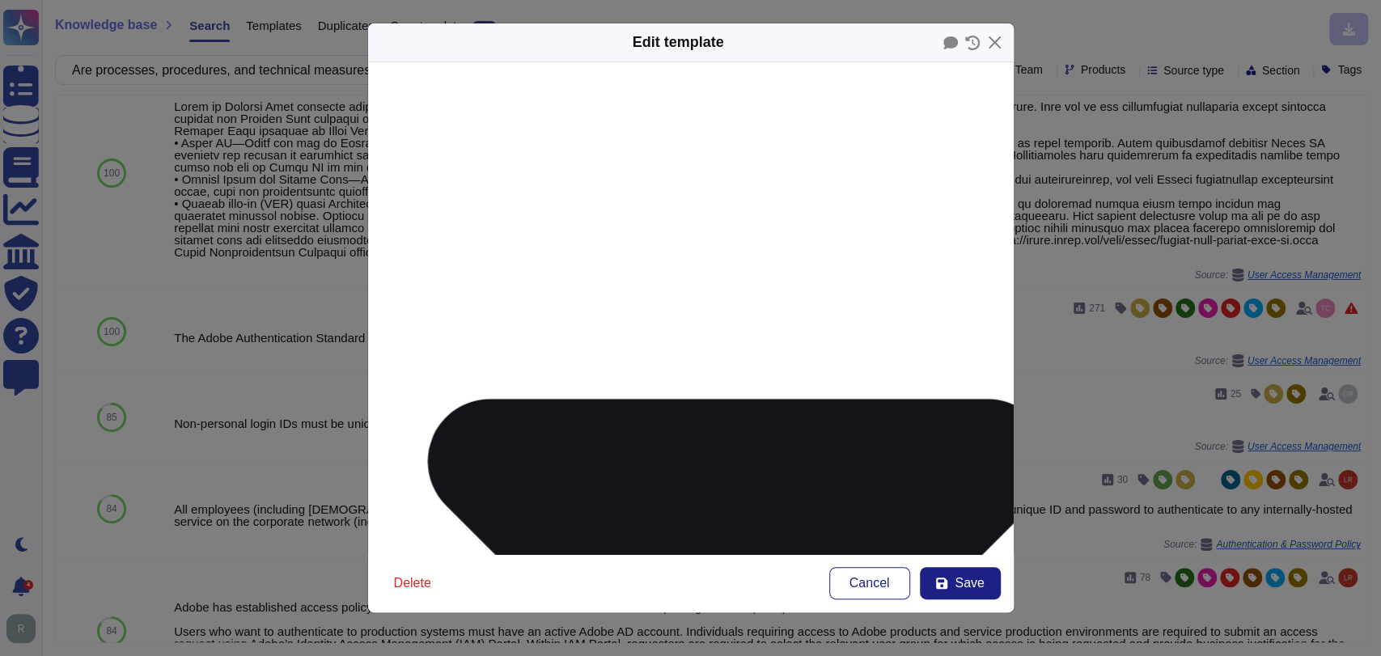
type textarea "When non-nominative technical accounts are required, the service provider must …"
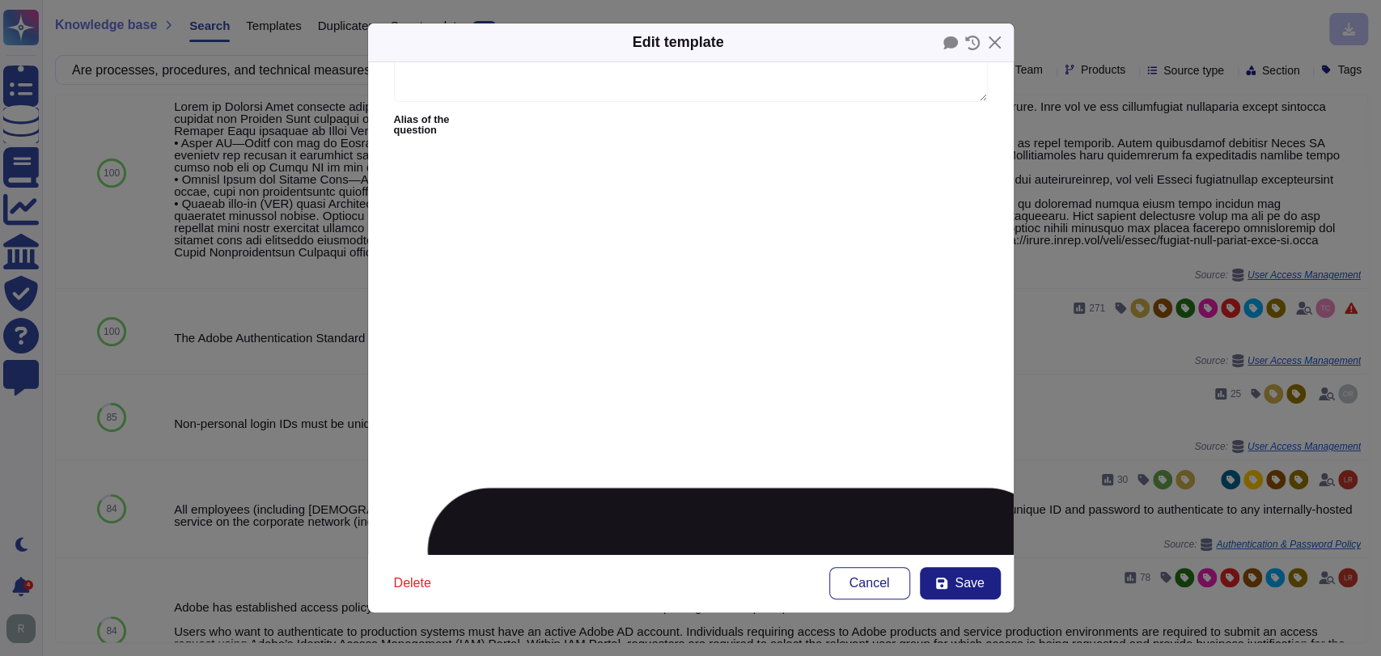
scroll to position [57, 0]
type textarea "When non-nominative technical accounts are required, the service provider must …"
type textarea "Are Generic IDs not used except in emergency situations?"
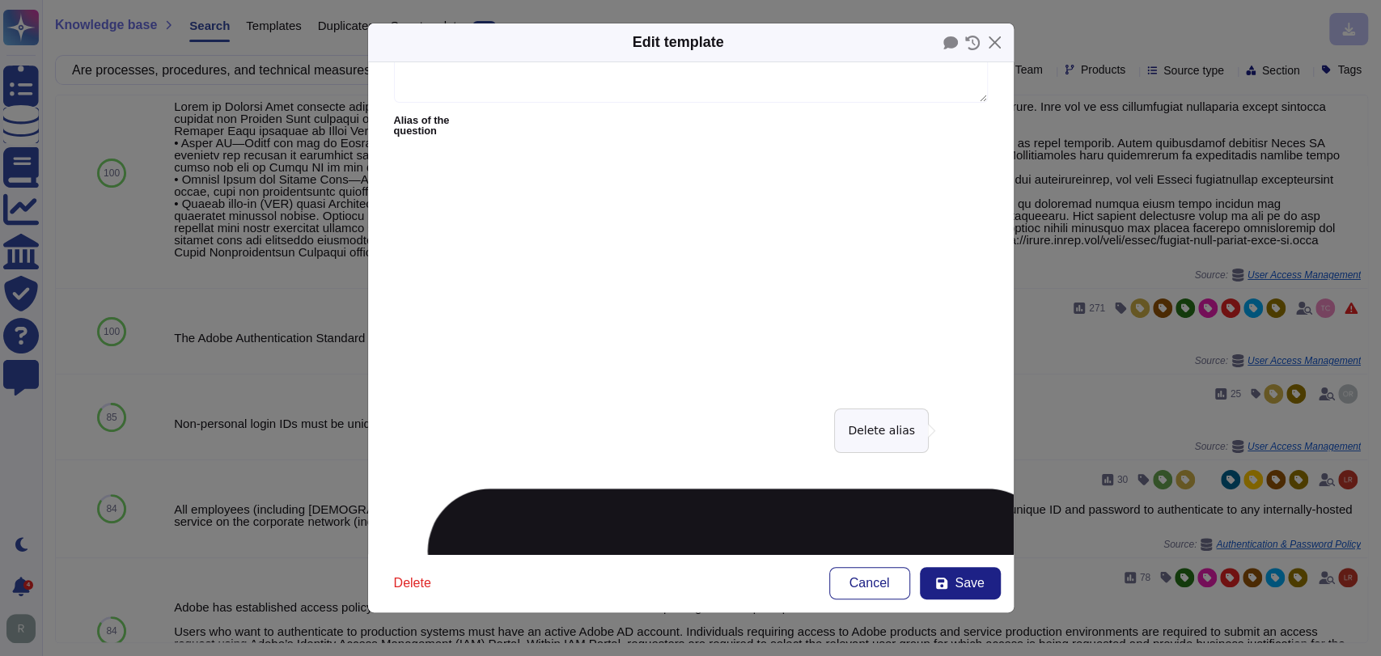
type textarea "IAM.12 Does your company assign unique user IDs, tokens, and physical access ba…"
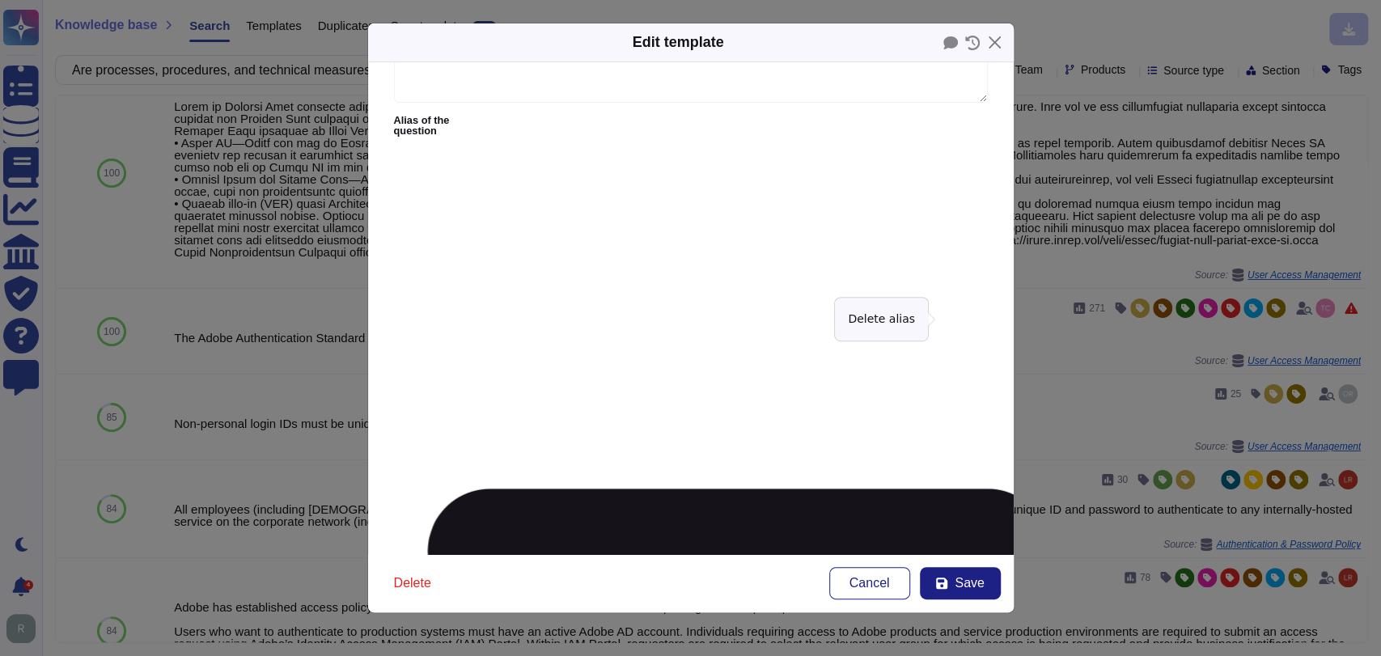
type textarea "Are there any shared or Generic IDs being used to access access Infosys data? I…"
type textarea "When non-nominative technical accounts are required, the service provider must …"
type textarea "Are Generic IDs not used except in emergency situations?"
type textarea "IAM.12 Does your company assign unique user IDs, tokens, and physical access ba…"
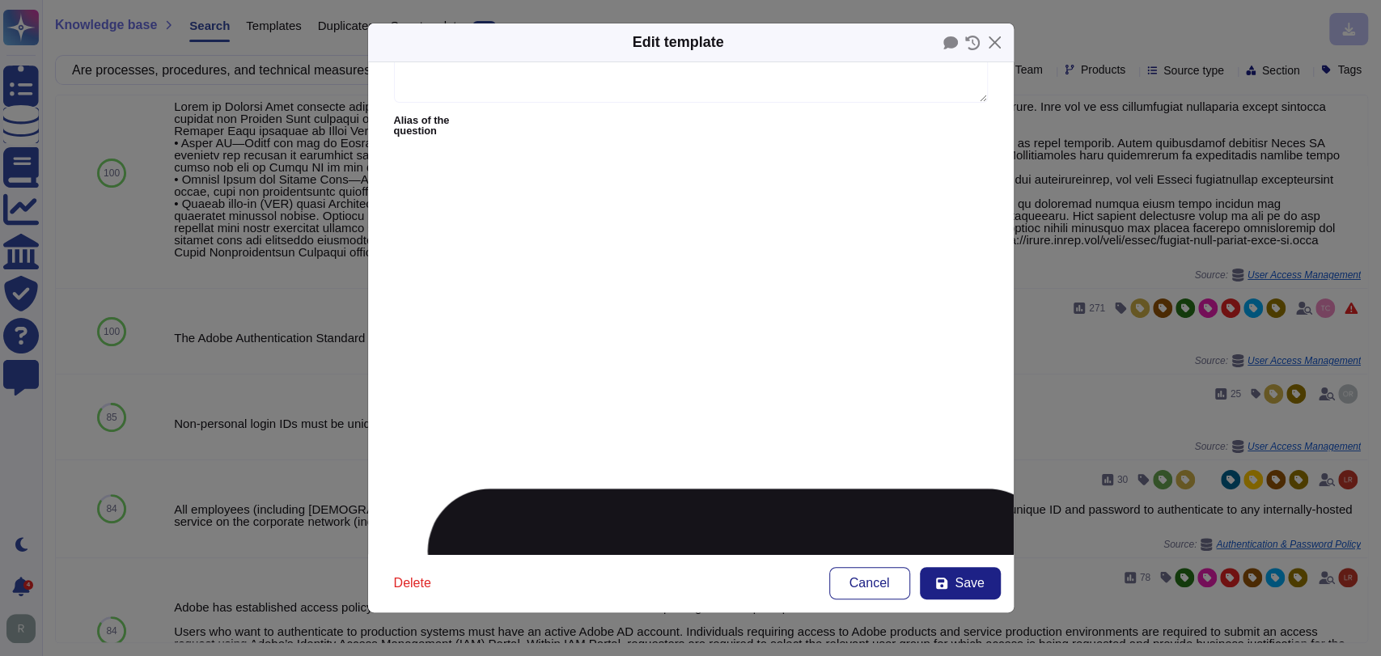
type textarea "Are there any shared or Generic IDs being used to access access Infosys data? I…"
type textarea "When non-nominative technical accounts are required, the service provider must …"
type textarea "Are Generic IDs not used except in emergency situations?"
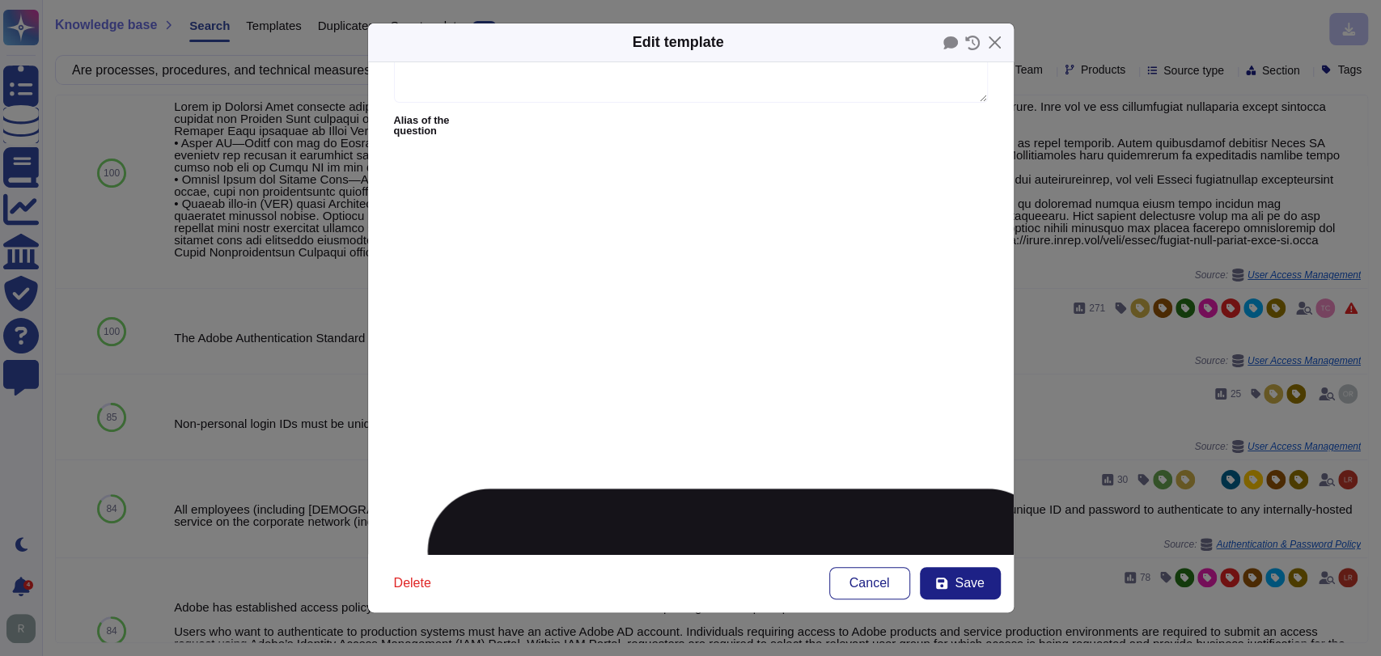
type textarea "IAM.12 Does your company assign unique user IDs, tokens, and physical access ba…"
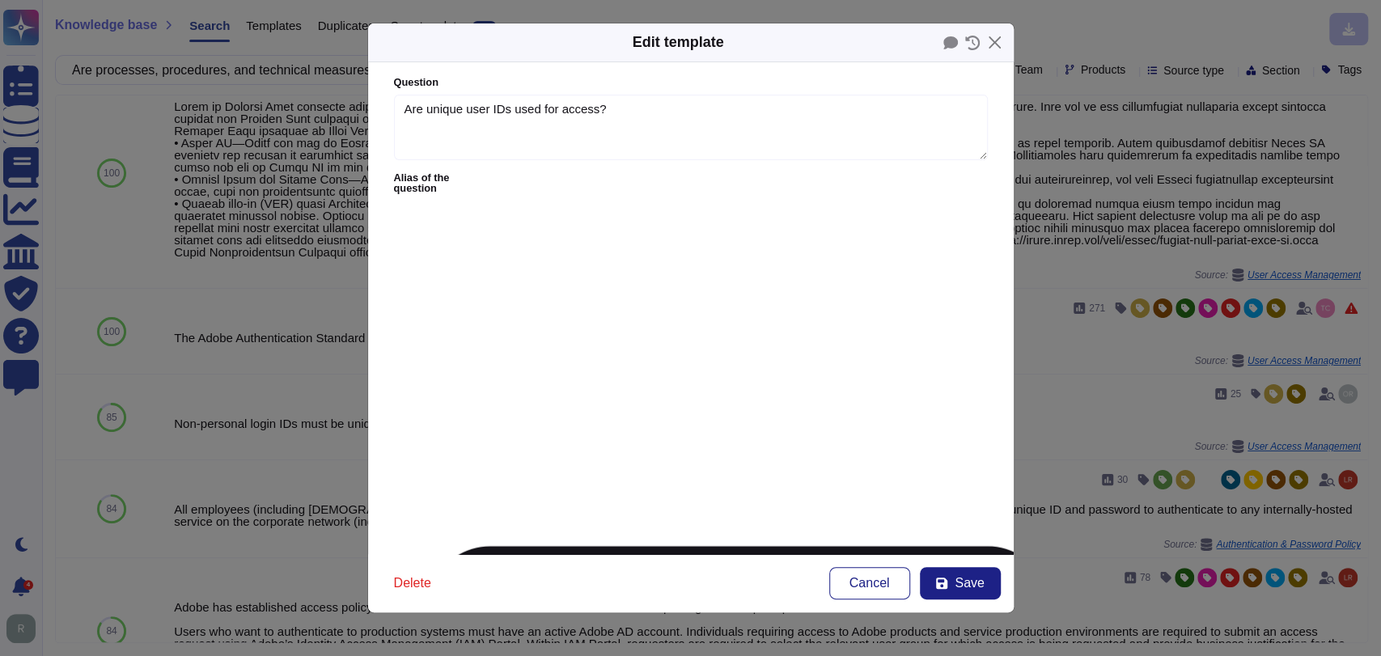
type textarea "Are individual IDs required for user authentication to applications"
type textarea "Are there any shared or Generic IDs being used to access access Infosys data? I…"
type textarea "When non-nominative technical accounts are required, the service provider must …"
type textarea "Are Generic IDs not used except in emergency situations?"
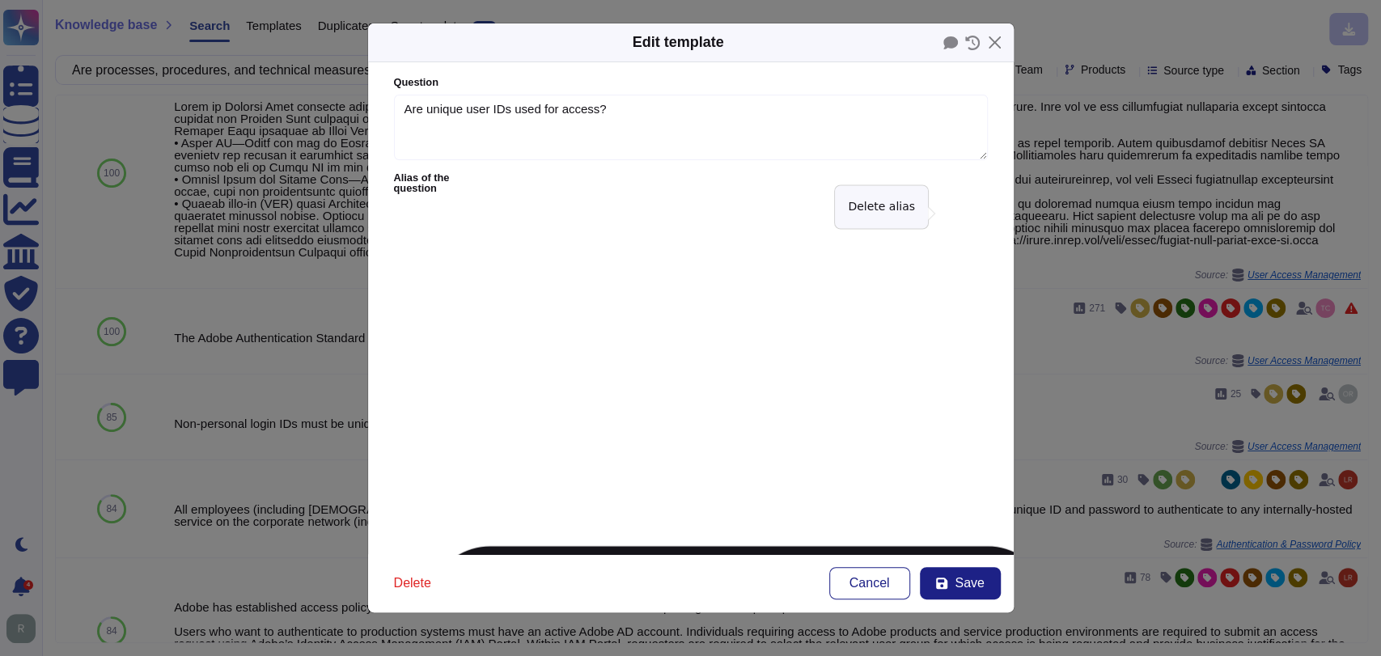
type textarea "IAM.12 Does your company assign unique user IDs, tokens, and physical access ba…"
type textarea "Are there any shared or Generic IDs being used to access access Infosys data? I…"
type textarea "When non-nominative technical accounts are required, the service provider must …"
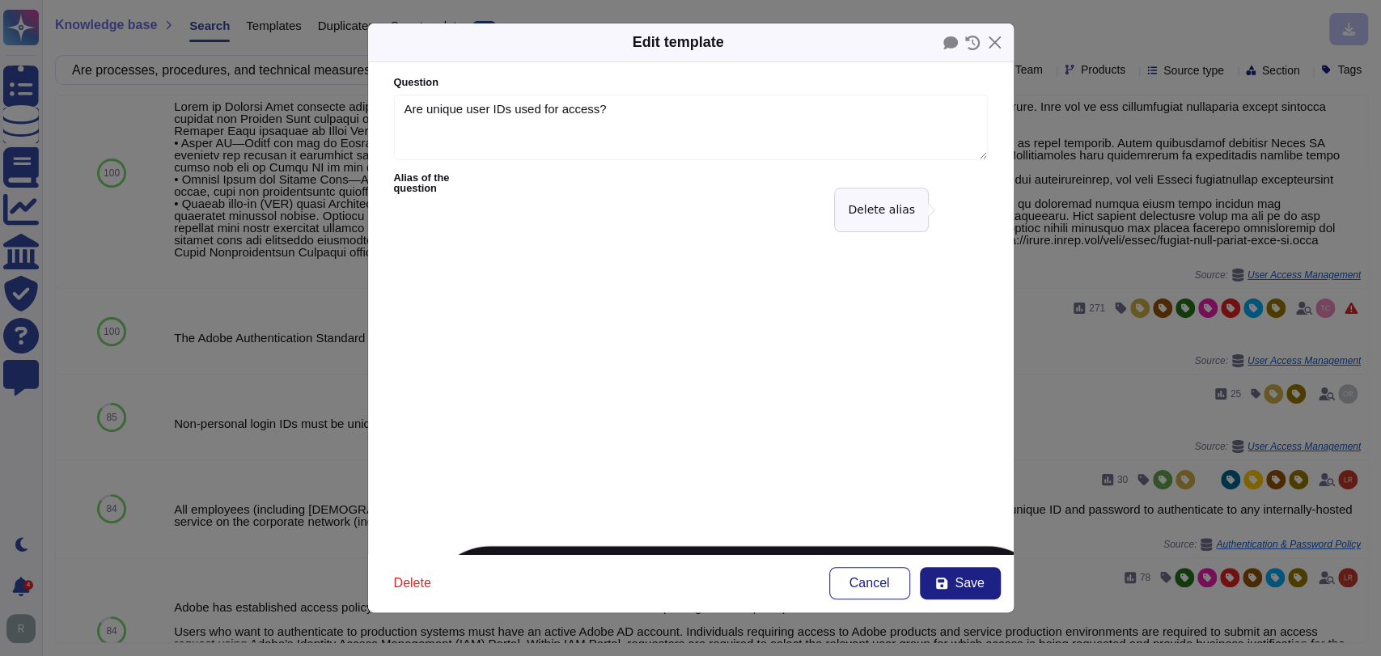
type textarea "Are Generic IDs not used except in emergency situations?"
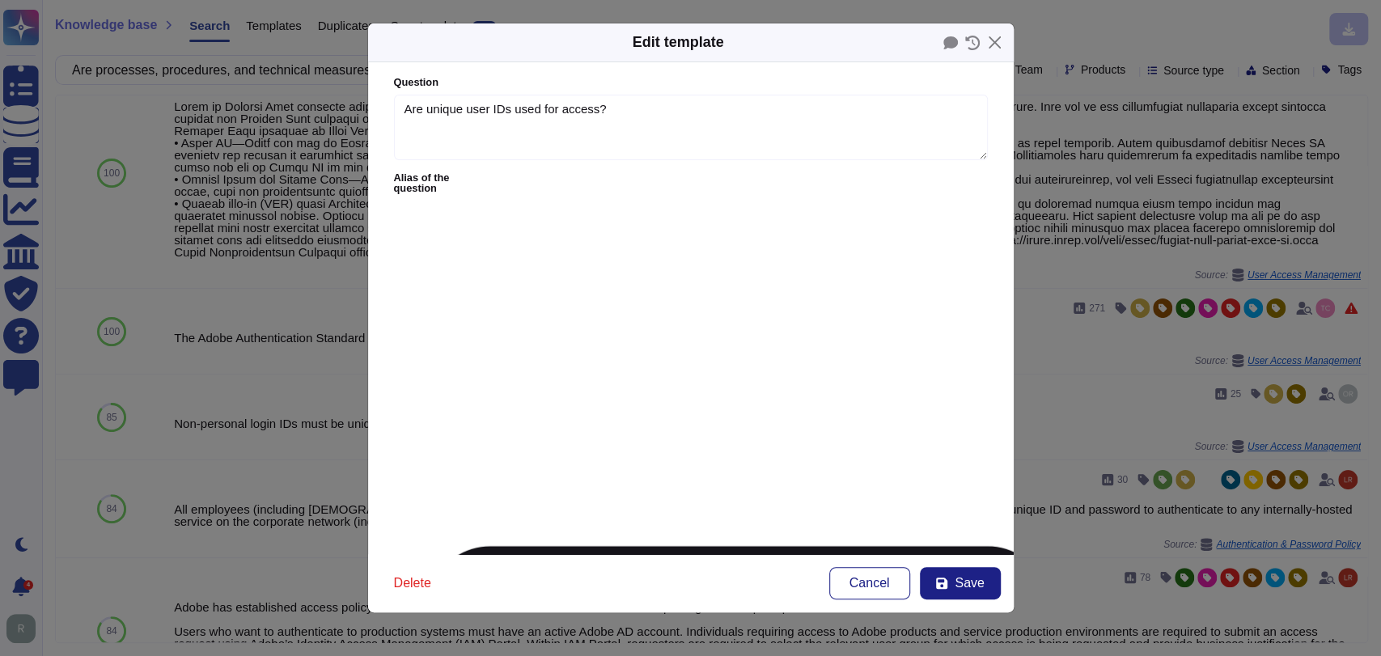
type textarea "Does your company assign unique user IDs, tokens, and physical access badges to…"
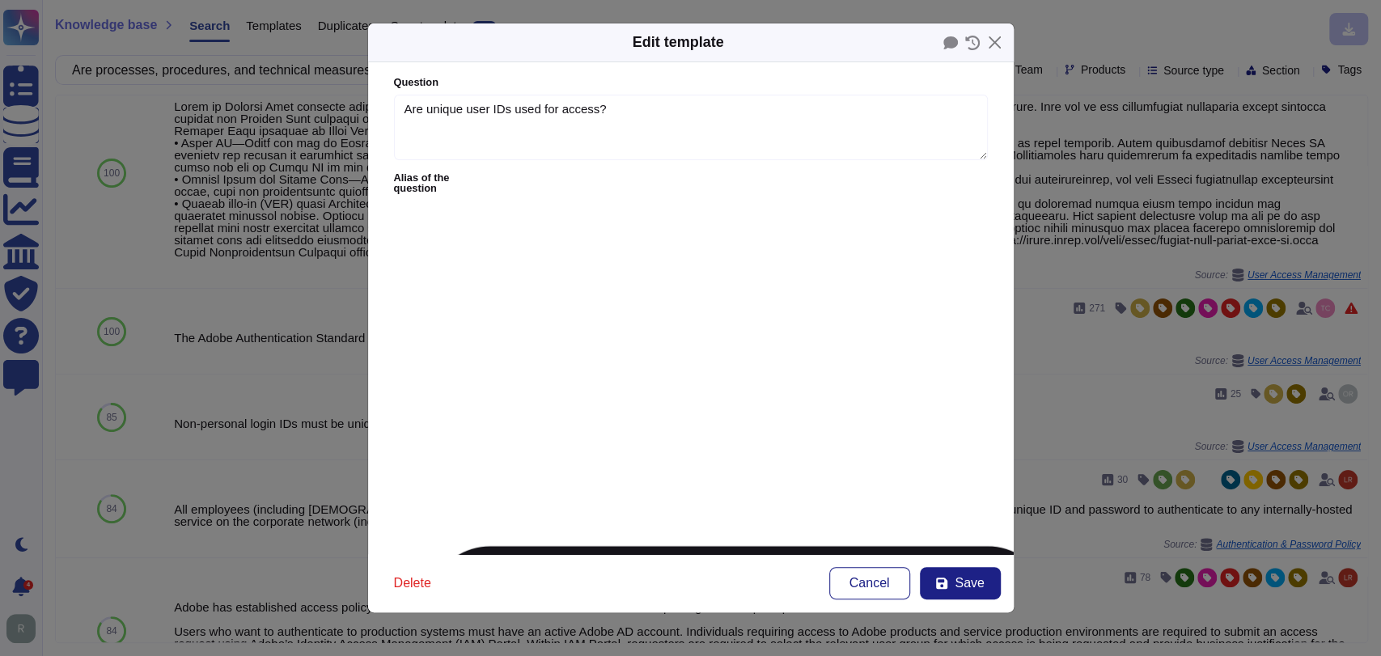
click at [858, 392] on form "Question Are unique user IDs used for access? Alias of the question Are there a…" at bounding box center [691, 308] width 646 height 492
drag, startPoint x: 817, startPoint y: 437, endPoint x: 821, endPoint y: 460, distance: 24.0
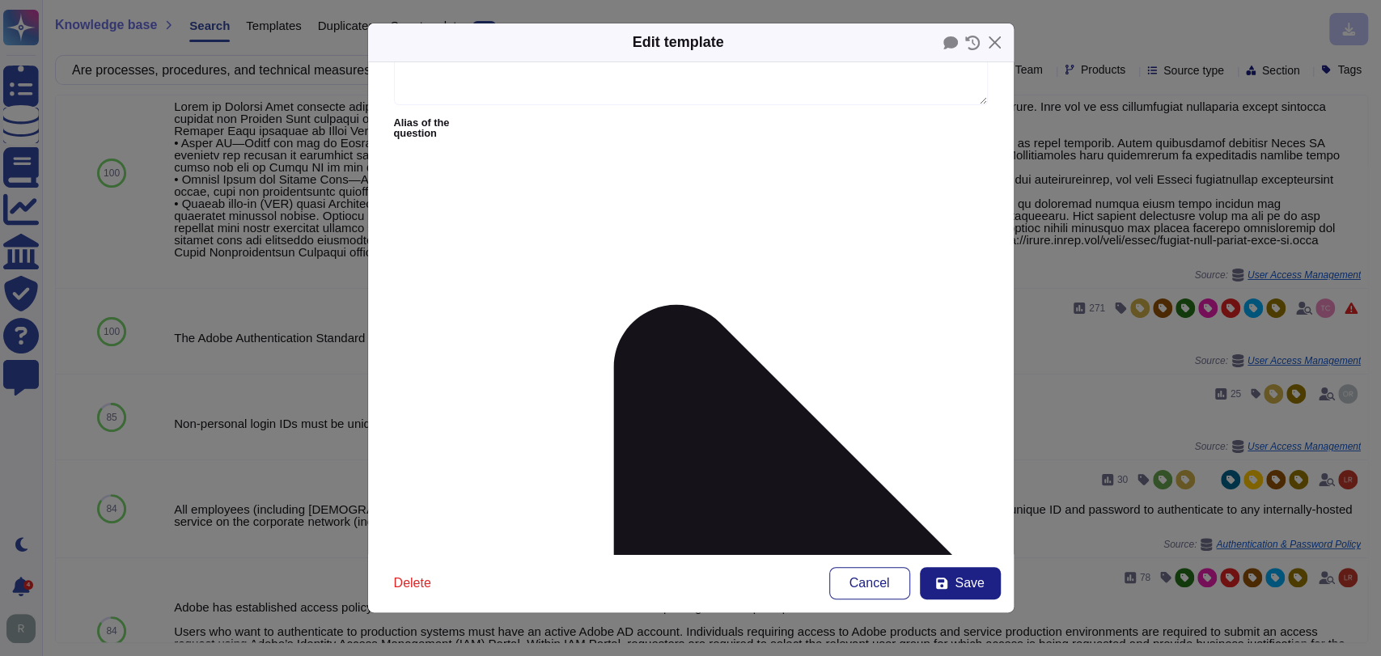
scroll to position [56, 0]
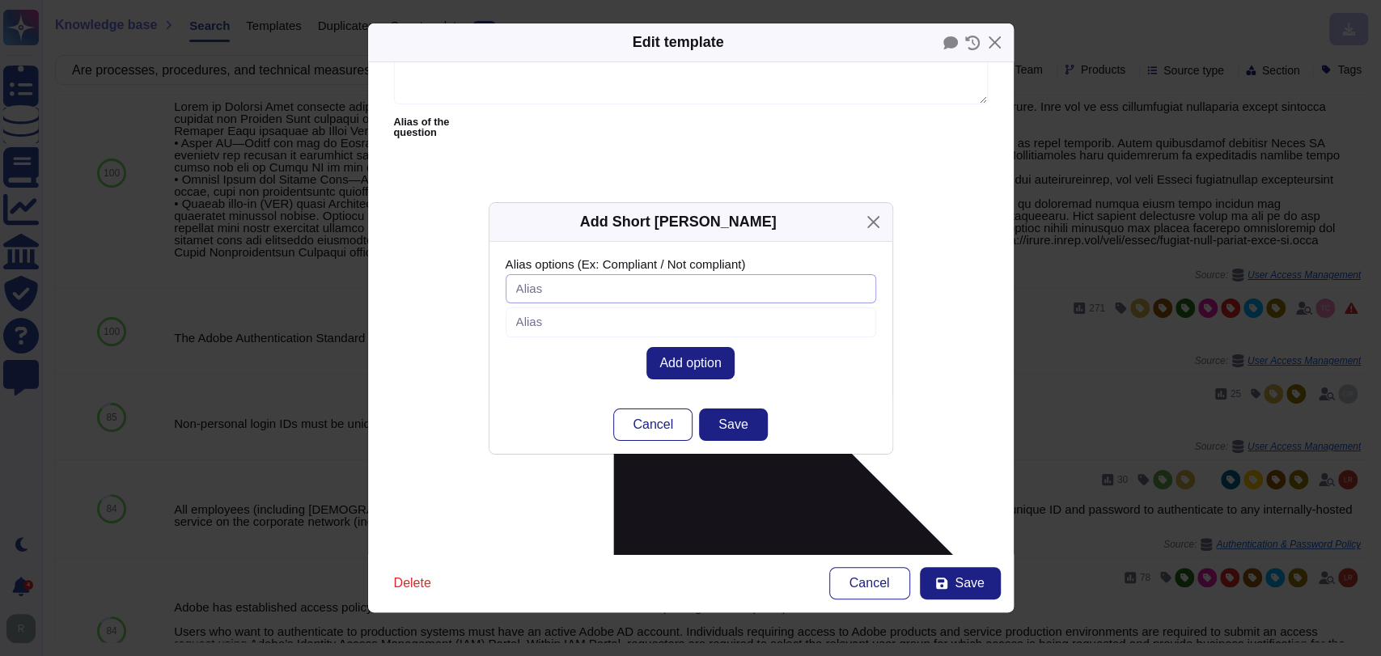
click at [596, 287] on input "Alias options (Ex: Compliant / Not compliant)" at bounding box center [691, 289] width 371 height 30
click at [660, 420] on span "Cancel" at bounding box center [653, 424] width 40 height 13
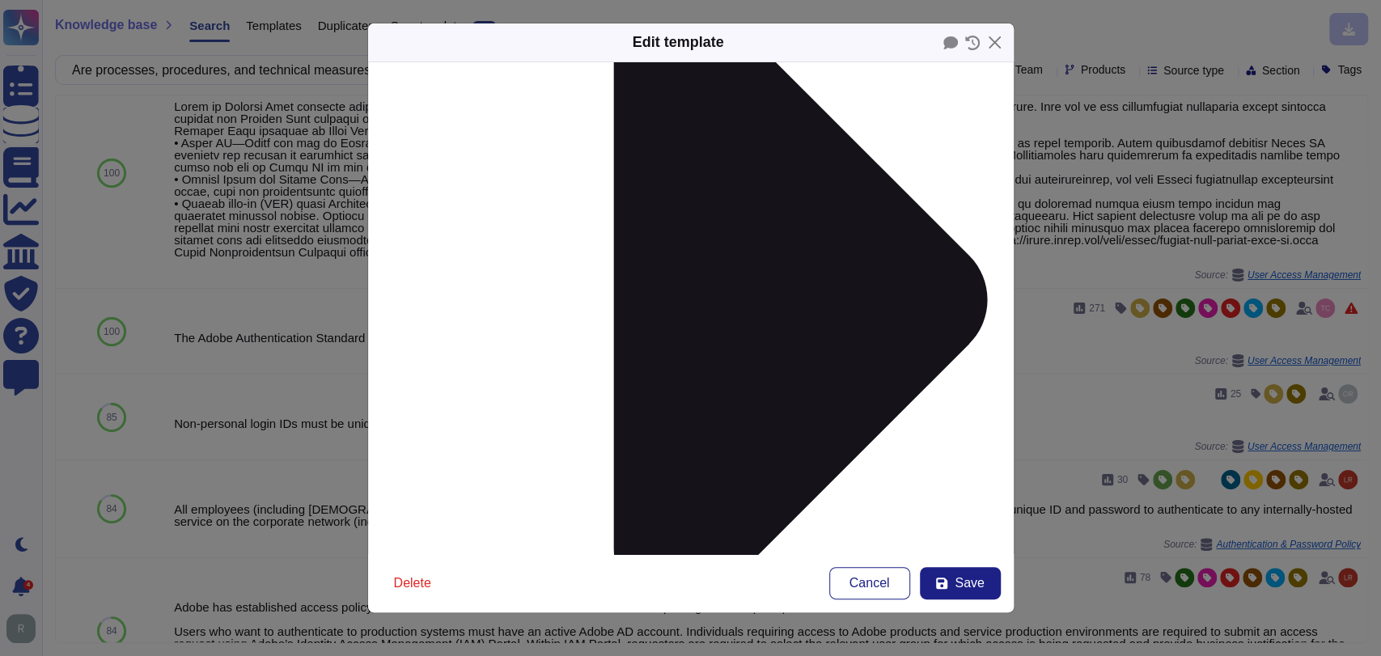
scroll to position [372, 0]
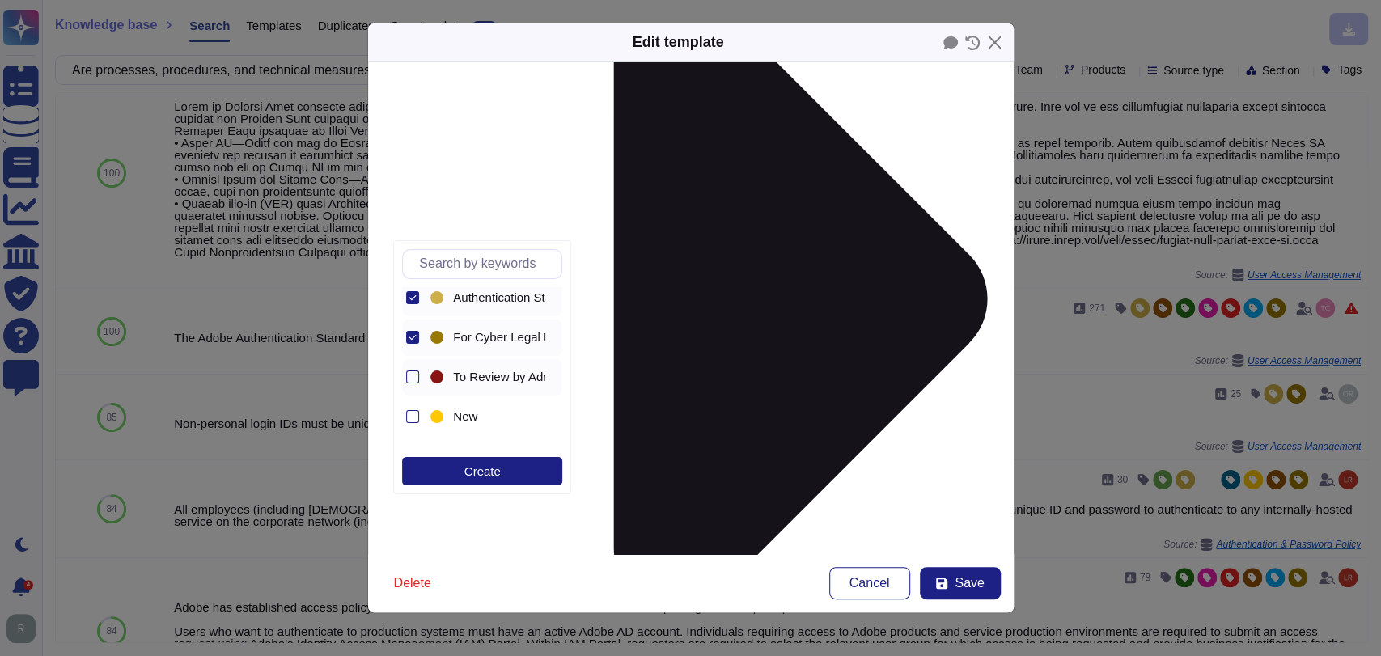
scroll to position [0, 0]
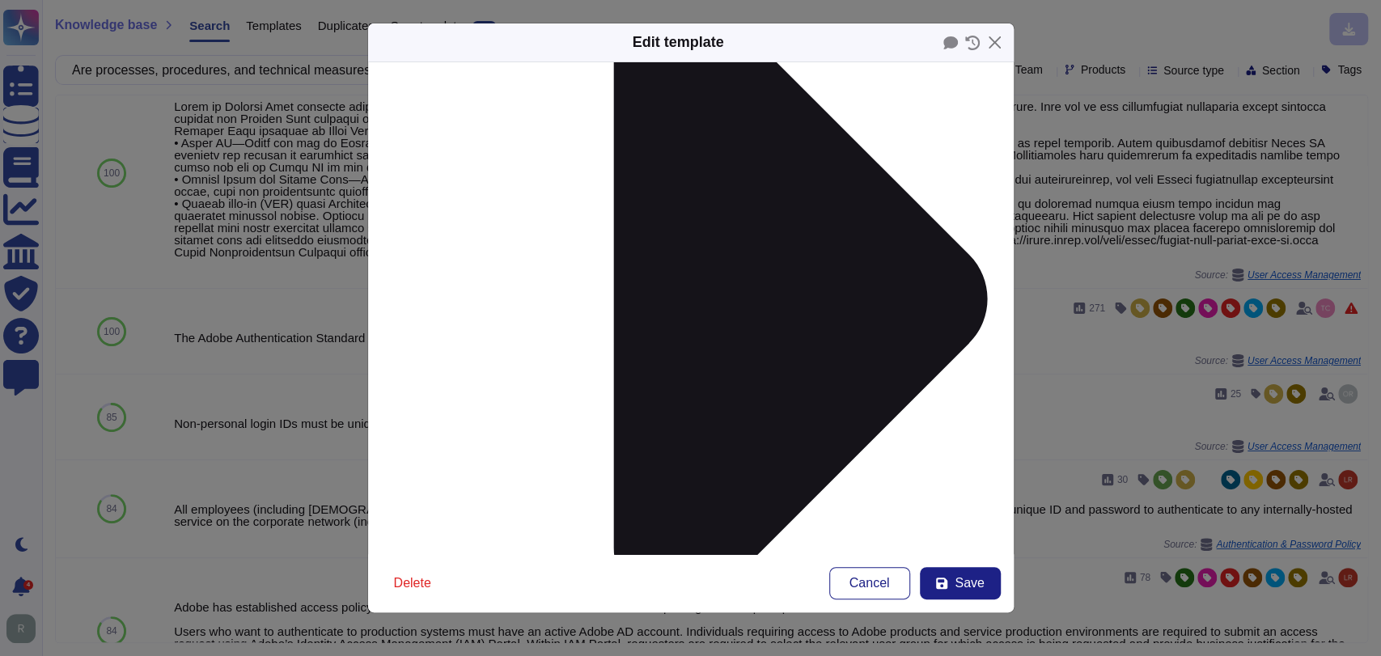
scroll to position [371, 0]
click at [873, 290] on form "Question Are unique user IDs used for access? Alias of the question Answer Non-…" at bounding box center [691, 308] width 646 height 492
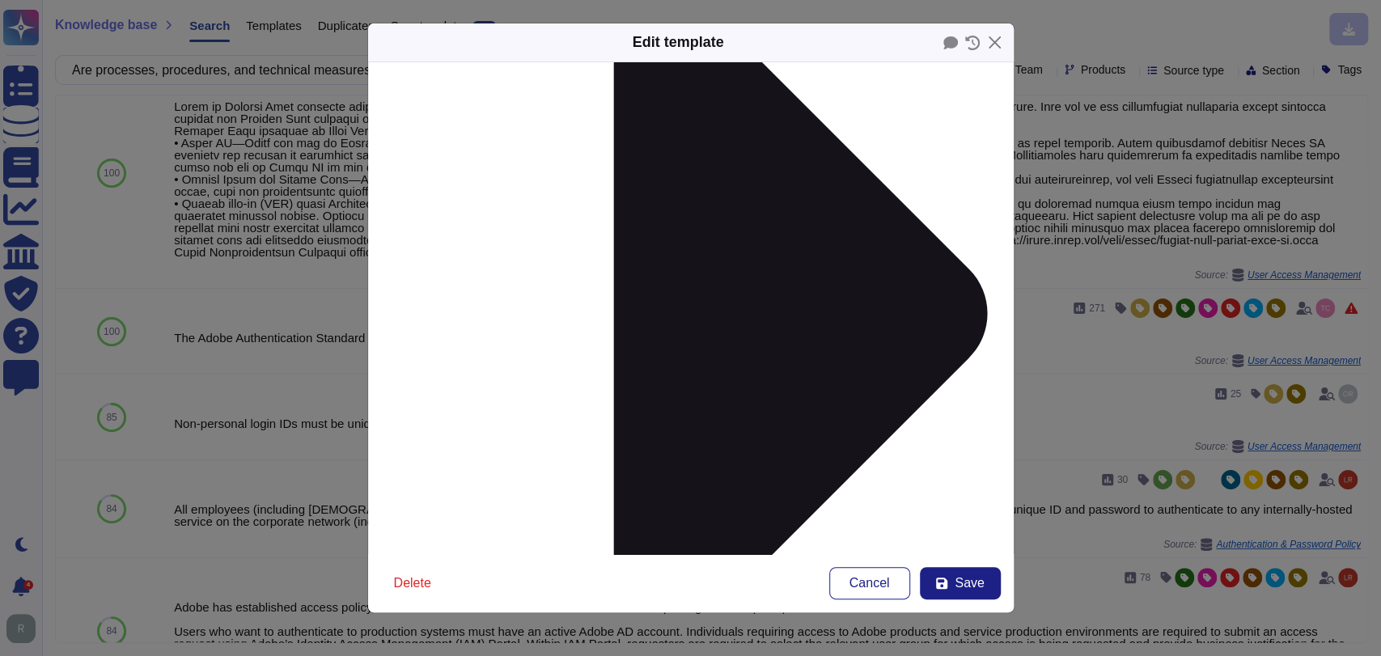
scroll to position [372, 0]
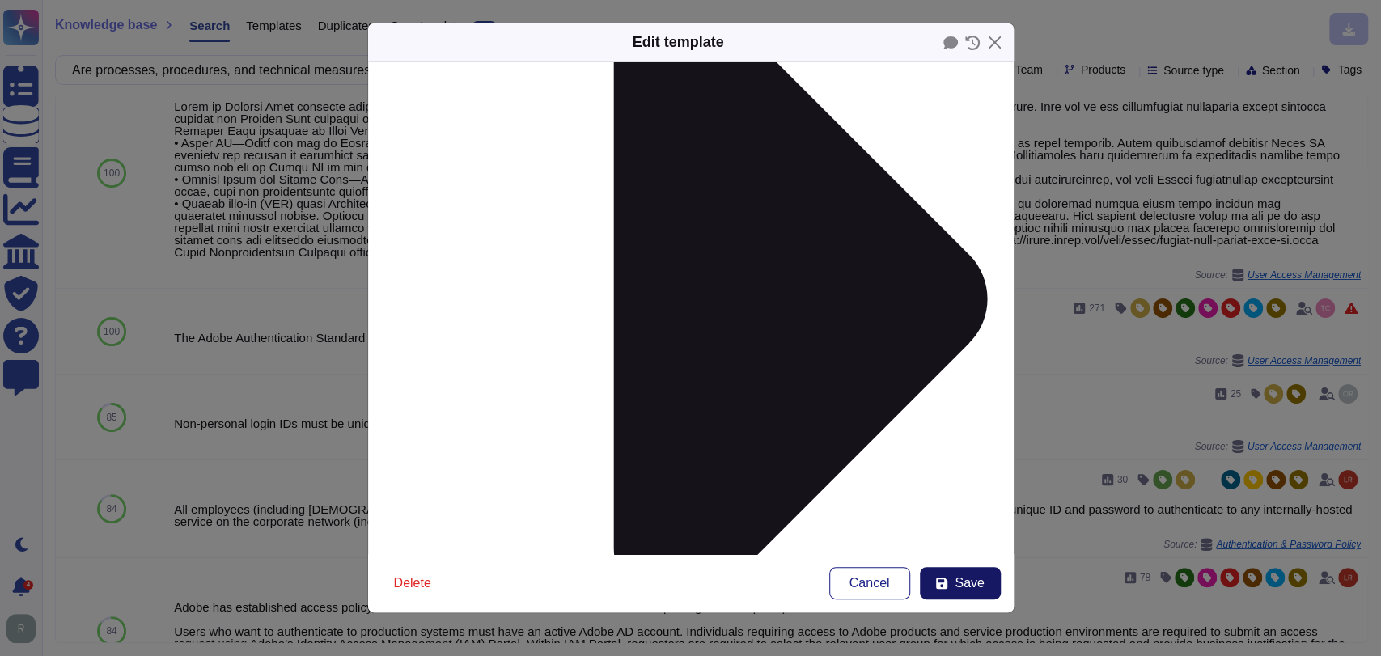
click at [944, 586] on icon at bounding box center [942, 583] width 13 height 13
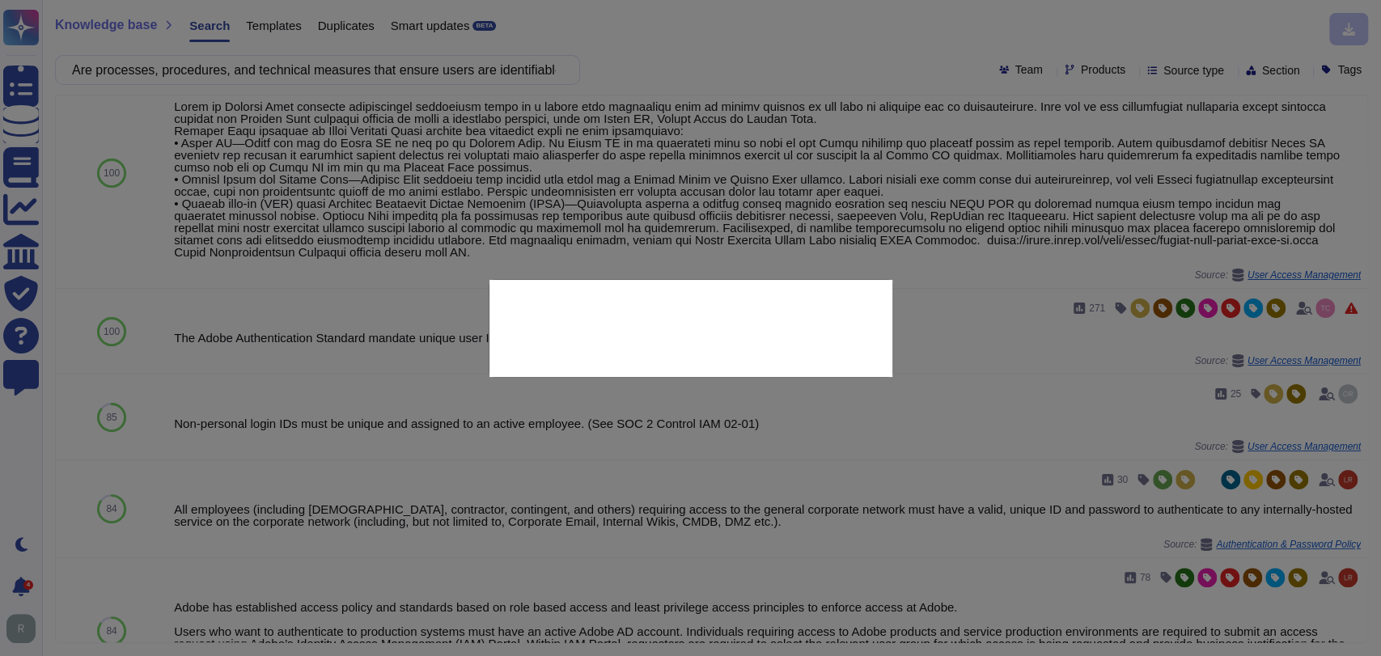
scroll to position [0, 0]
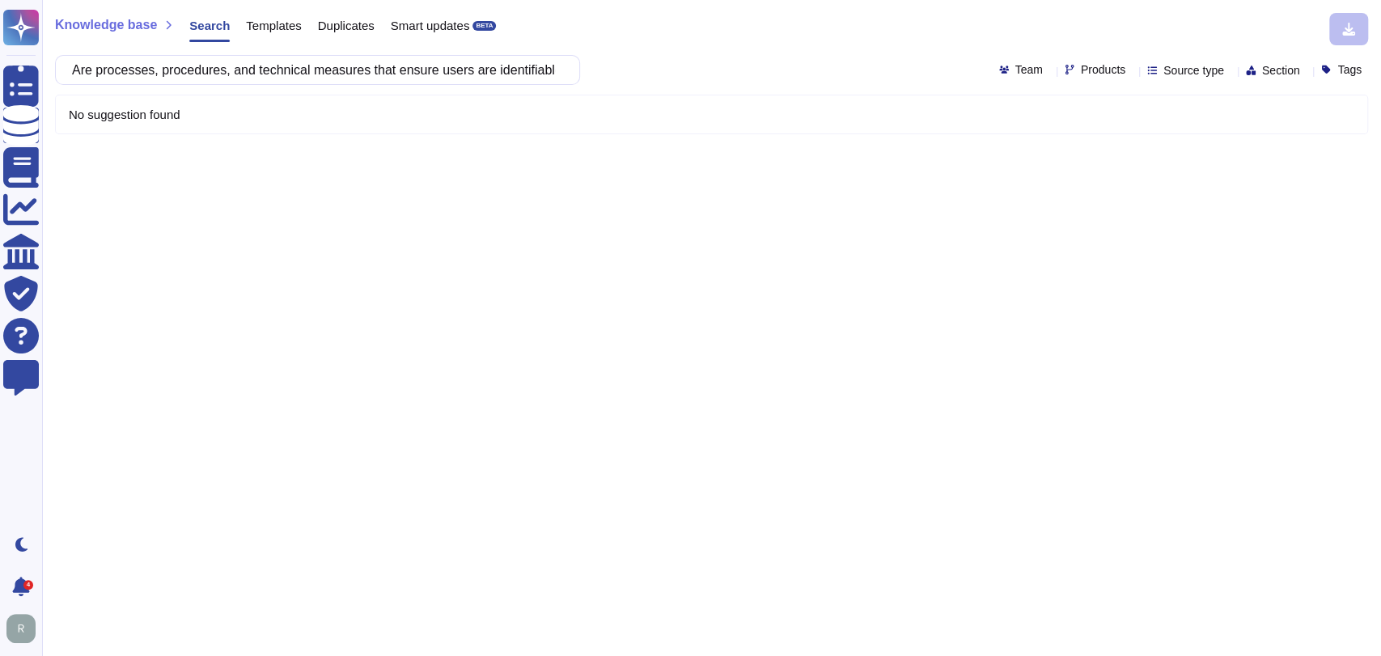
click at [784, 70] on div "Are processes, procedures, and technical measures that ensure users are identif…" at bounding box center [711, 70] width 1313 height 30
click at [473, 74] on input "Are processes, procedures, and technical measures that ensure users are identif…" at bounding box center [313, 70] width 499 height 28
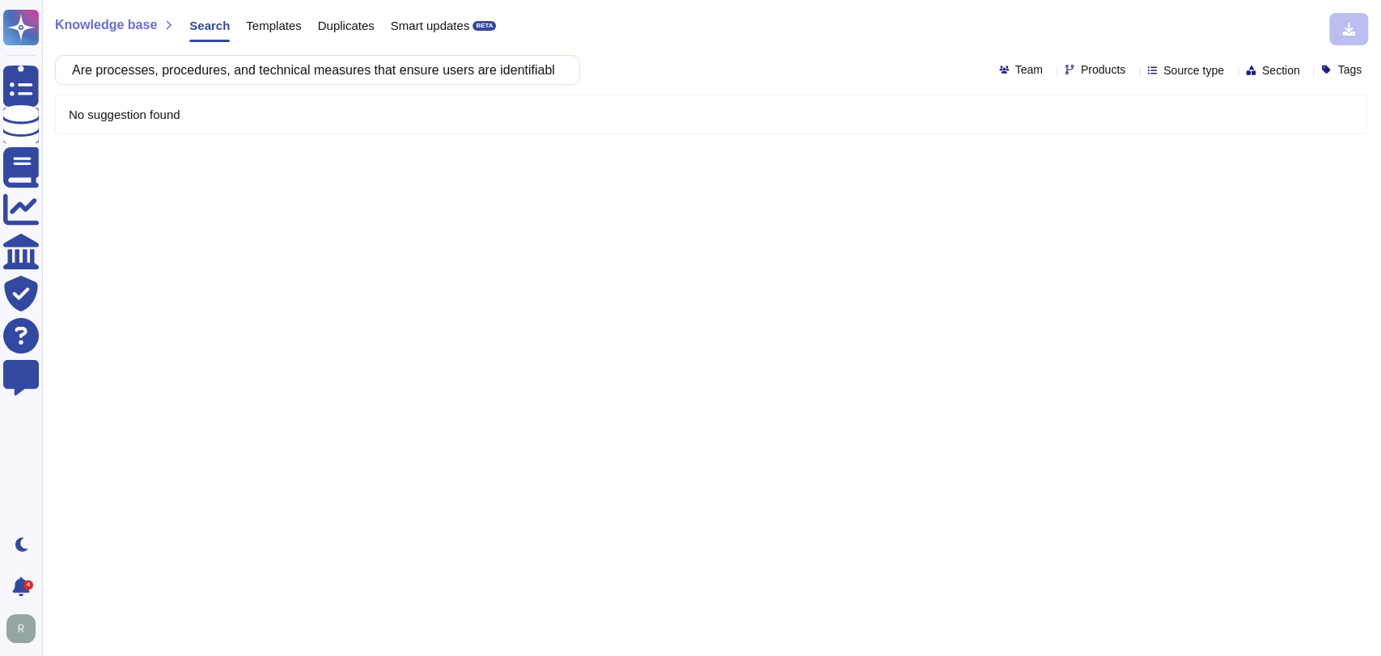
click at [768, 28] on div "Knowledge base Search Templates Duplicates Smart updates BETA" at bounding box center [705, 29] width 1301 height 32
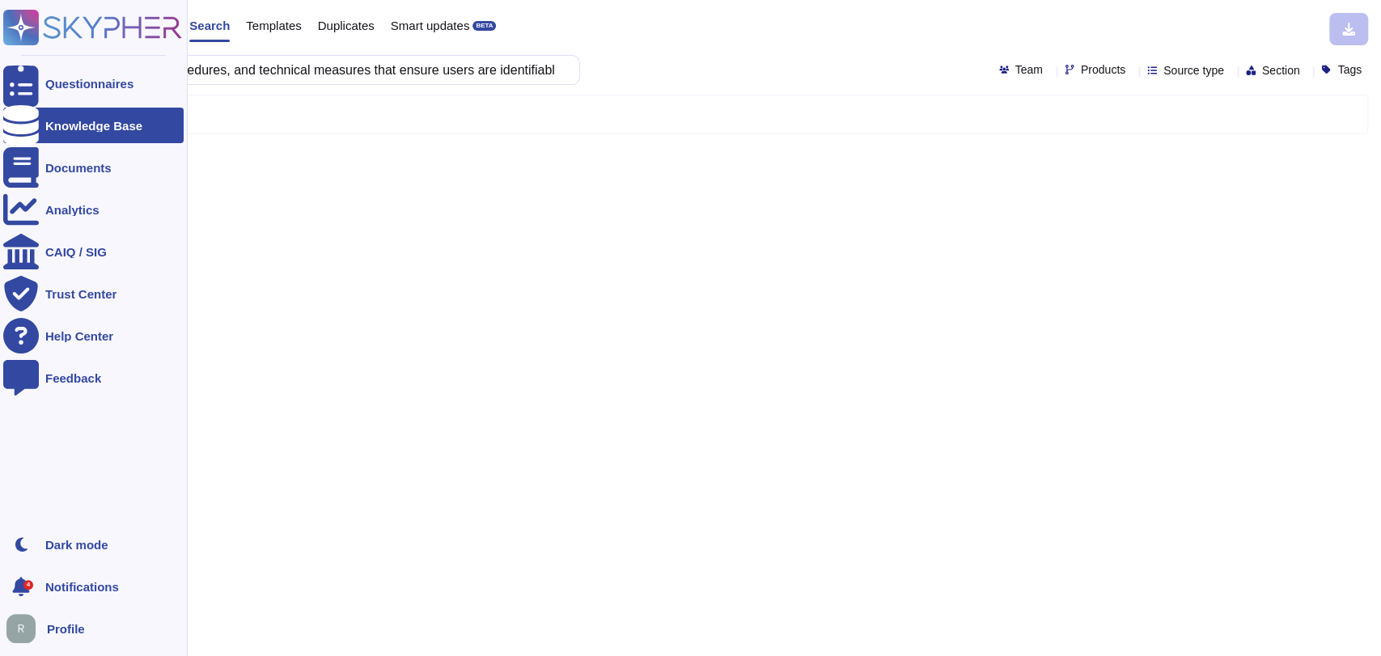
click at [102, 120] on div "Knowledge Base" at bounding box center [93, 126] width 97 height 12
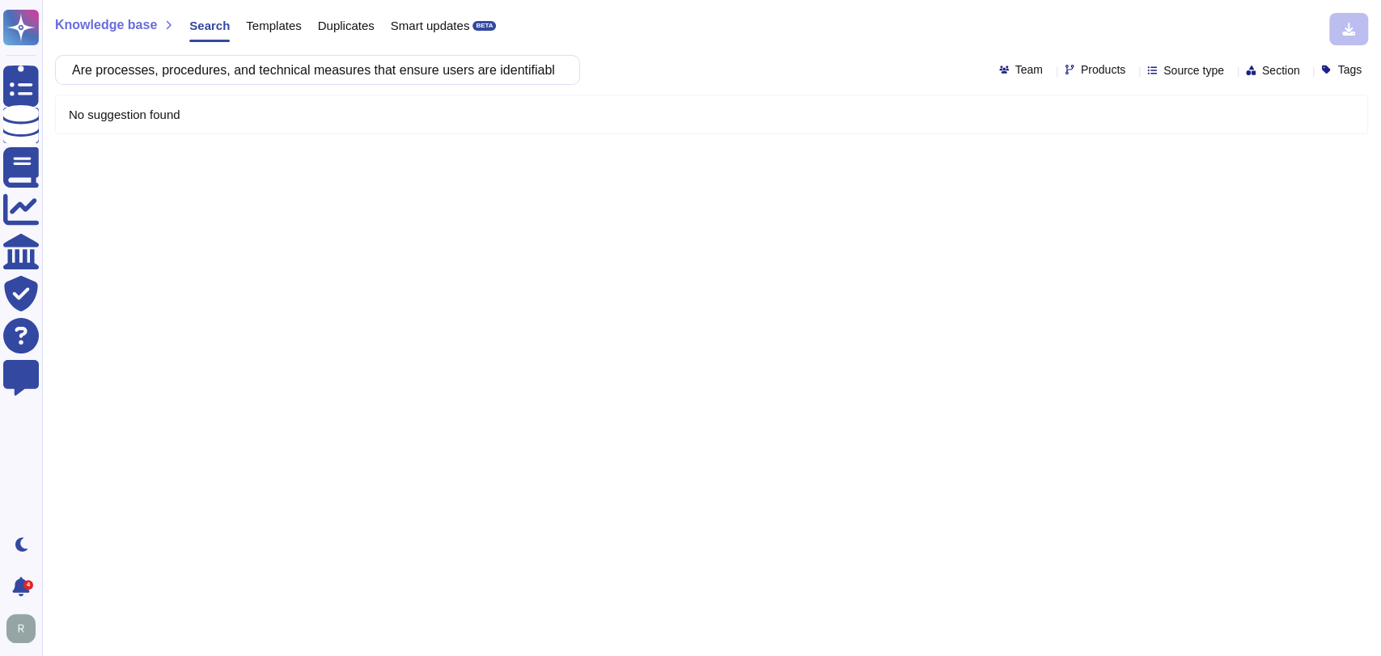
click at [264, 25] on span "Templates" at bounding box center [273, 25] width 55 height 12
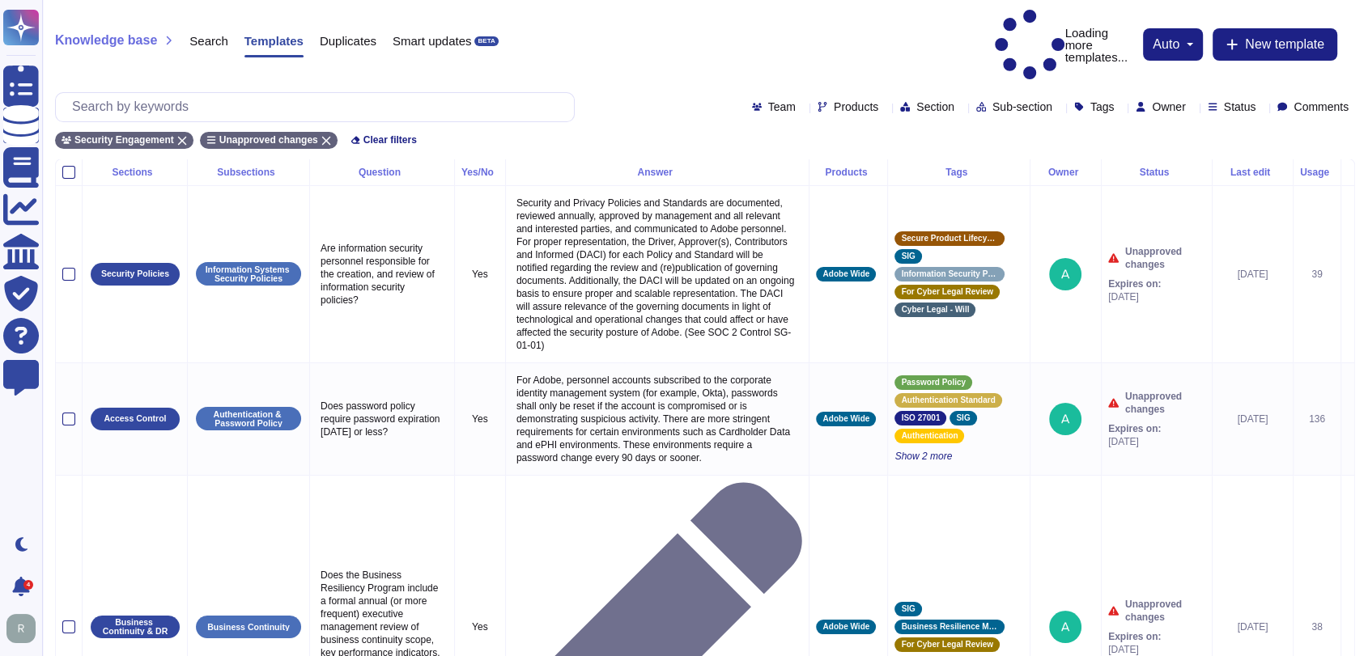
click at [1165, 100] on div "Owner" at bounding box center [1163, 106] width 56 height 12
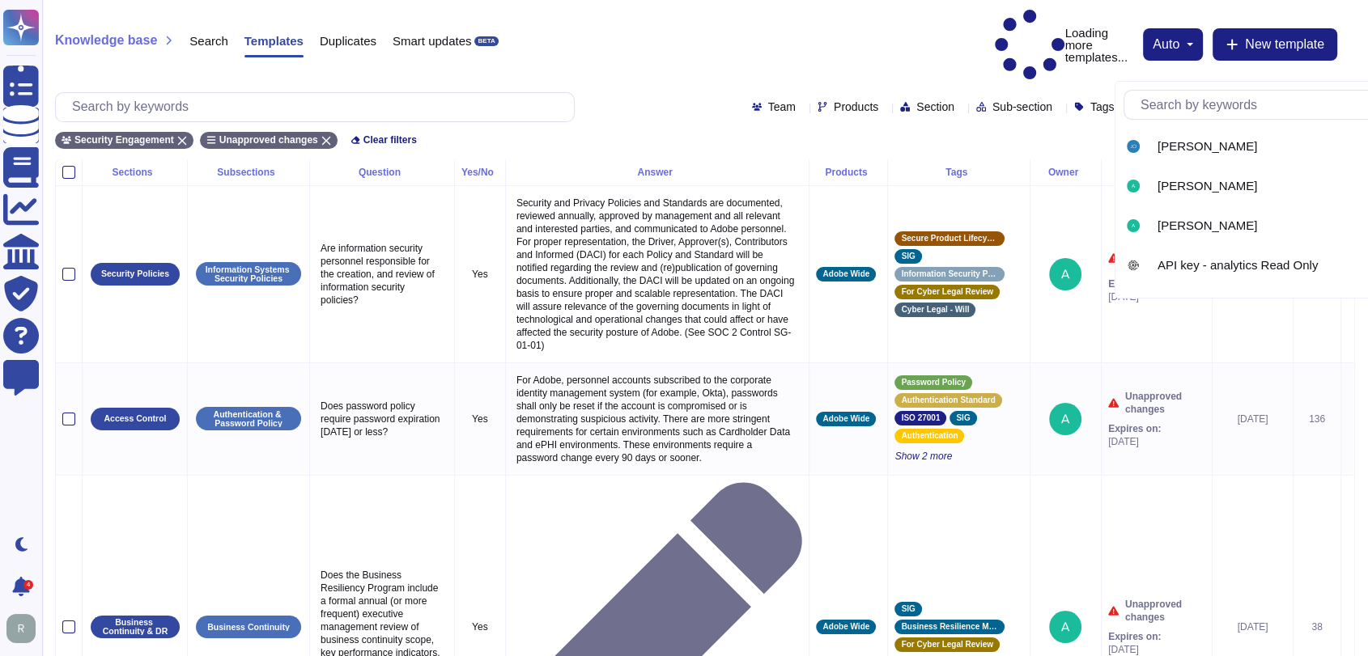
click at [1217, 115] on input "text" at bounding box center [1285, 105] width 306 height 28
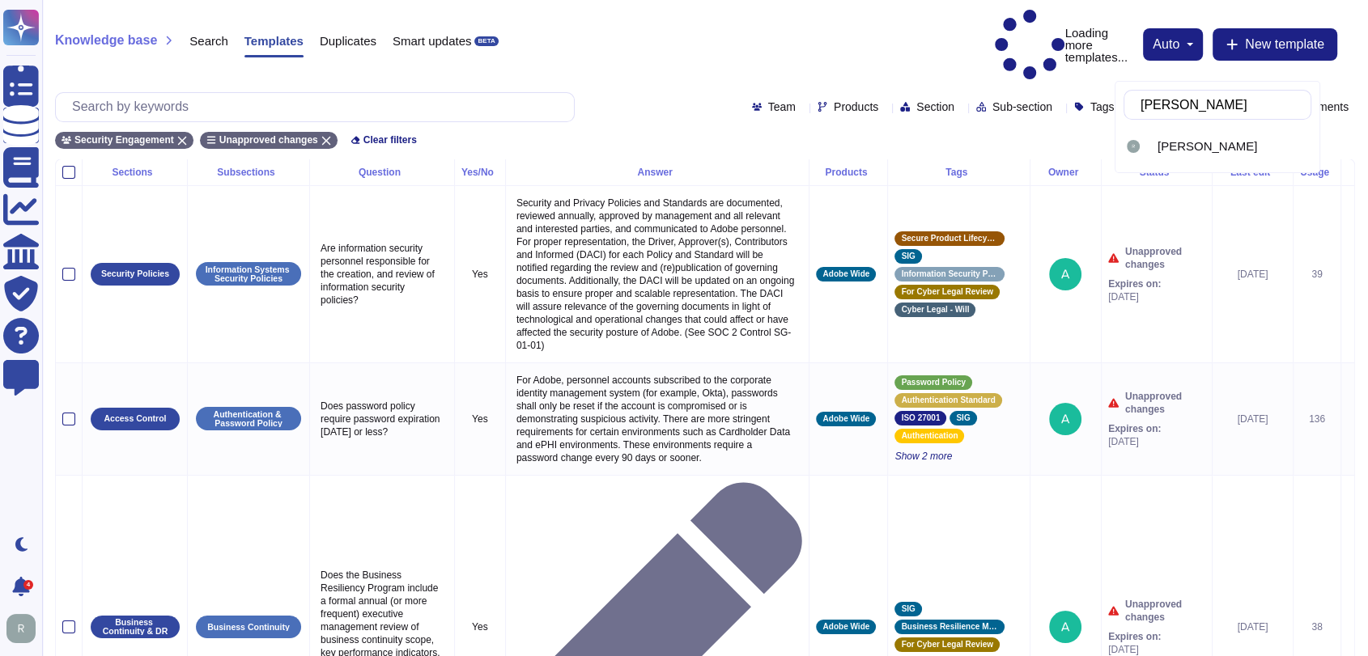
type input "[PERSON_NAME]"
click at [1189, 144] on span "[PERSON_NAME]" at bounding box center [1207, 146] width 100 height 15
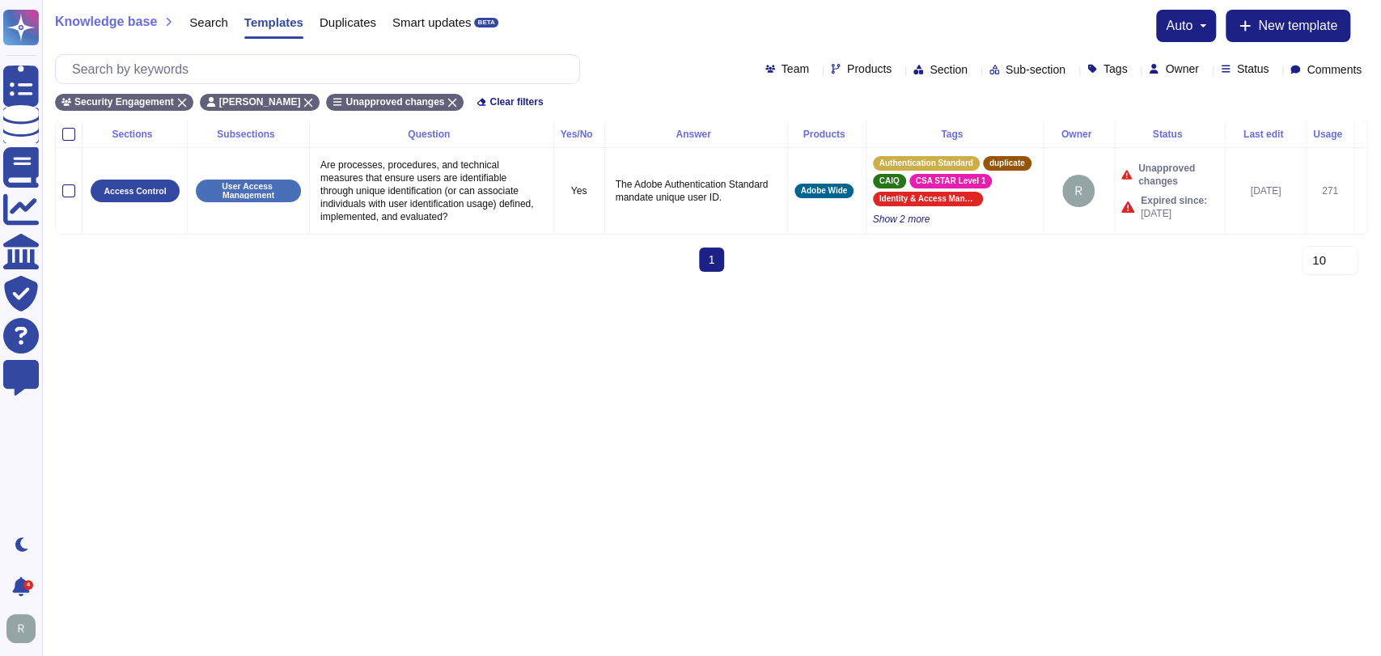
drag, startPoint x: 911, startPoint y: 469, endPoint x: 866, endPoint y: 487, distance: 49.0
click at [913, 285] on html "Questionnaires Knowledge Base Documents Analytics CAIQ / SIG Trust Center Help …" at bounding box center [690, 142] width 1381 height 285
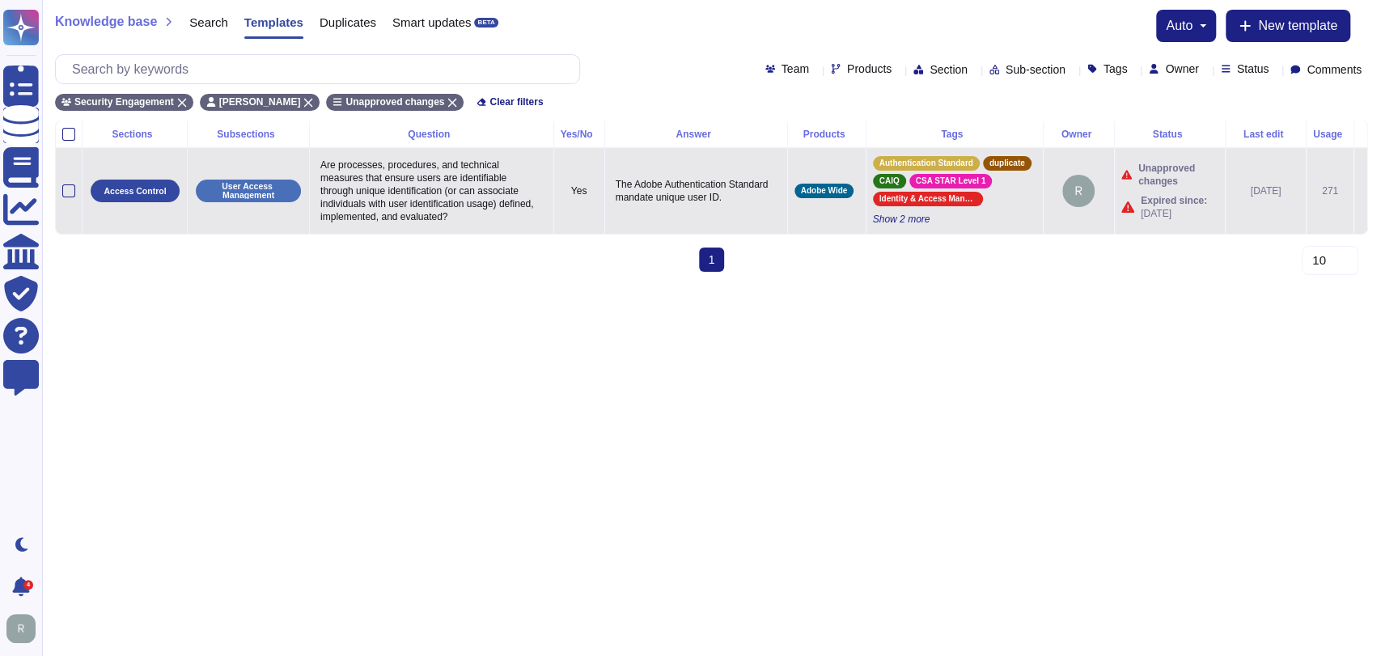
click at [1361, 192] on icon at bounding box center [1361, 192] width 0 height 0
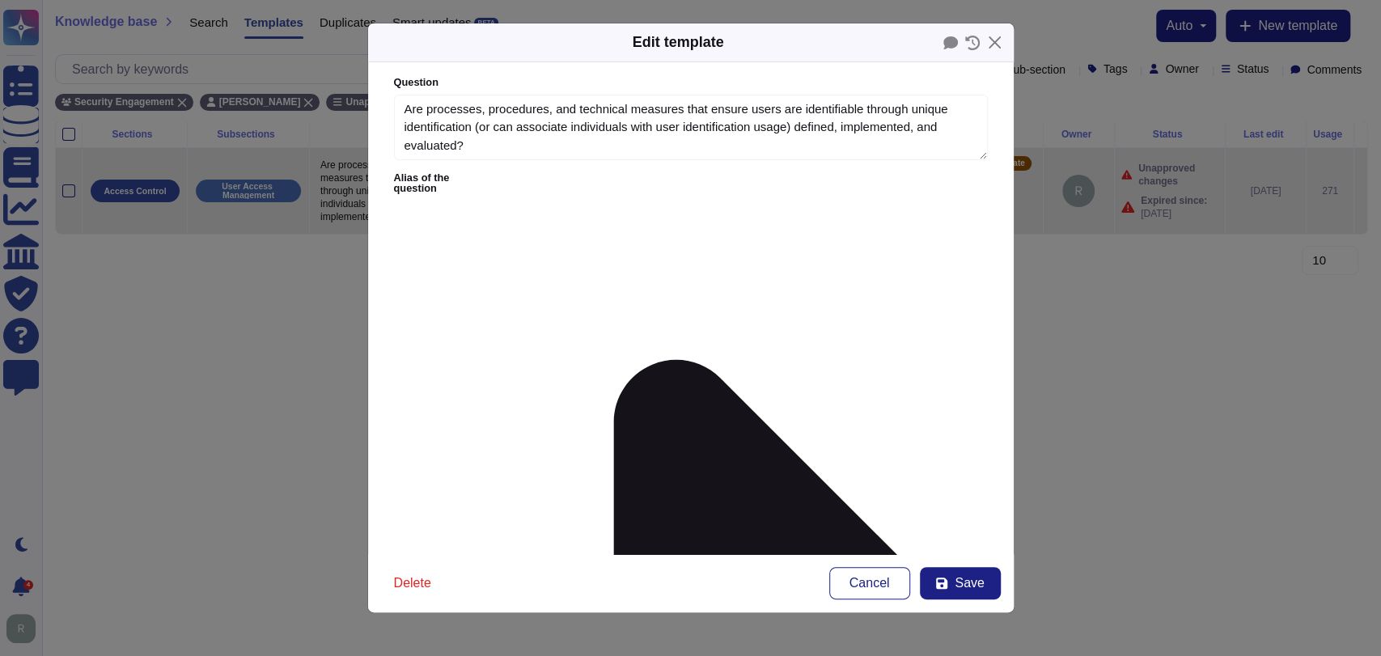
type textarea "Are processes, procedures, and technical measures that ensure users are identif…"
type textarea "The Adobe Authentication Standard mandate unique user ID."
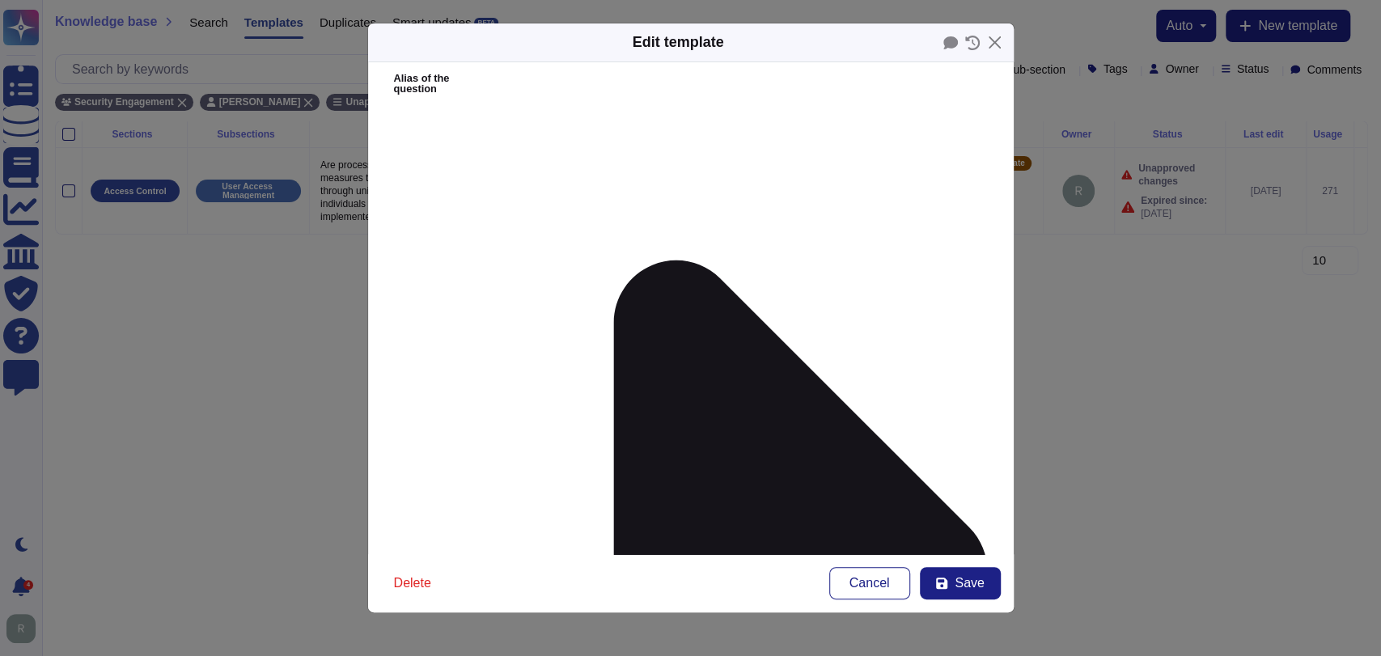
scroll to position [114, 0]
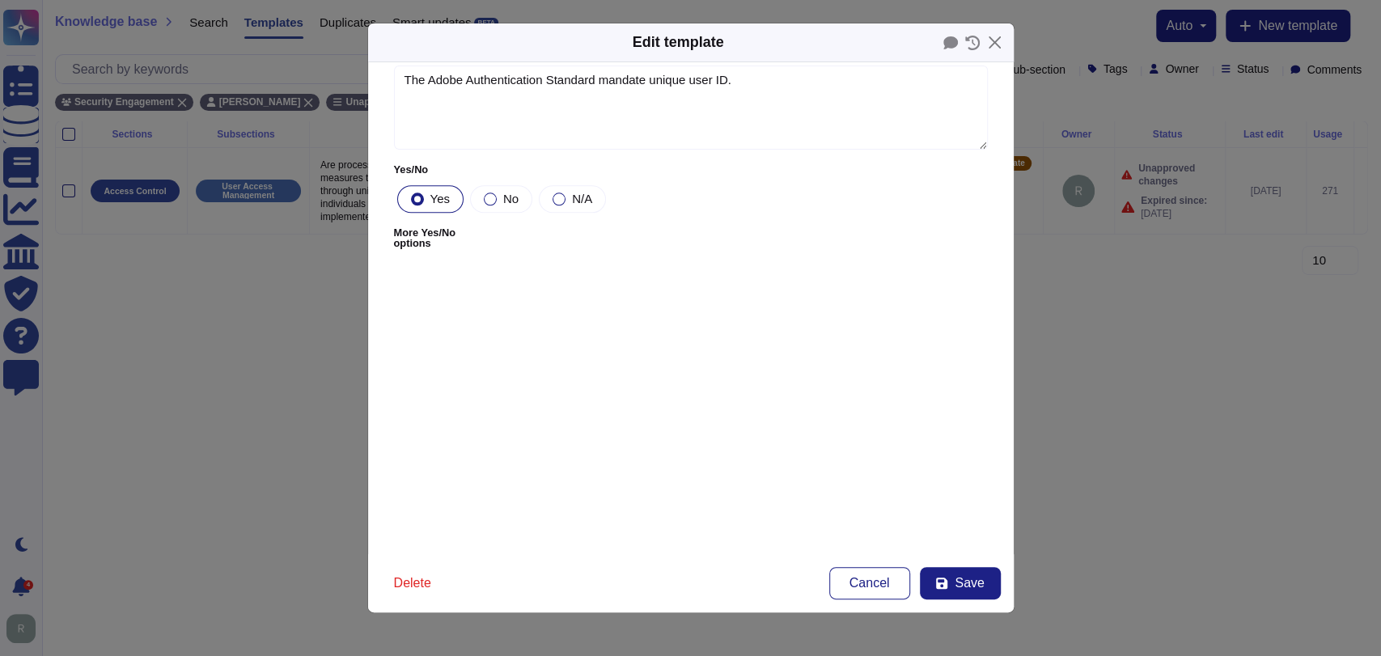
scroll to position [1139, 0]
drag, startPoint x: 810, startPoint y: 408, endPoint x: 786, endPoint y: 456, distance: 54.3
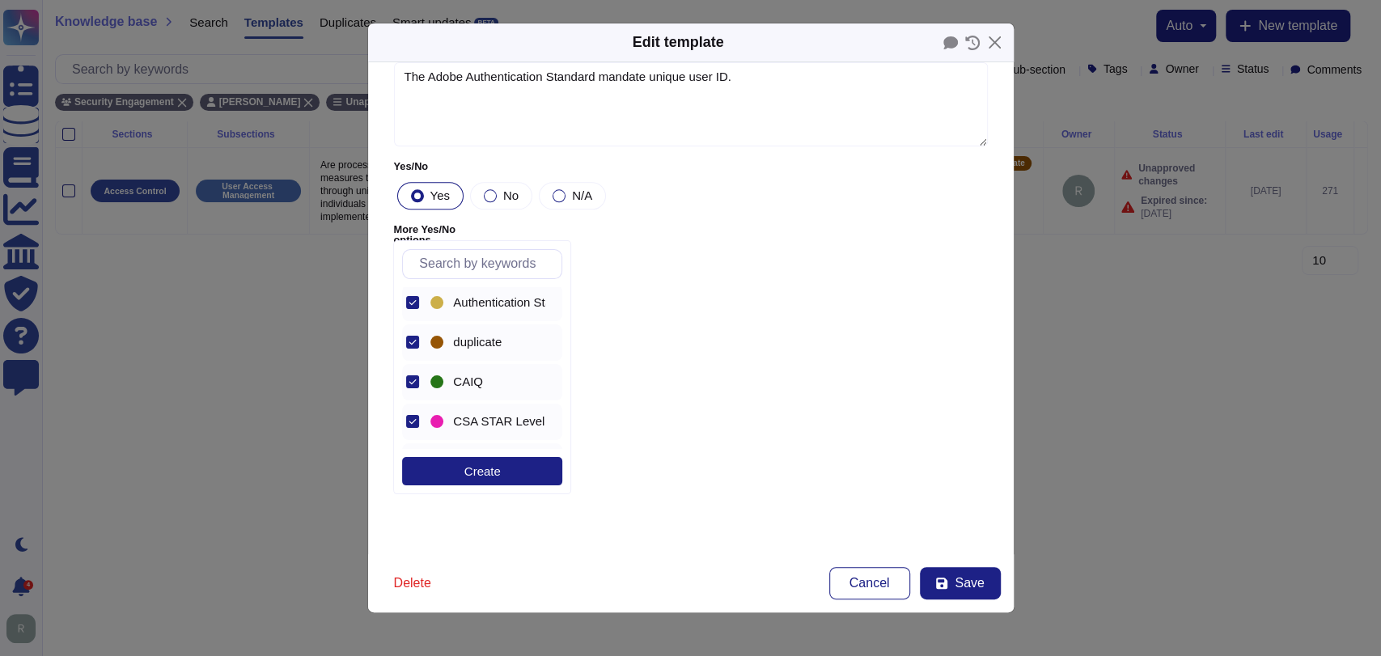
scroll to position [2, 0]
click at [412, 343] on icon at bounding box center [413, 343] width 8 height 8
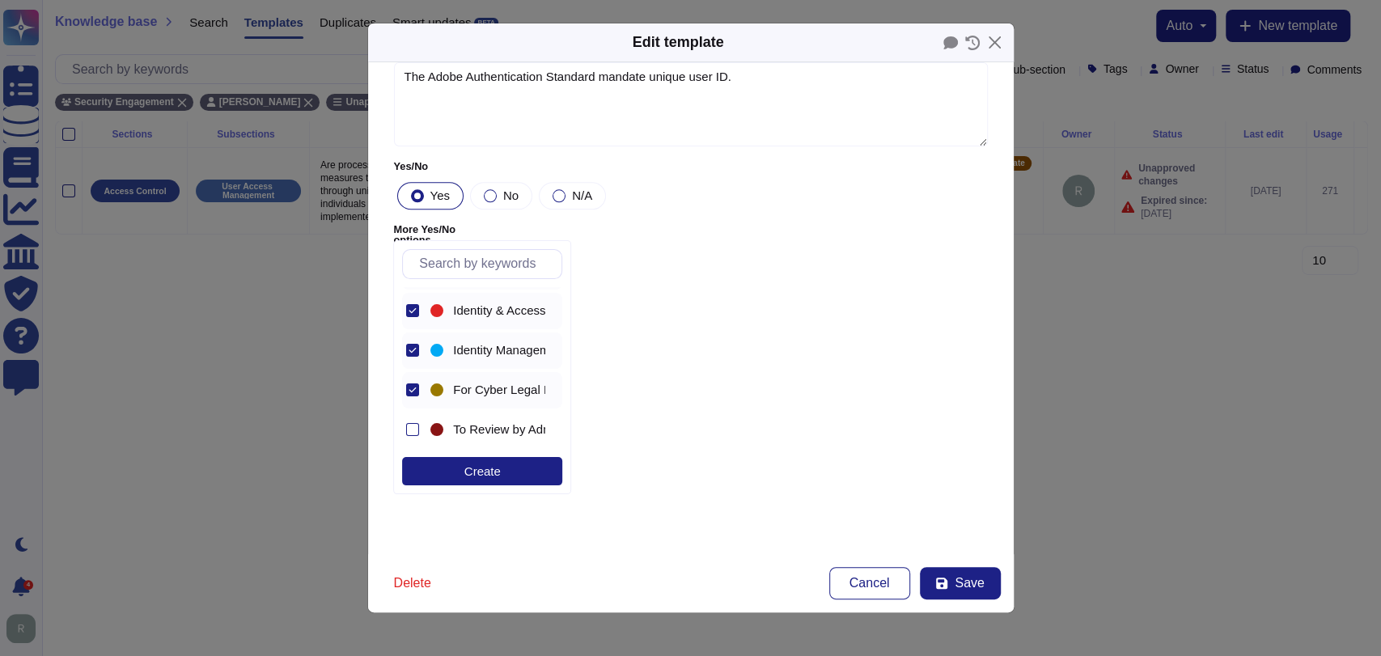
scroll to position [112, 0]
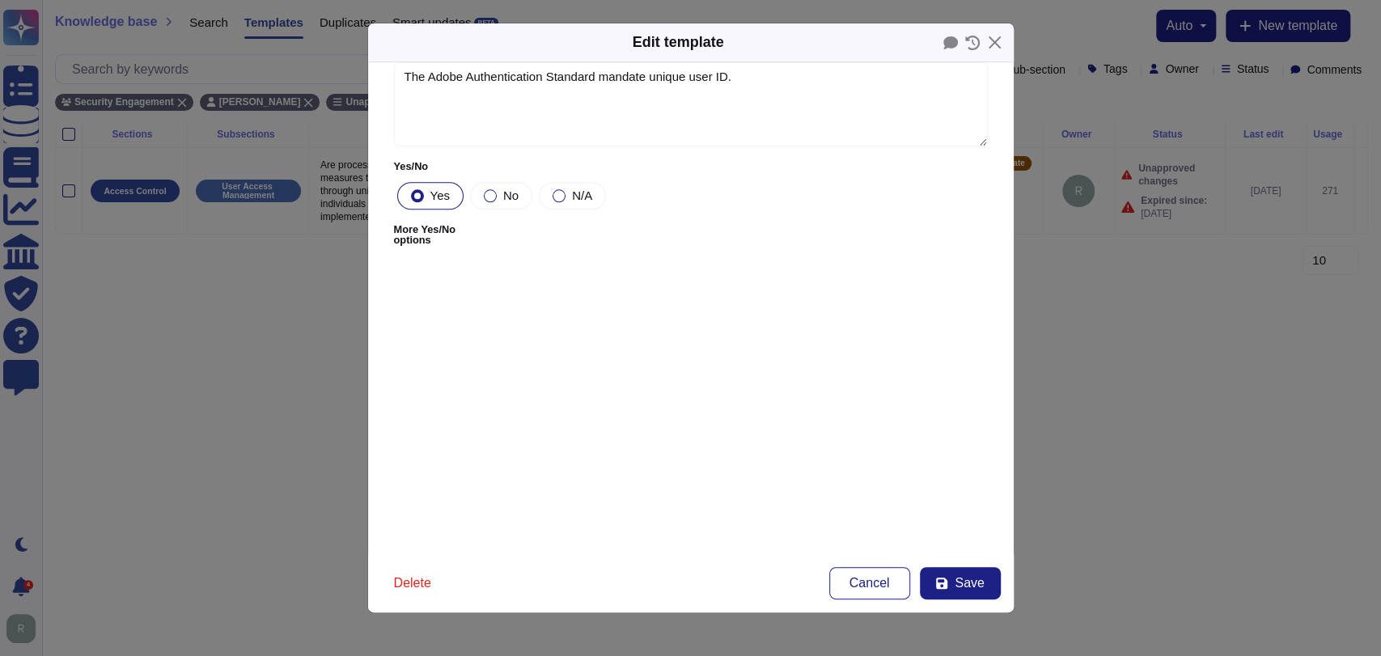
click at [766, 474] on form "Question Are processes, procedures, and technical measures that ensure users ar…" at bounding box center [691, 308] width 646 height 492
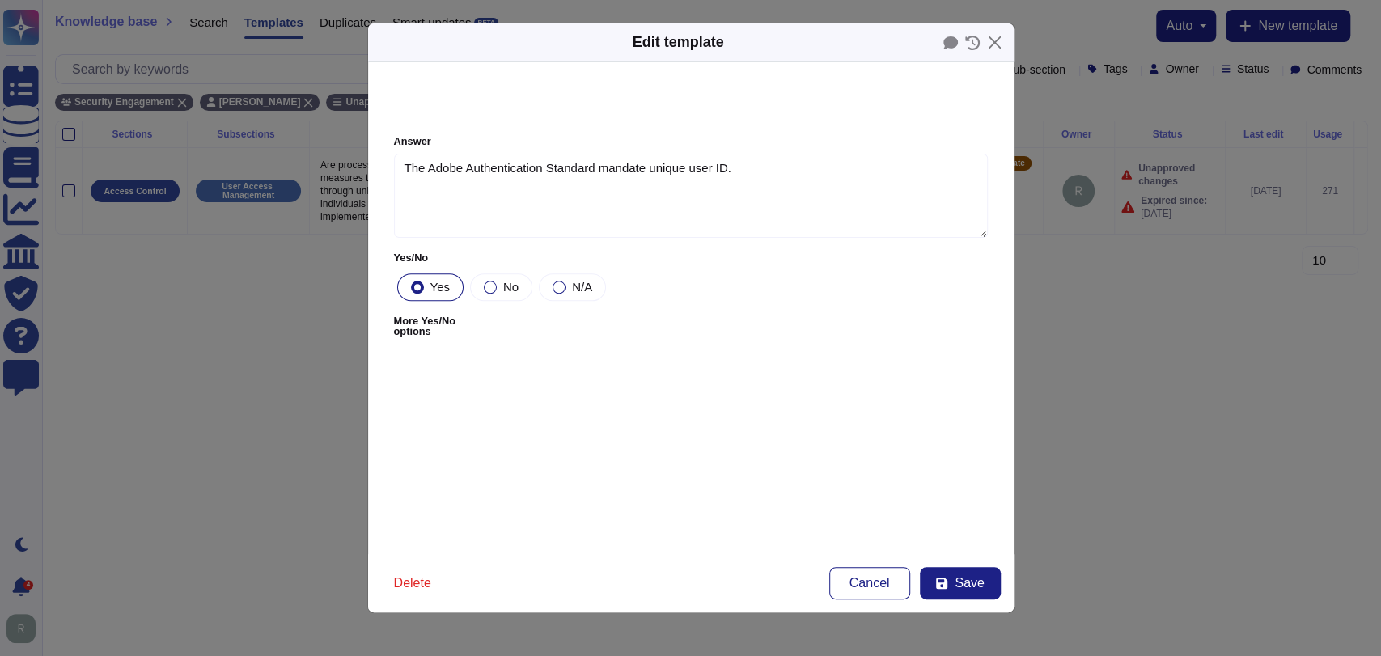
scroll to position [1139, 0]
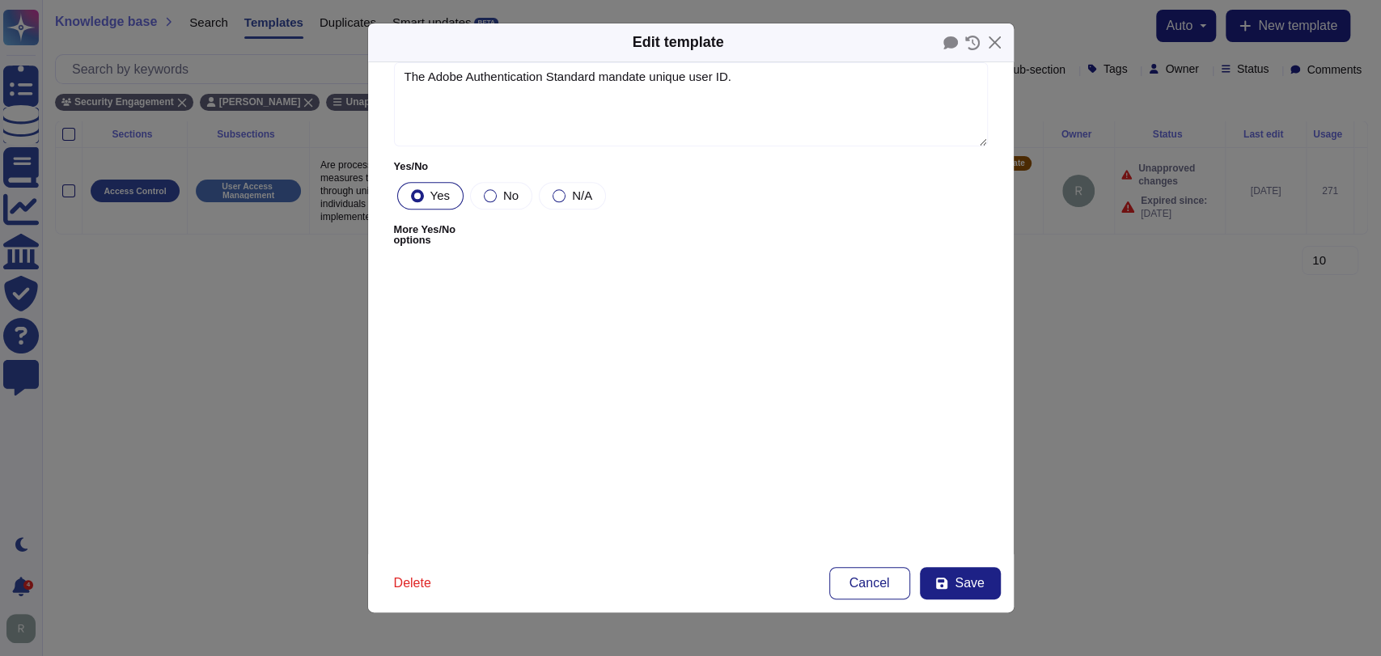
type input "[DATE]"
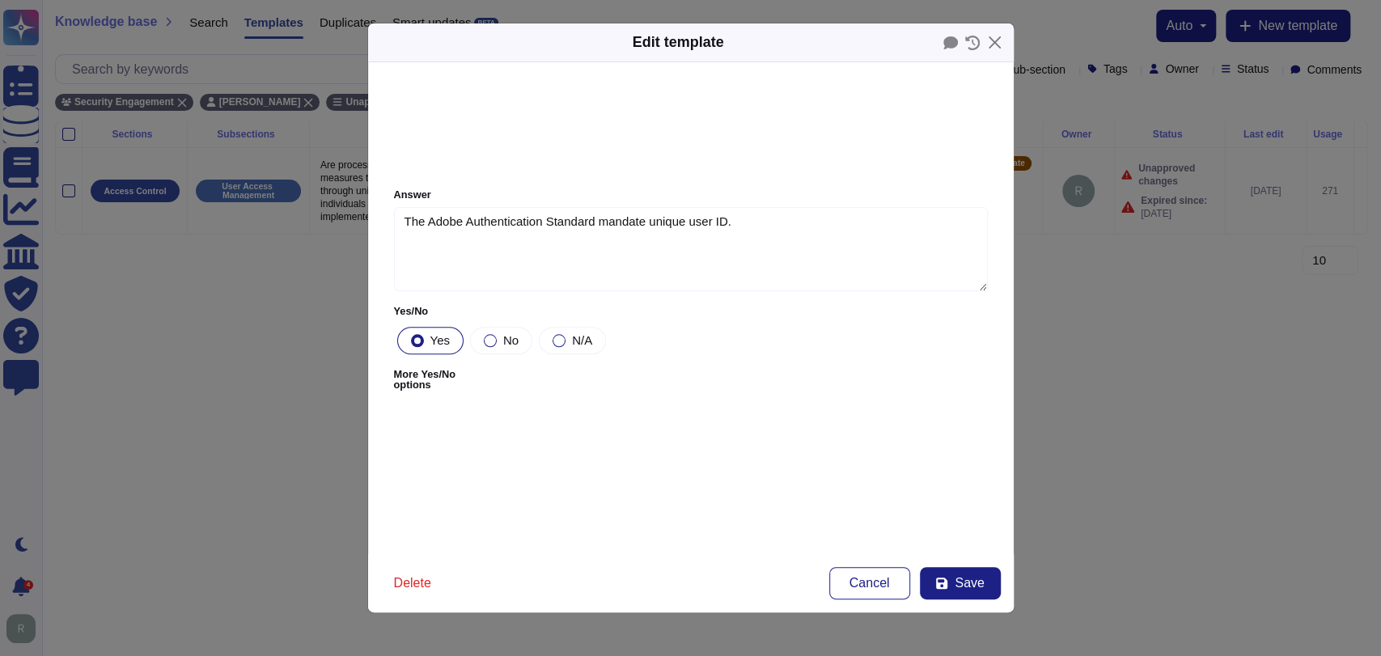
scroll to position [1139, 0]
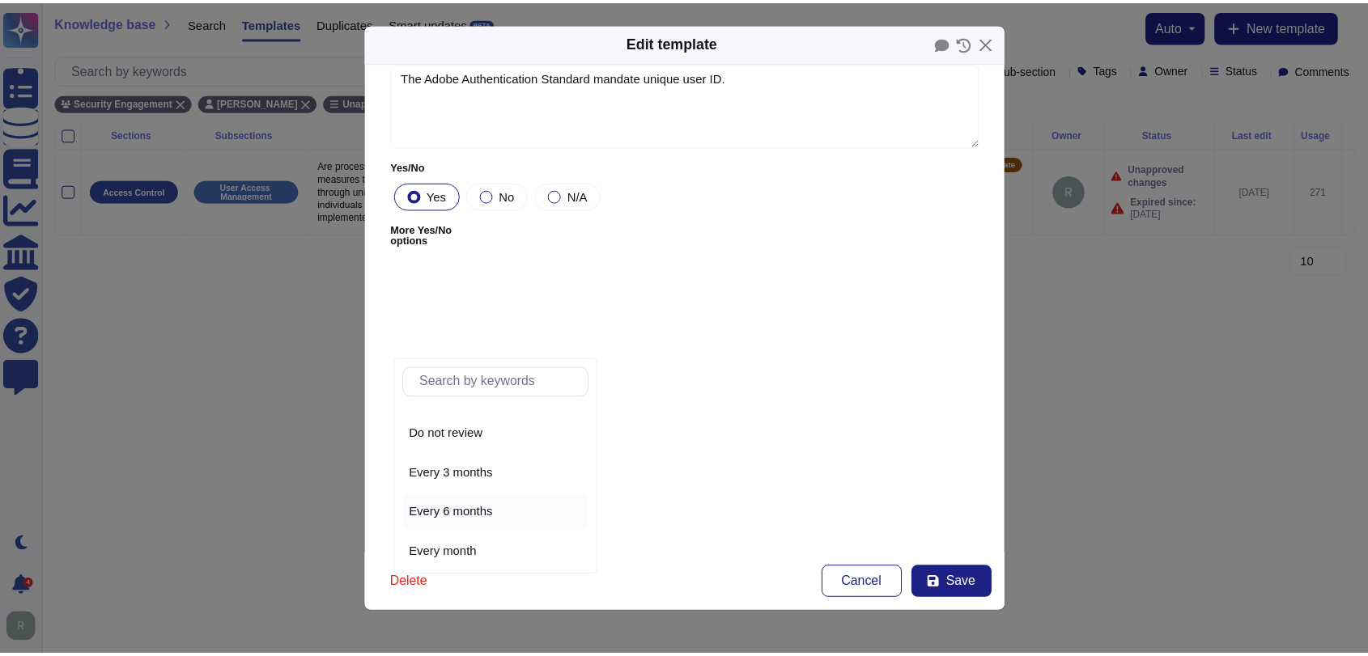
scroll to position [72, 0]
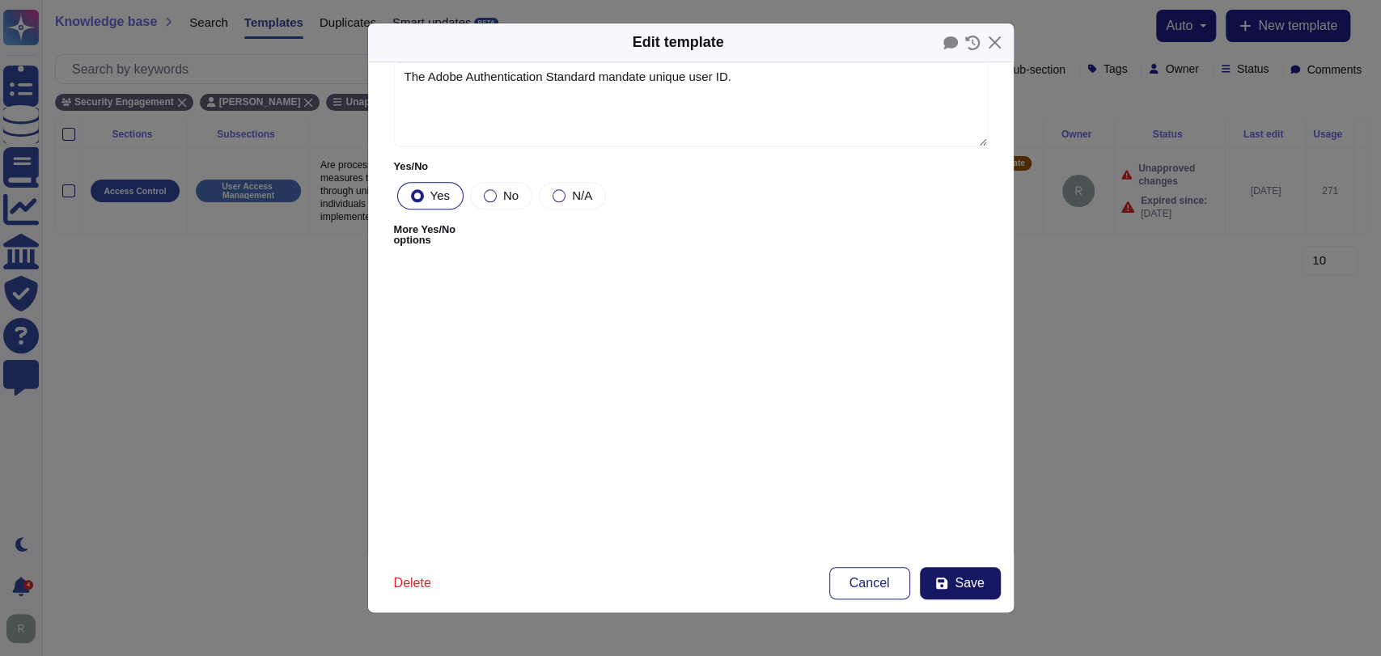
click at [982, 584] on span "Save" at bounding box center [969, 583] width 29 height 13
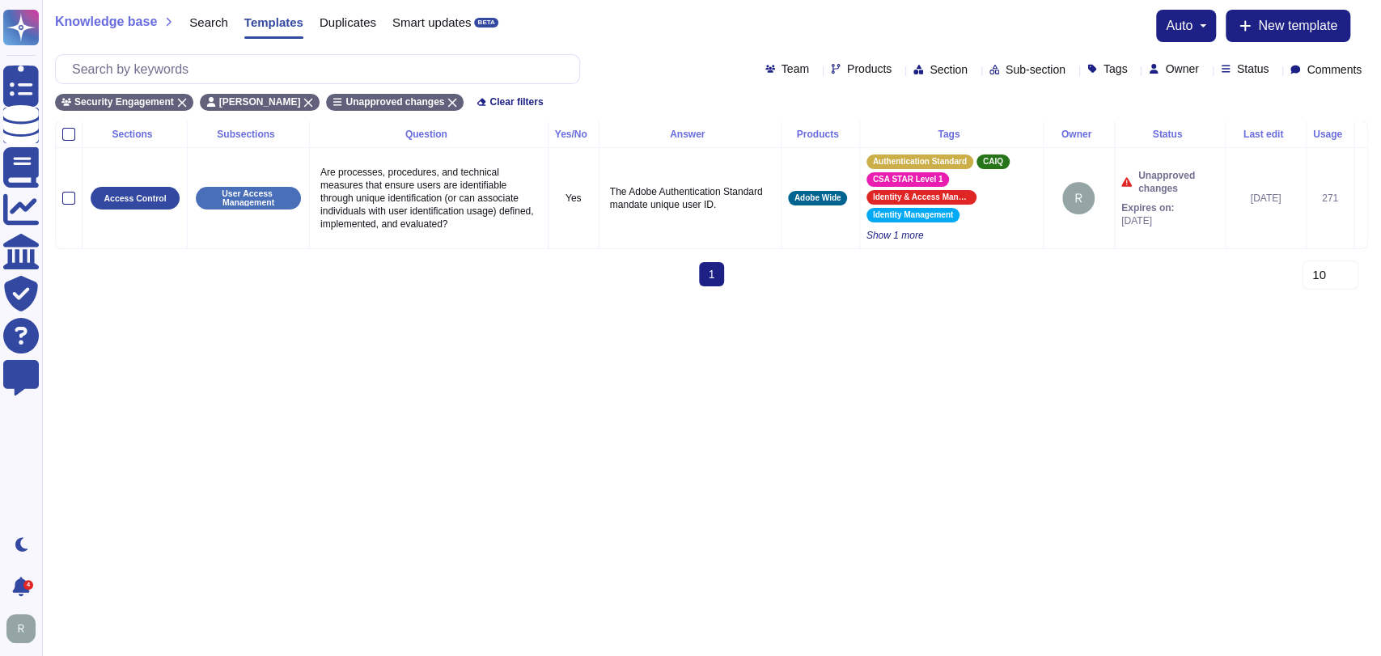
click at [277, 23] on span "Templates" at bounding box center [273, 22] width 59 height 12
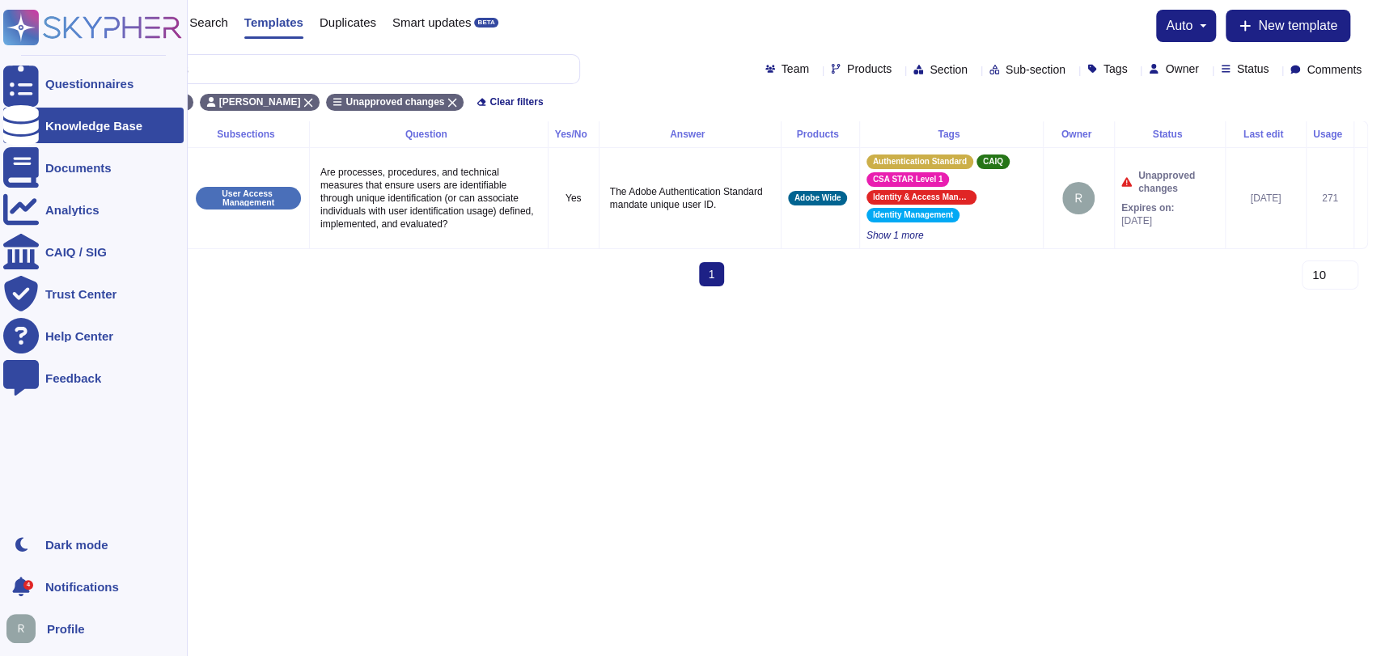
click at [114, 121] on div "Knowledge Base" at bounding box center [93, 126] width 97 height 12
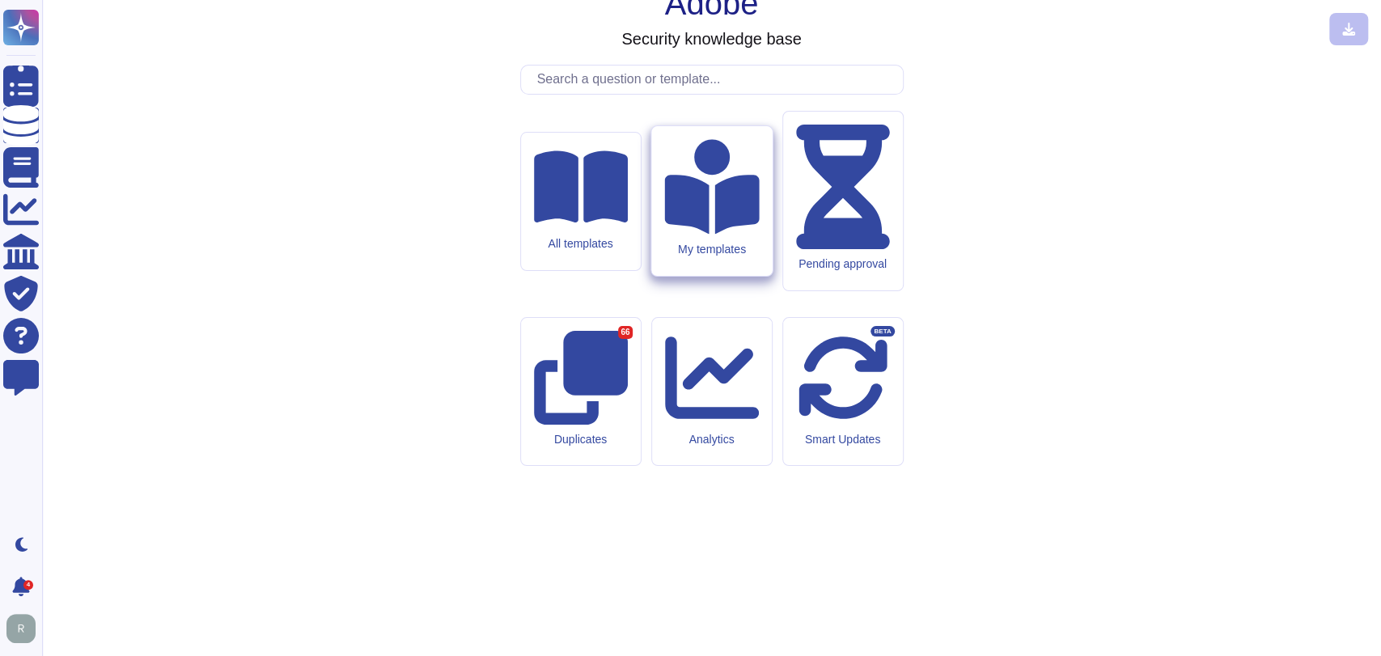
click at [718, 257] on div "My templates" at bounding box center [711, 250] width 95 height 14
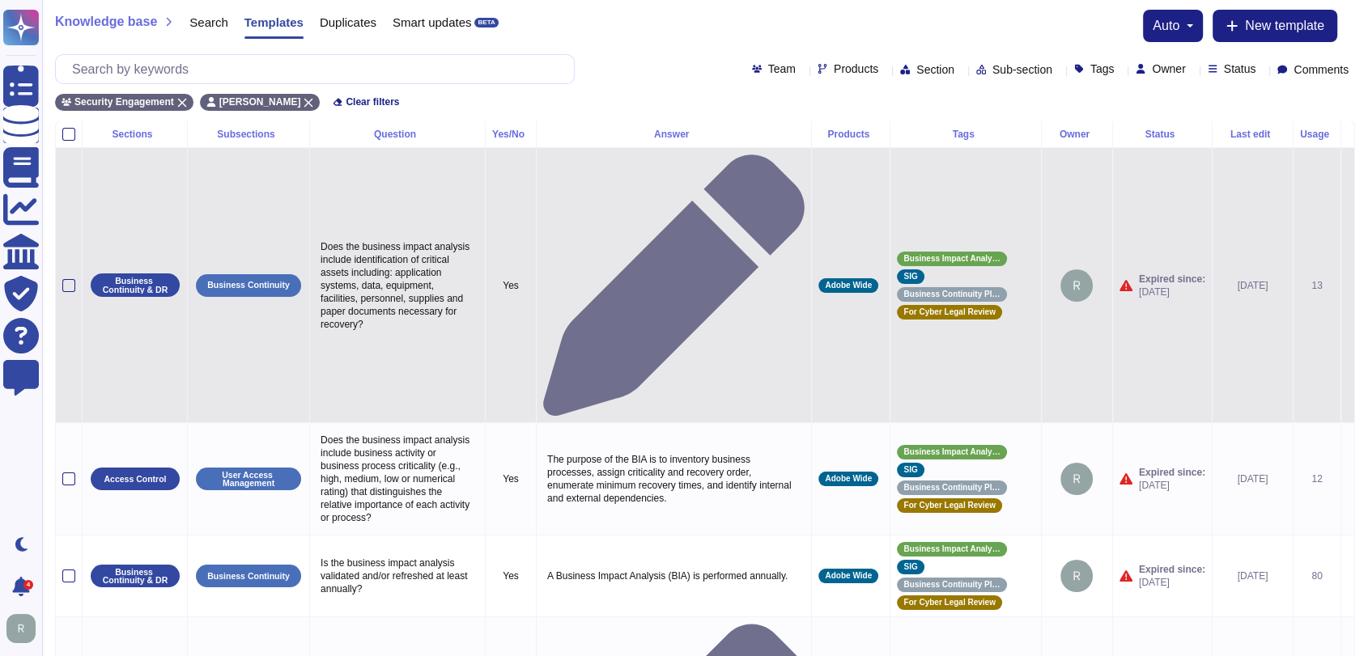
click at [406, 236] on p "Does the business impact analysis include identification of critical assets inc…" at bounding box center [397, 285] width 162 height 99
type textarea "Does the business impact analysis include identification of critical assets inc…"
click at [719, 199] on div at bounding box center [673, 285] width 261 height 261
click at [670, 202] on icon at bounding box center [673, 285] width 261 height 261
click at [1347, 286] on icon at bounding box center [1347, 286] width 0 height 0
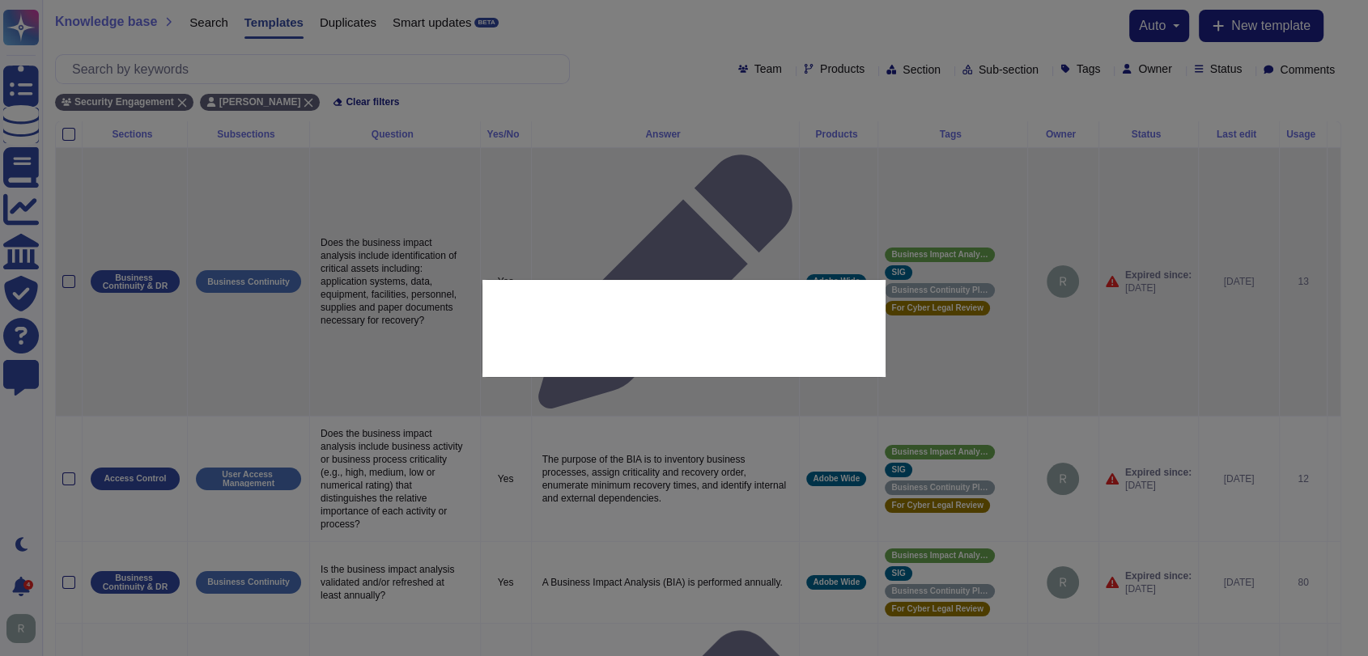
type textarea "Does the business impact analysis include identification of critical assets inc…"
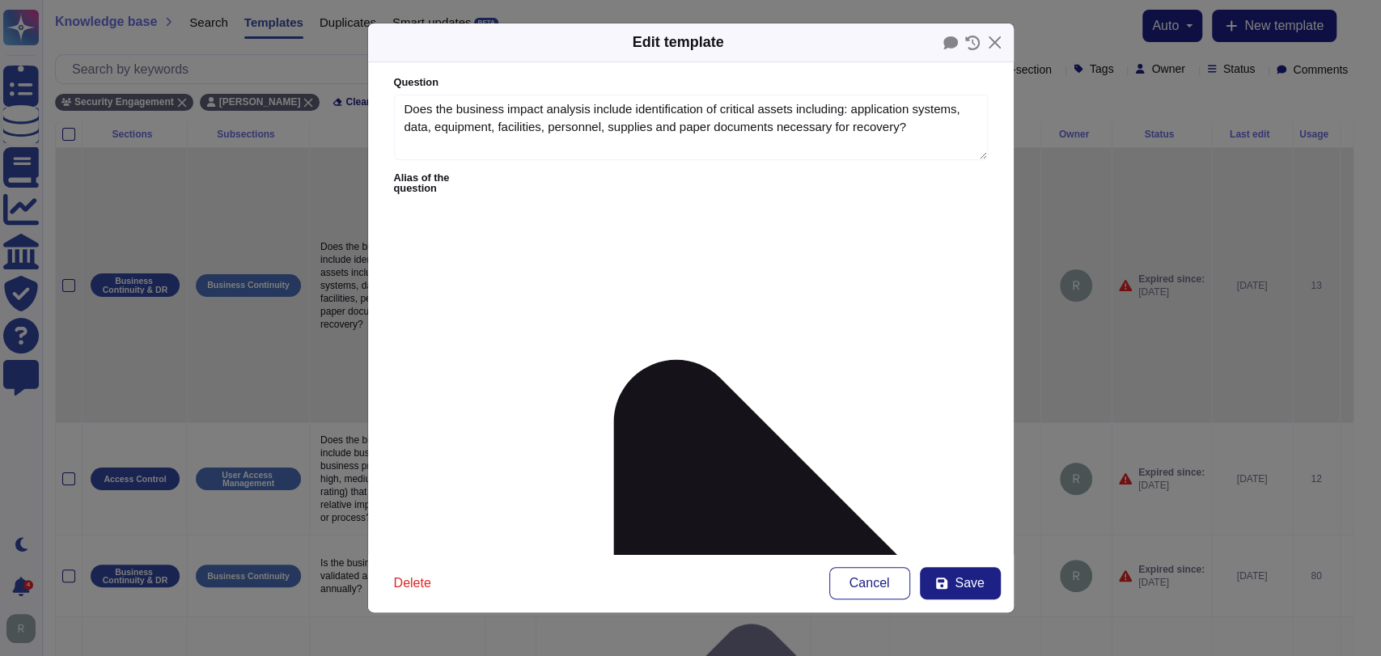
type textarea "Does the business impact analysis include identification of critical assets inc…"
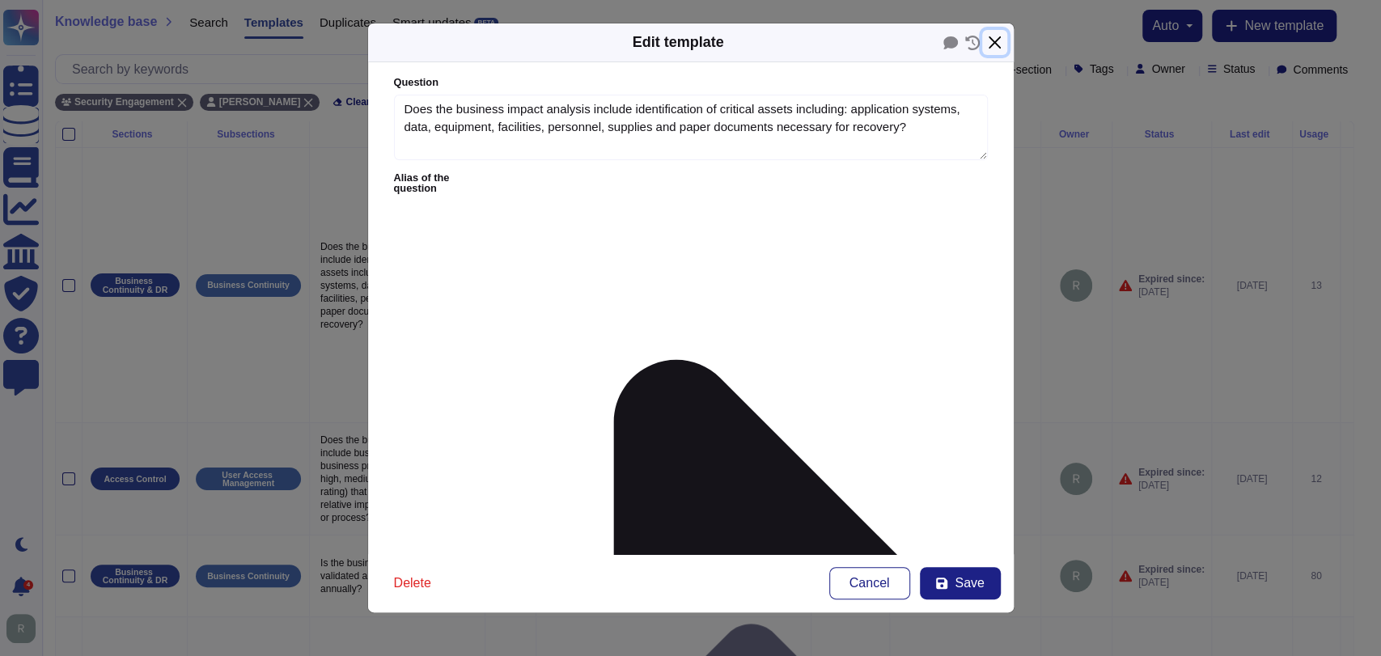
click at [991, 46] on button "Close" at bounding box center [994, 42] width 25 height 25
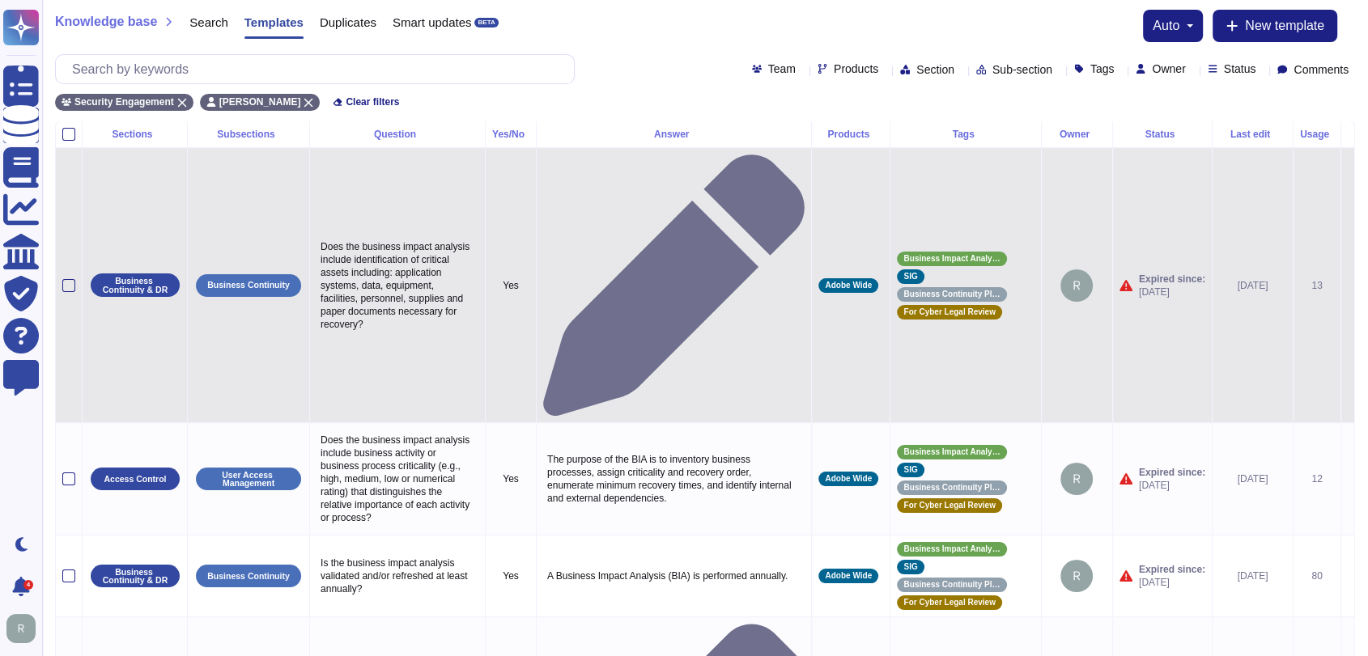
click at [1347, 286] on icon at bounding box center [1347, 286] width 0 height 0
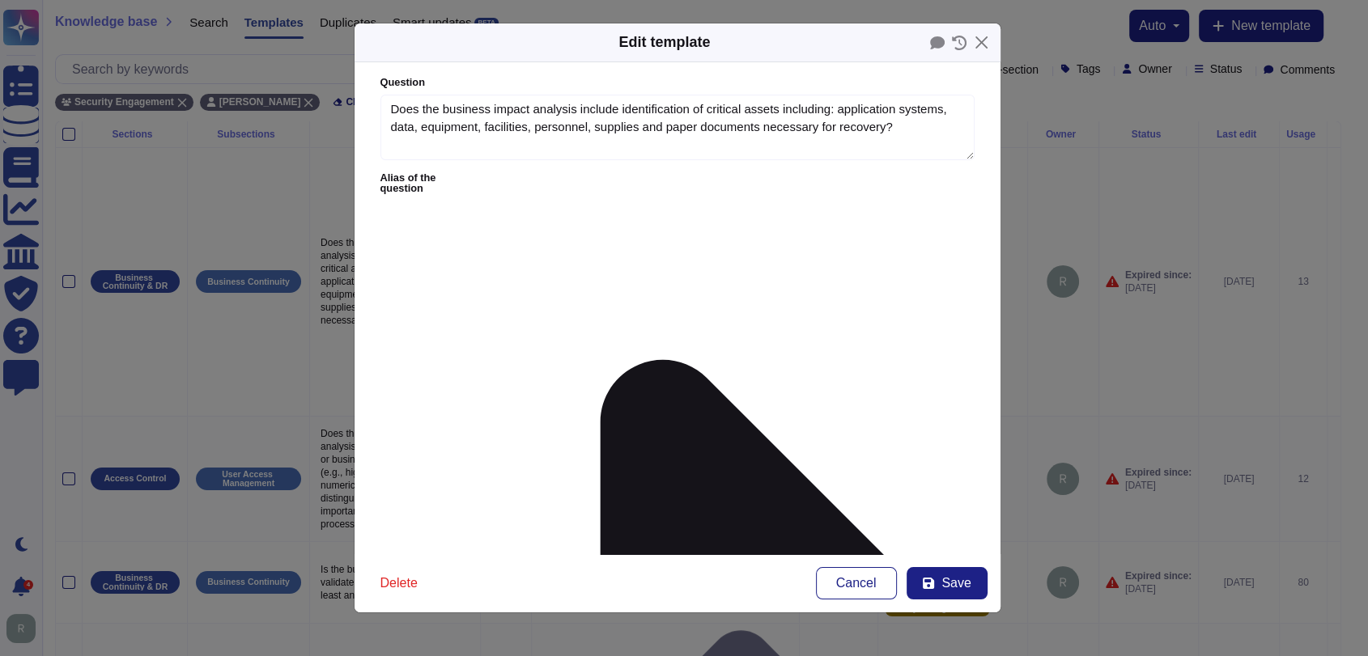
type textarea "Does the business impact analysis include identification of critical assets inc…"
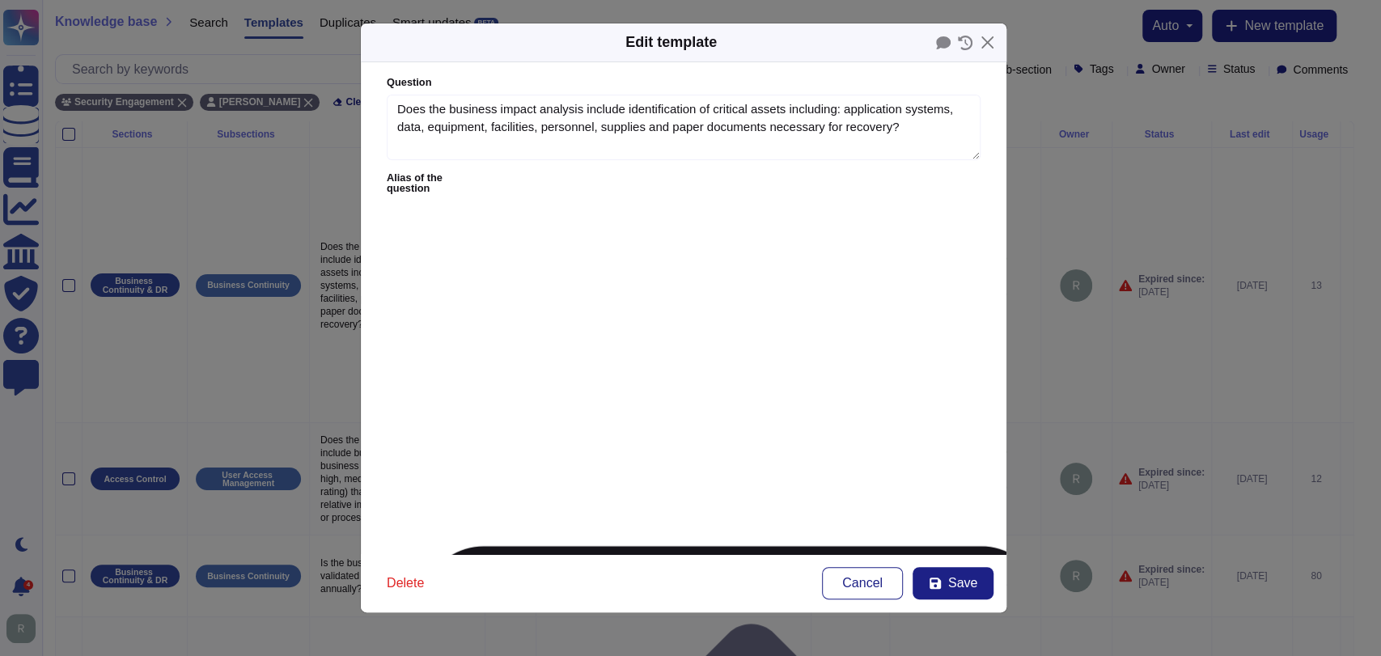
type textarea "Does the business impact analysis include identification of critical assets inc…"
click at [941, 46] on icon at bounding box center [943, 42] width 15 height 13
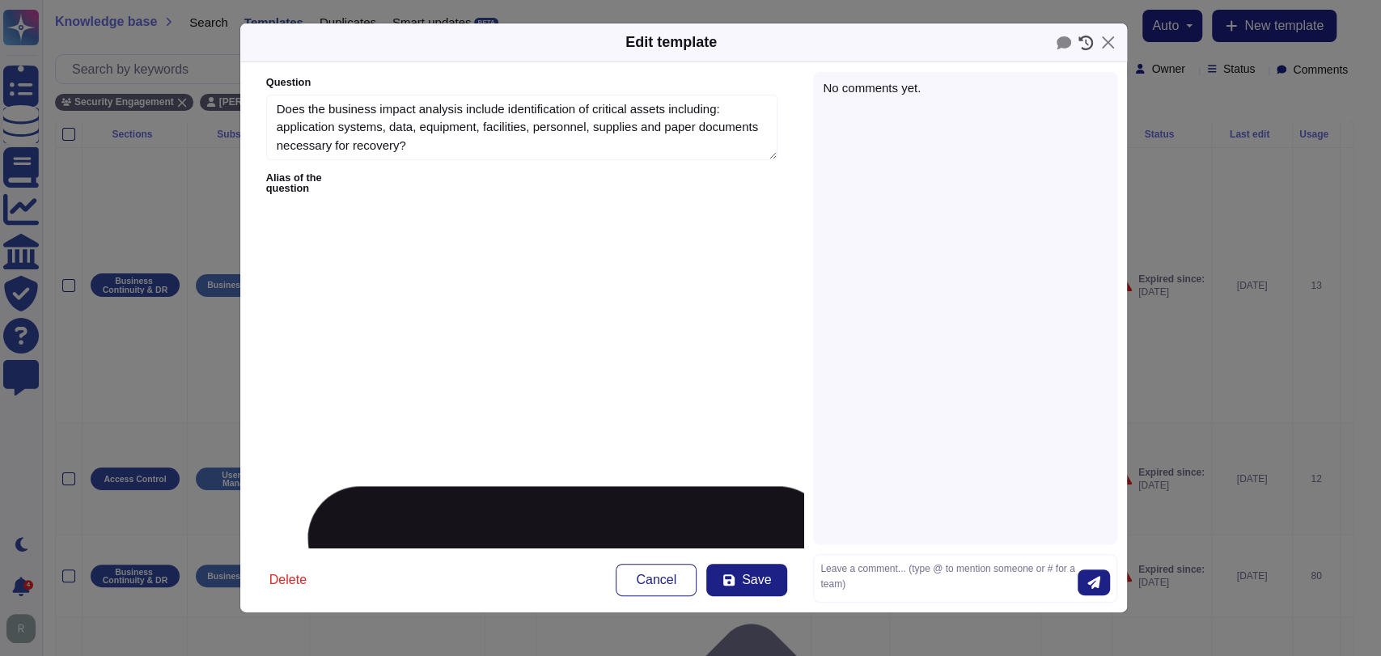
click at [1085, 39] on icon at bounding box center [1086, 43] width 15 height 15
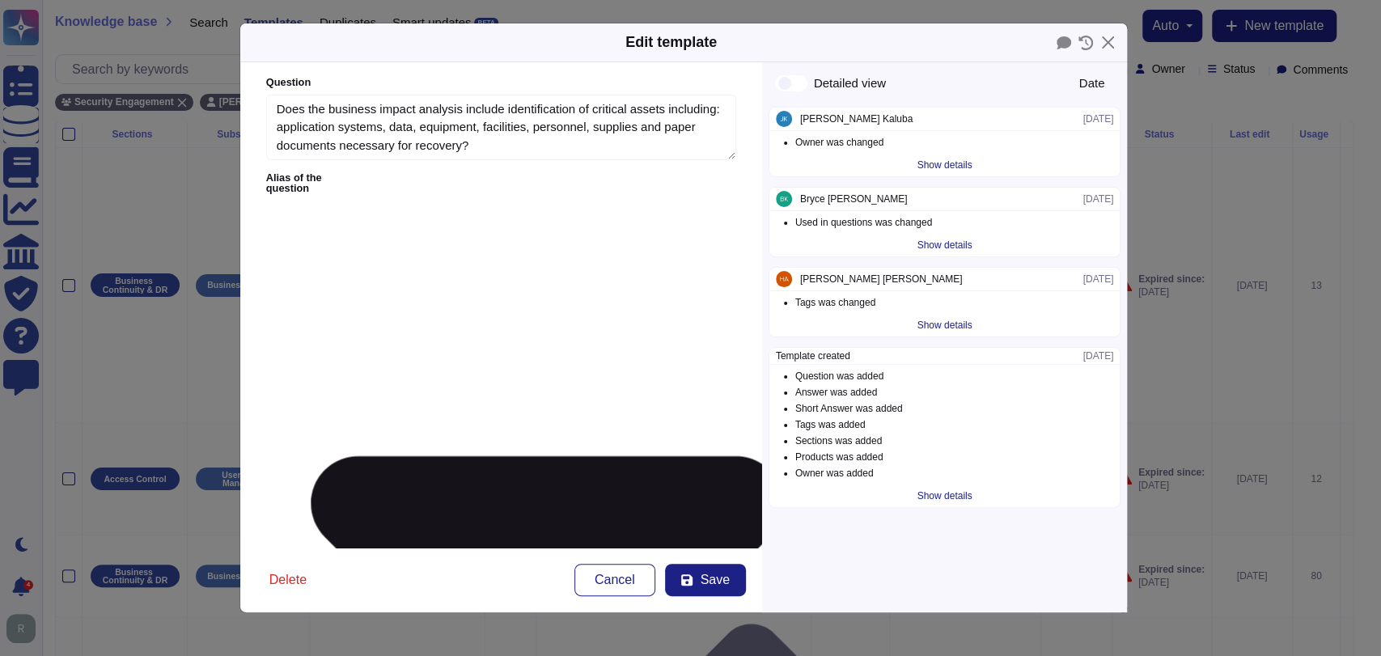
click at [953, 163] on div "Show details" at bounding box center [944, 165] width 68 height 23
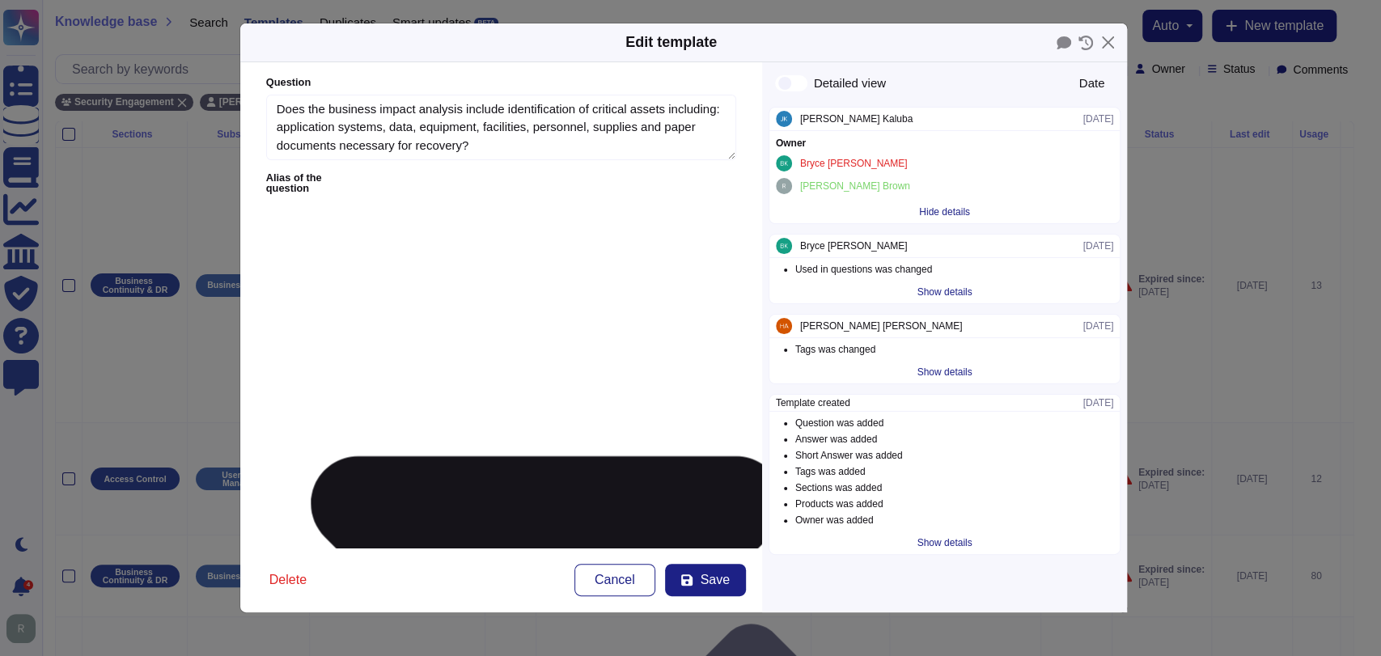
click at [944, 287] on div "Show details" at bounding box center [944, 292] width 68 height 23
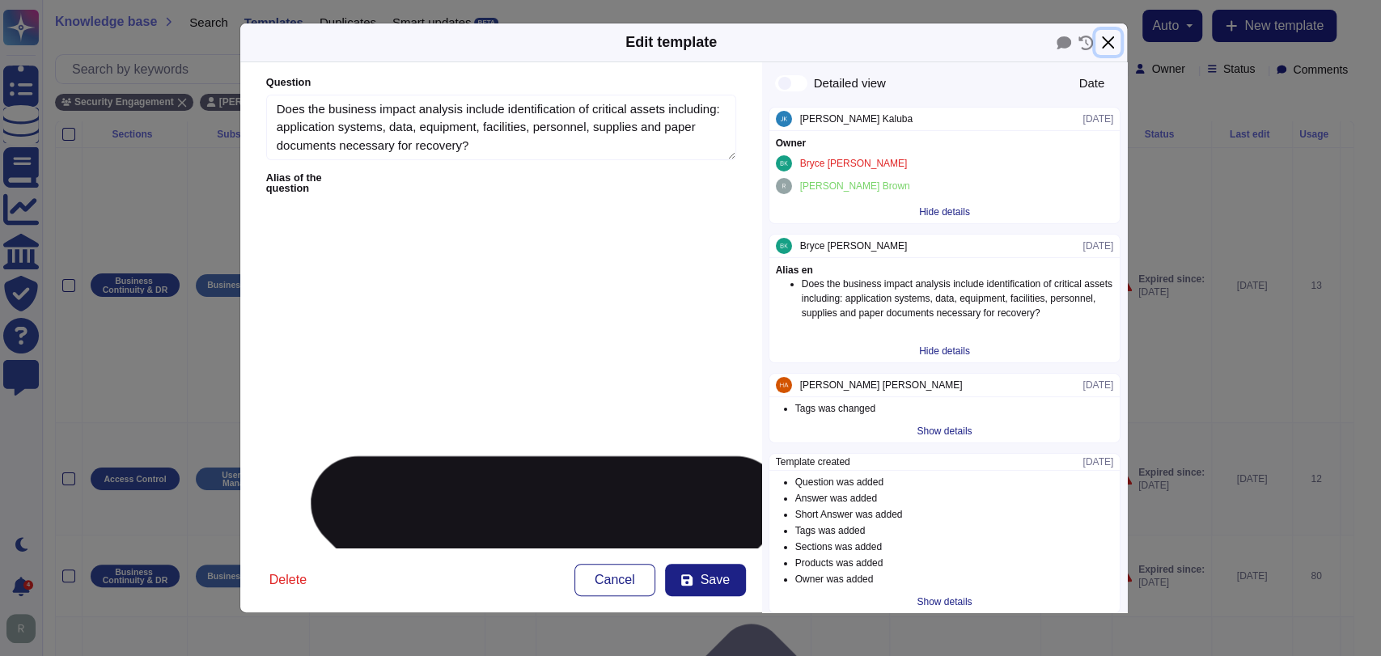
click at [1113, 40] on button "Close" at bounding box center [1108, 42] width 25 height 25
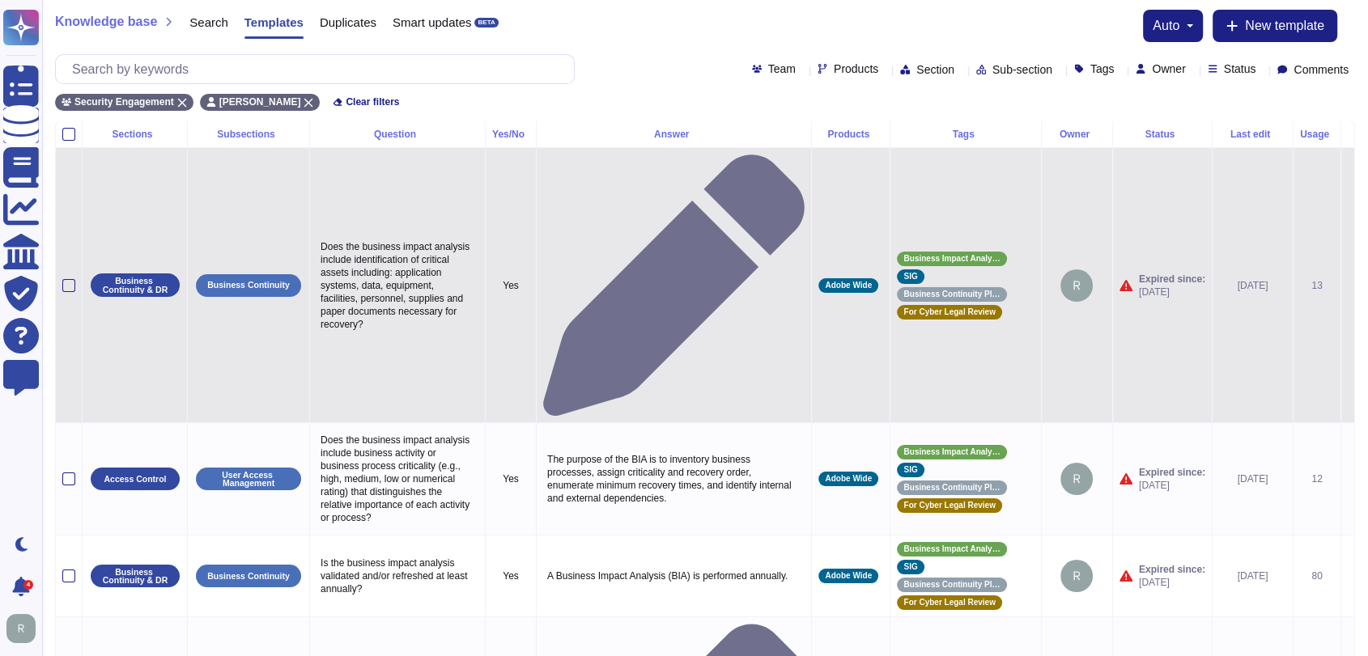
click at [1347, 286] on icon at bounding box center [1347, 286] width 0 height 0
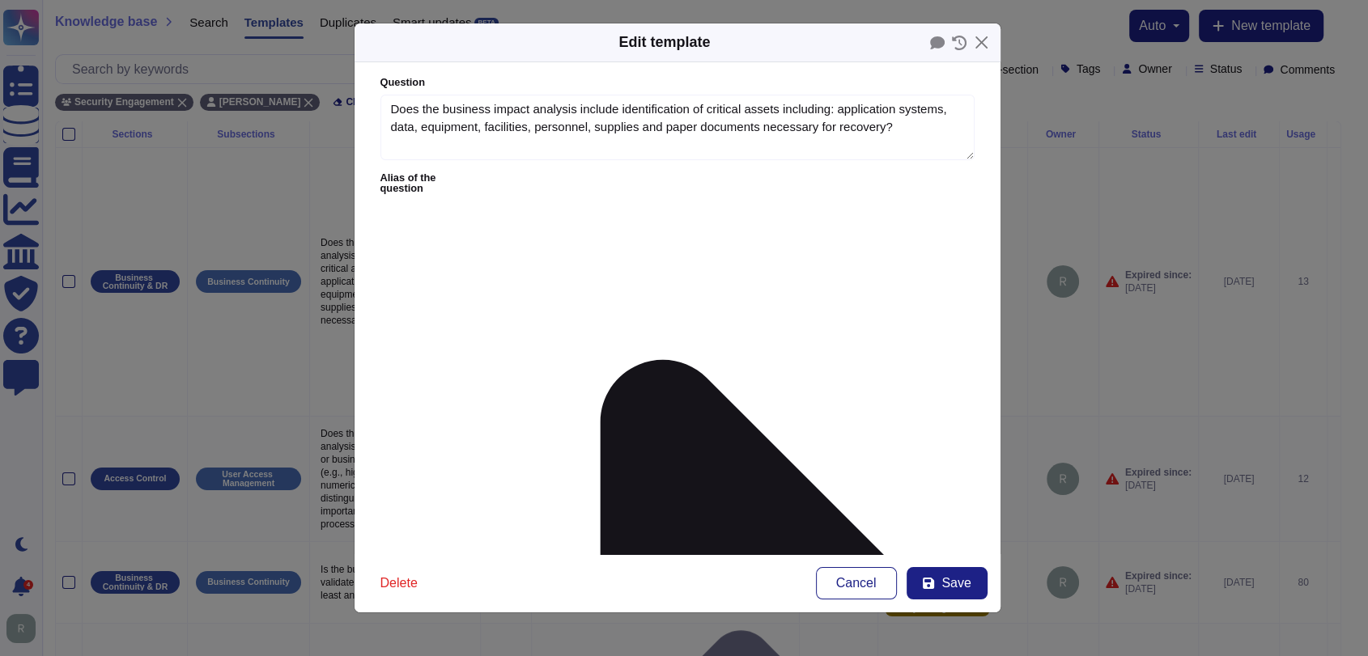
type textarea "Does the business impact analysis include identification of critical assets inc…"
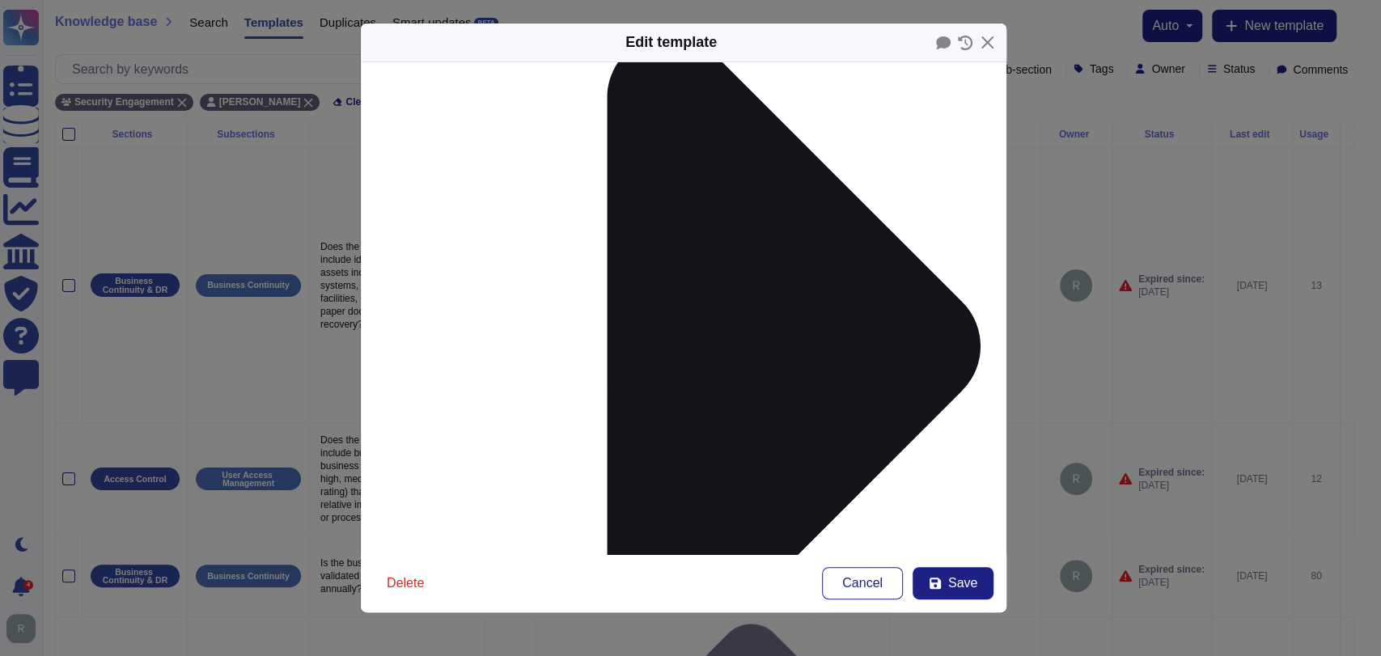
scroll to position [325, 0]
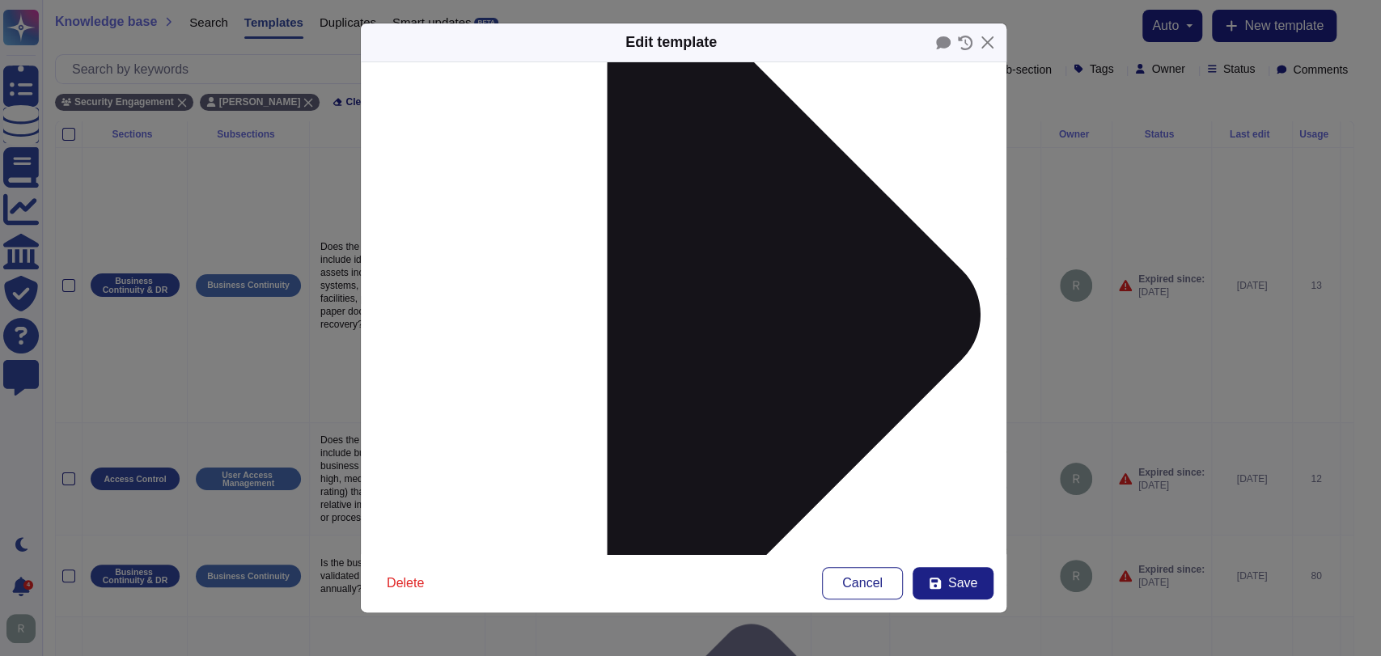
scroll to position [358, 0]
click at [686, 493] on form "Question Does the business impact analysis include identification of critical a…" at bounding box center [684, 308] width 646 height 492
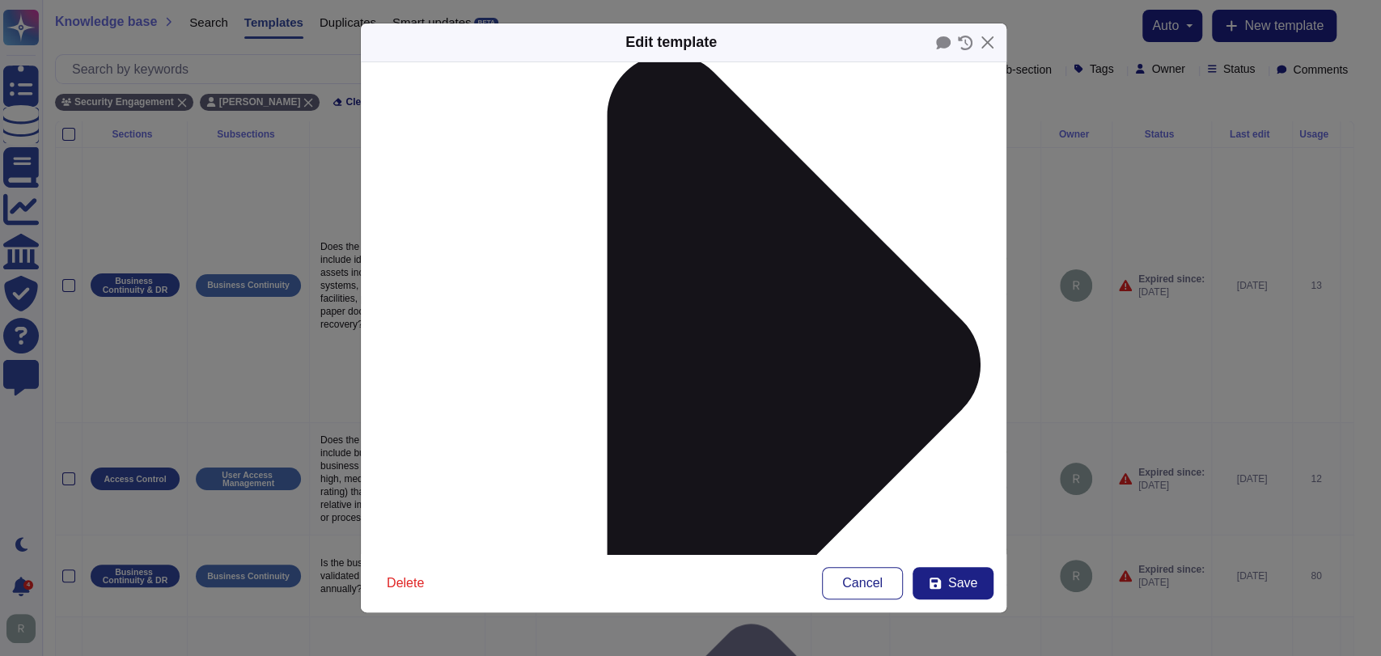
type input "[DATE]"
click at [965, 44] on icon at bounding box center [965, 43] width 15 height 15
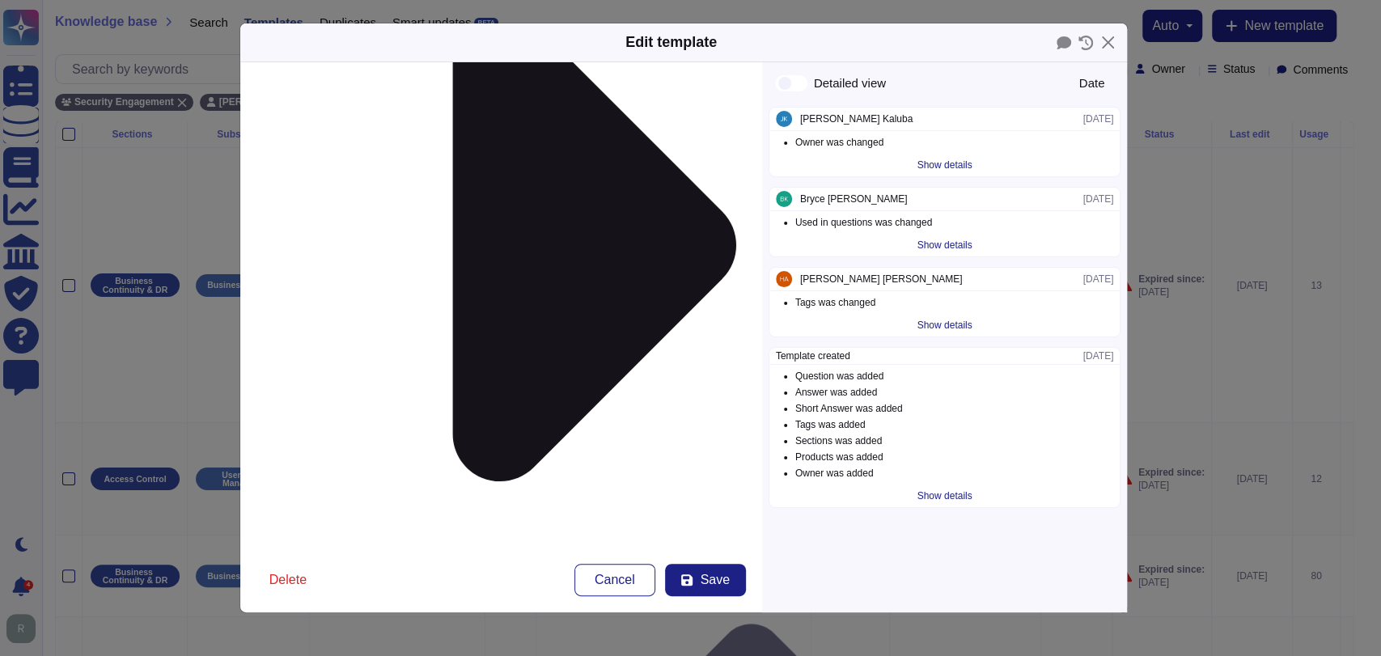
click at [927, 163] on div "Show details" at bounding box center [944, 165] width 68 height 23
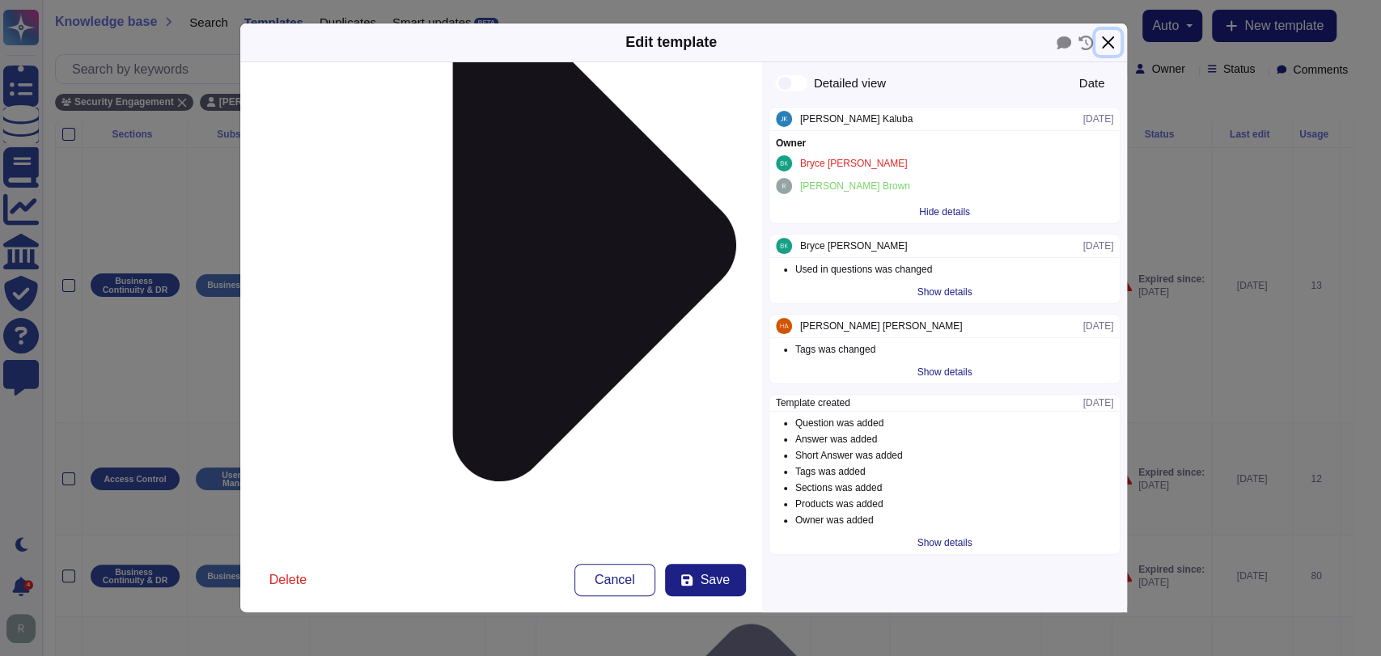
click at [1108, 34] on button "Close" at bounding box center [1108, 42] width 25 height 25
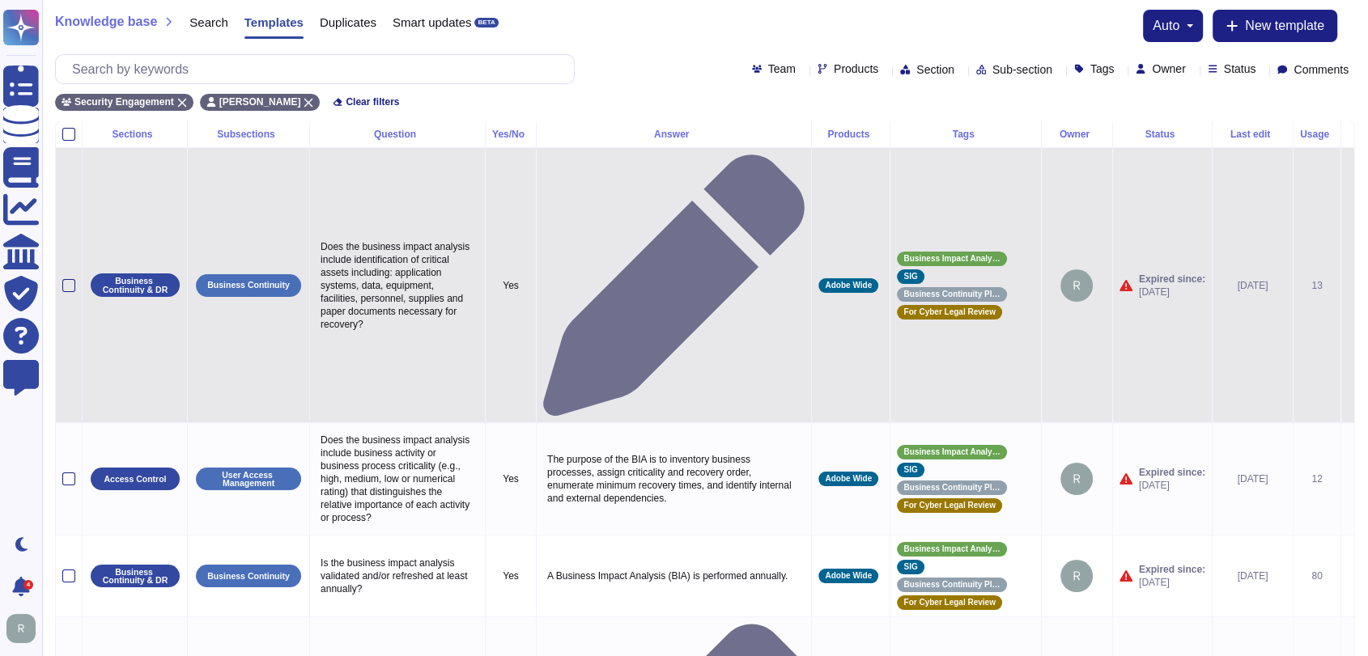
click at [1347, 286] on icon at bounding box center [1347, 286] width 0 height 0
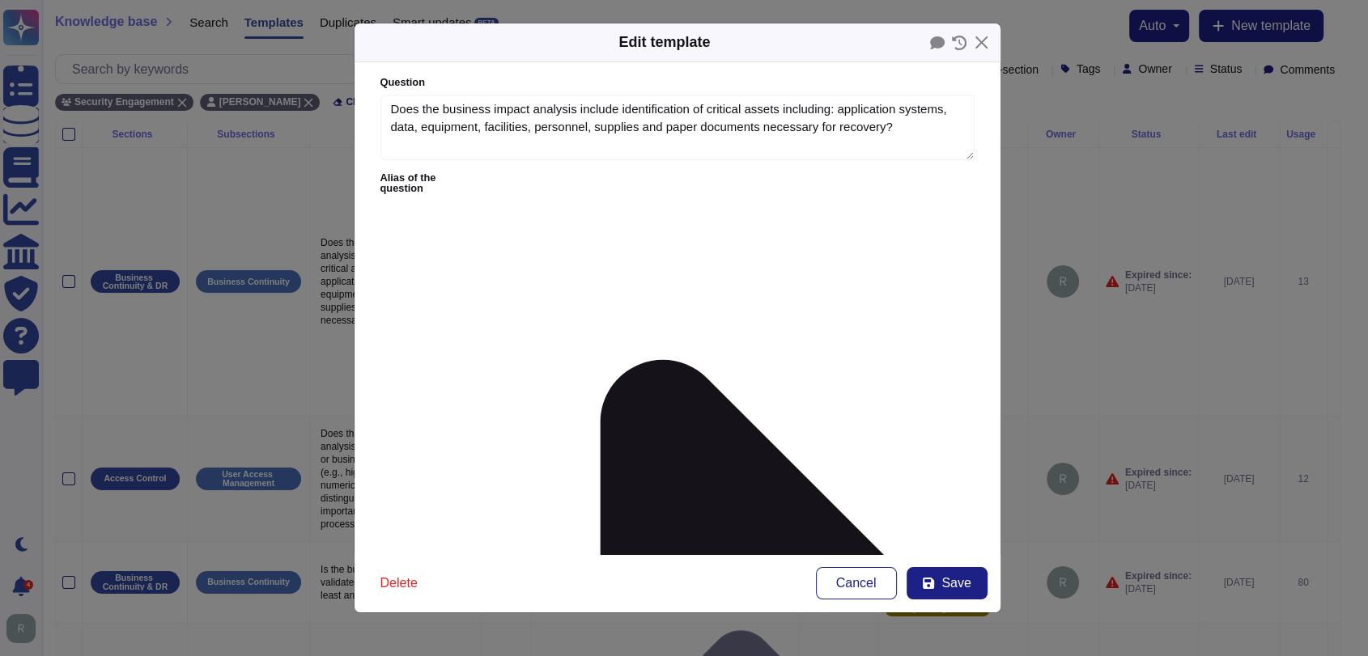
type textarea "Does the business impact analysis include identification of critical assets inc…"
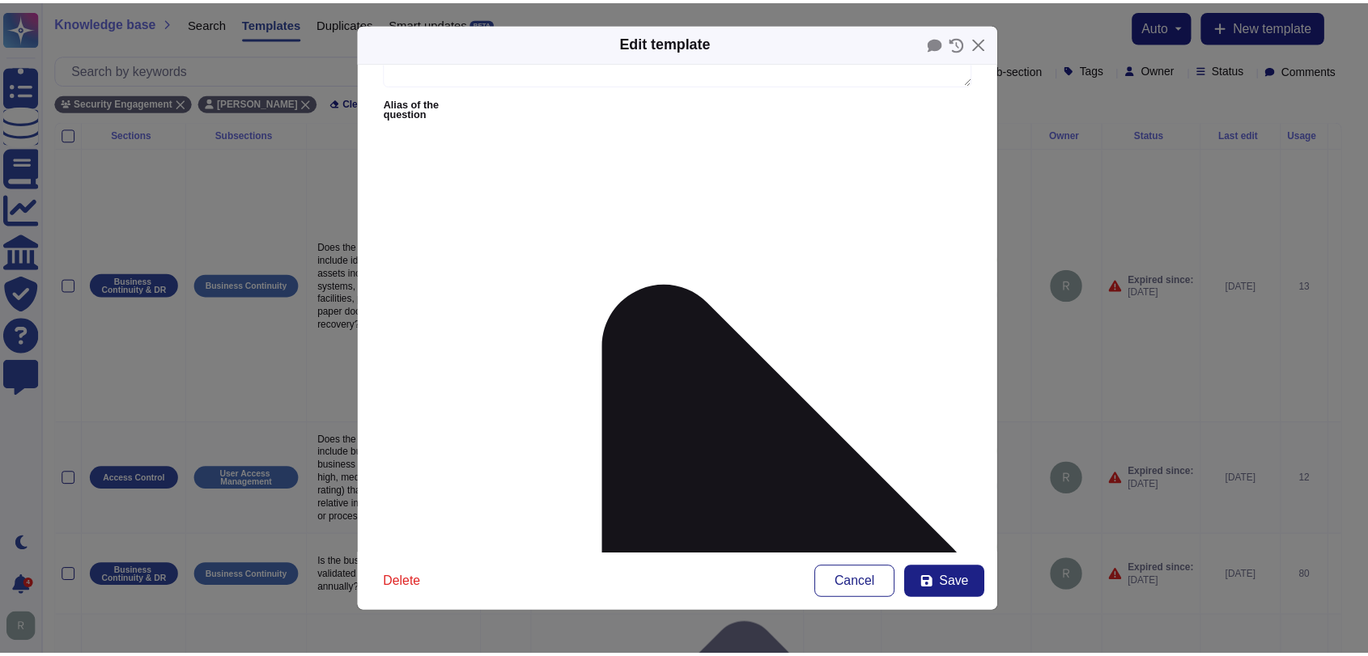
scroll to position [222, 0]
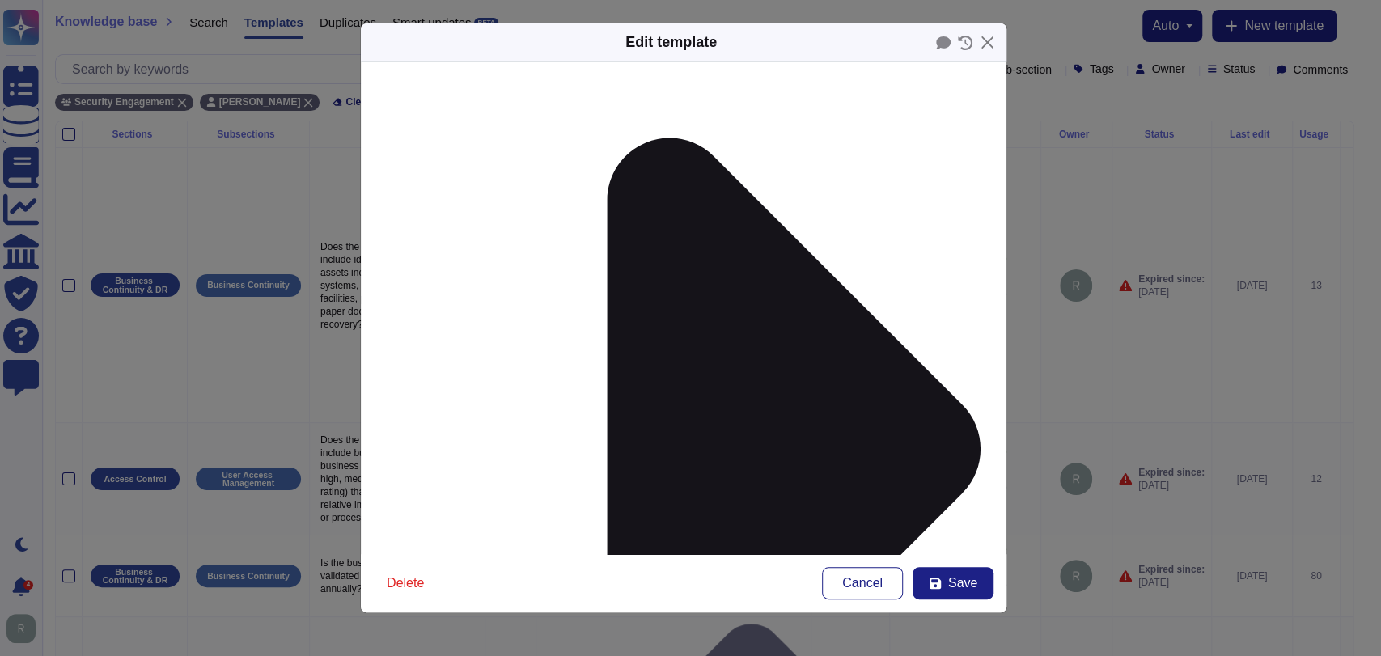
type input "[DATE]"
click at [843, 579] on span "Cancel" at bounding box center [862, 583] width 40 height 13
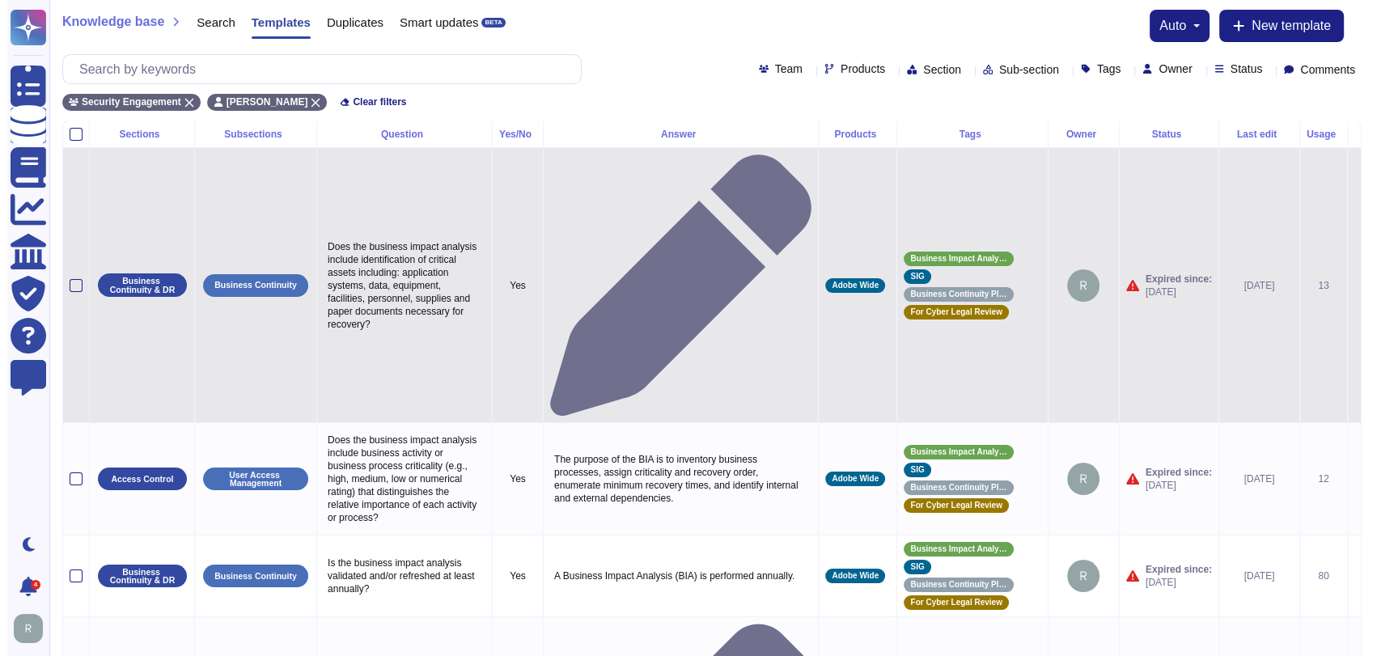
scroll to position [0, 0]
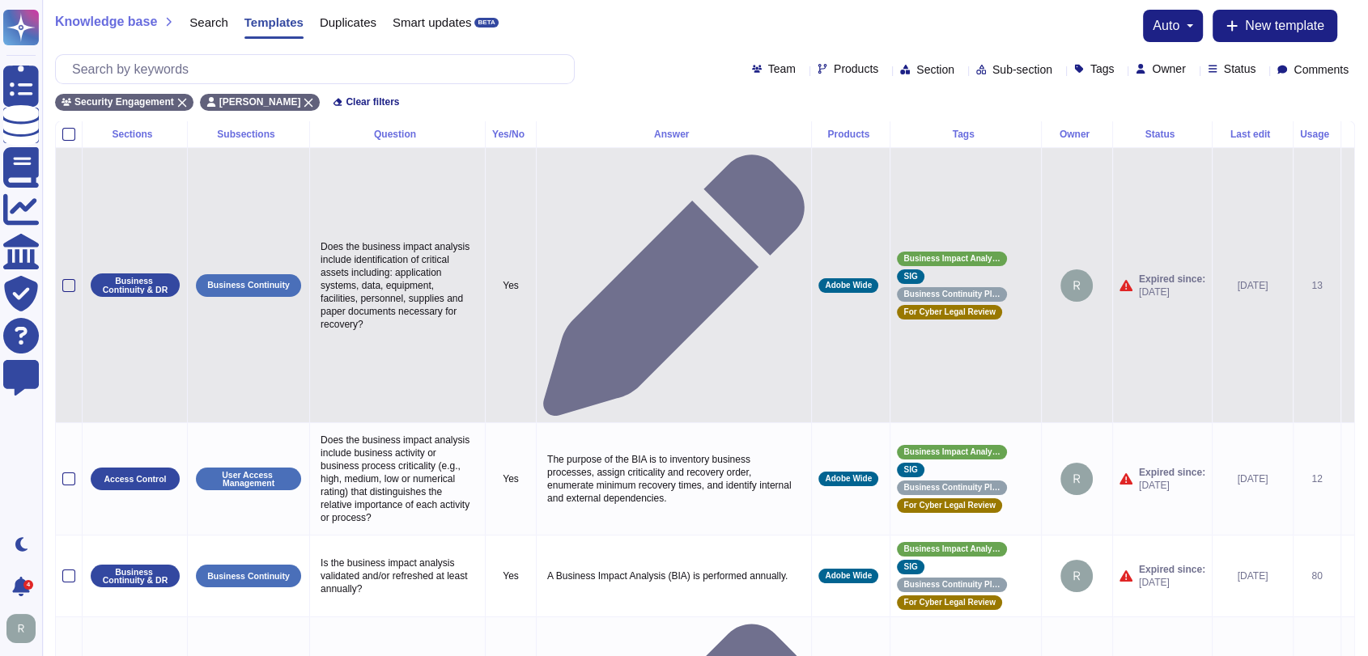
click at [1347, 286] on icon at bounding box center [1347, 286] width 0 height 0
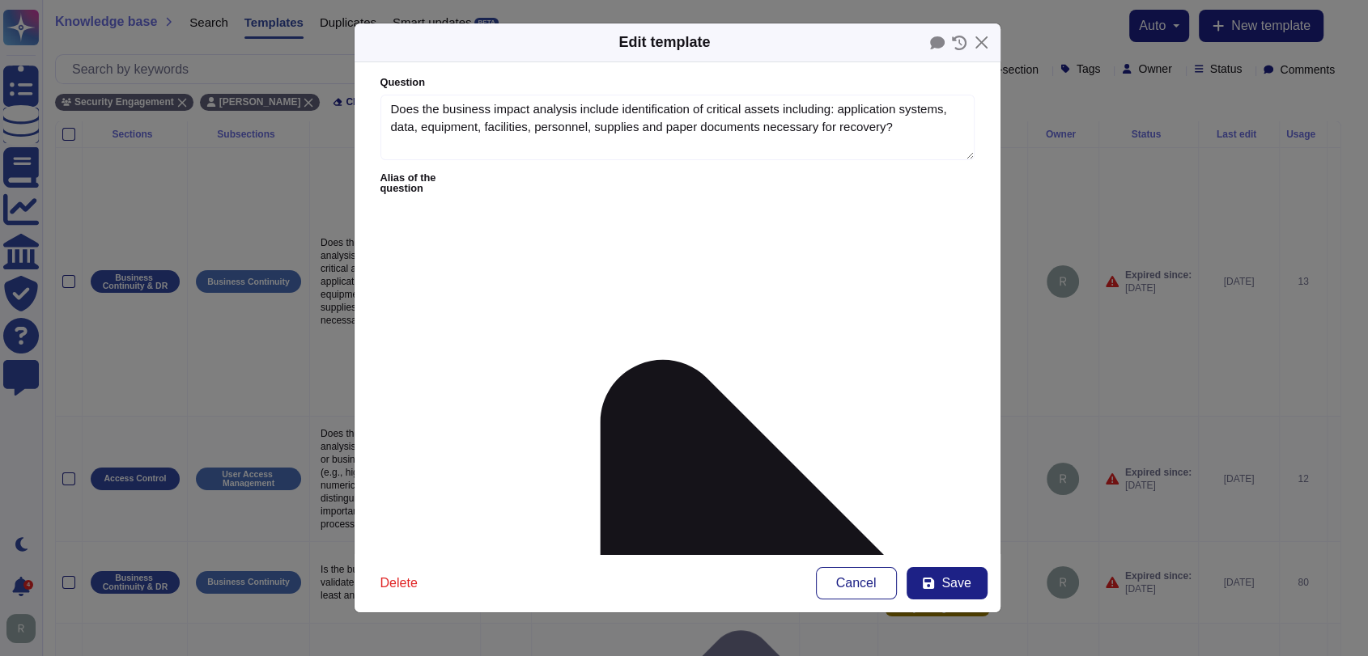
type textarea "Does the business impact analysis include identification of critical assets inc…"
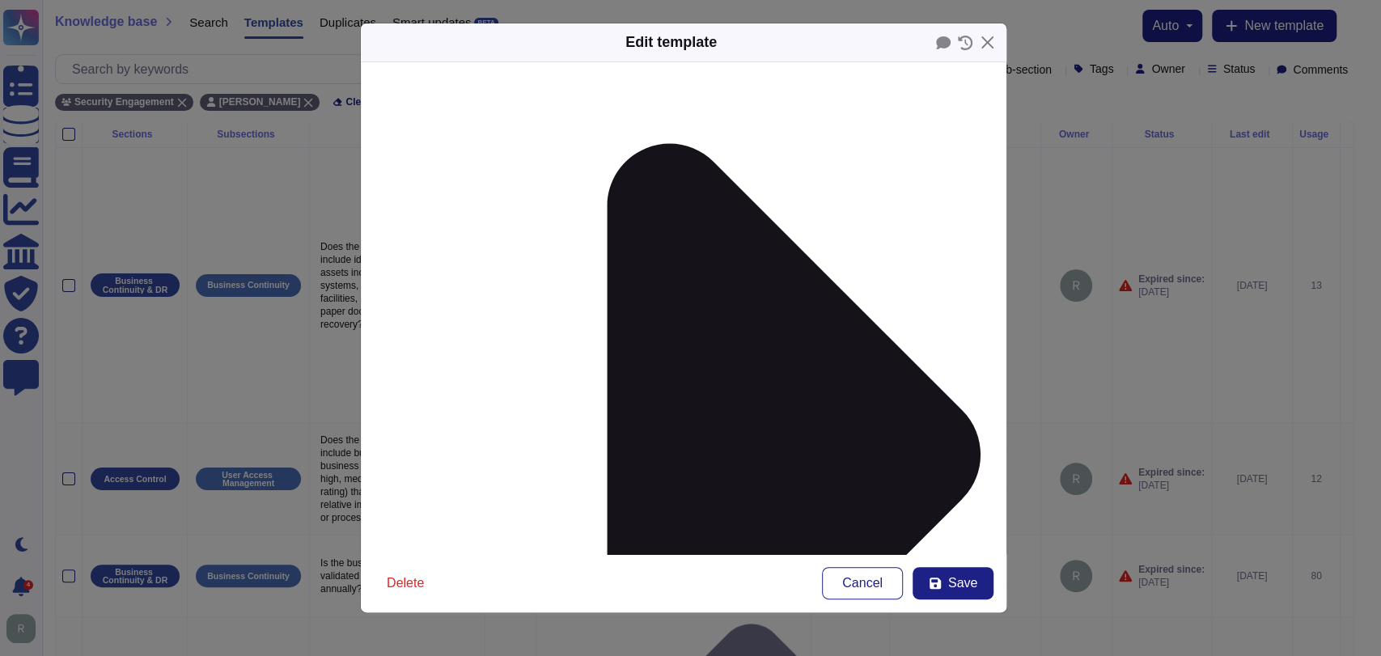
scroll to position [222, 0]
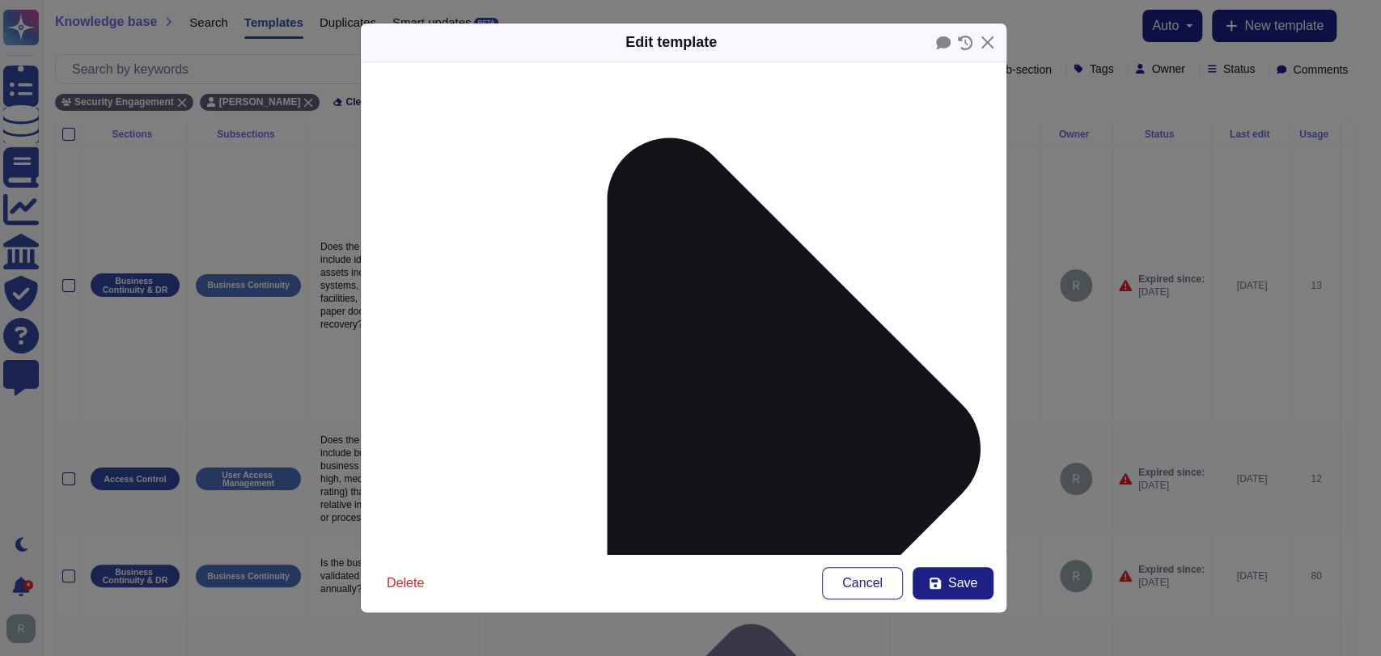
type input "[DATE]"
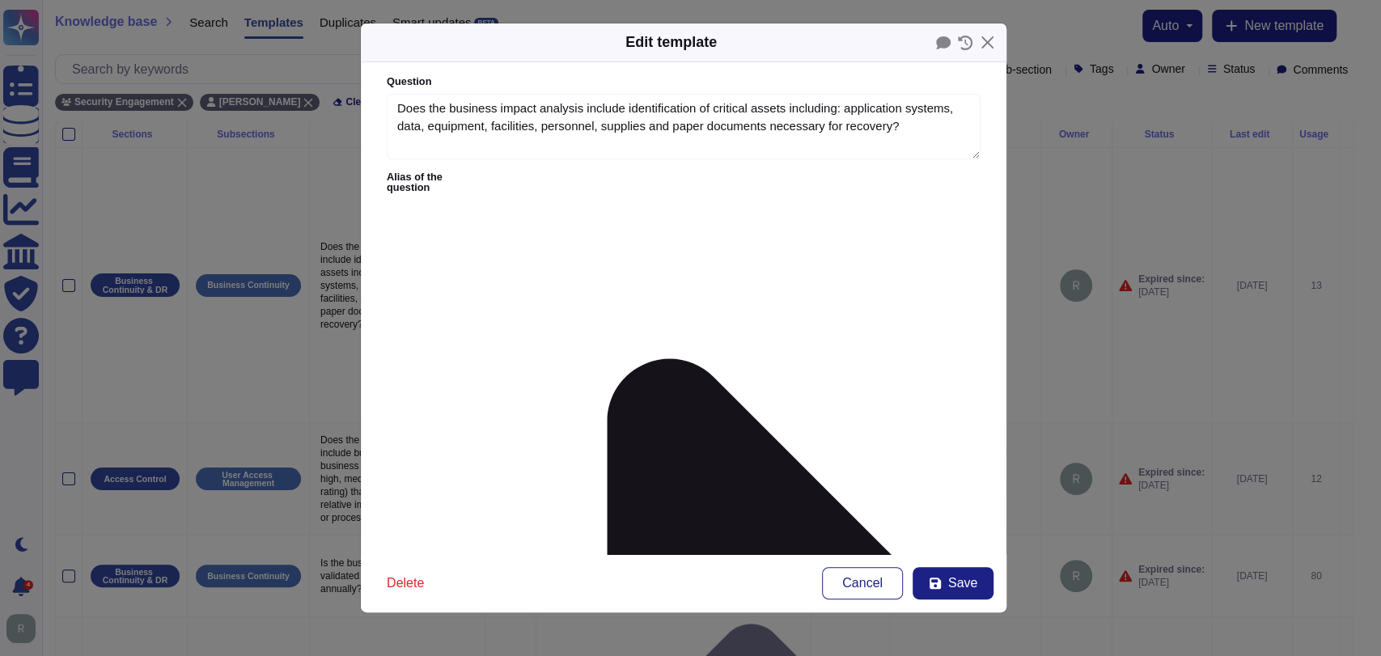
scroll to position [0, 0]
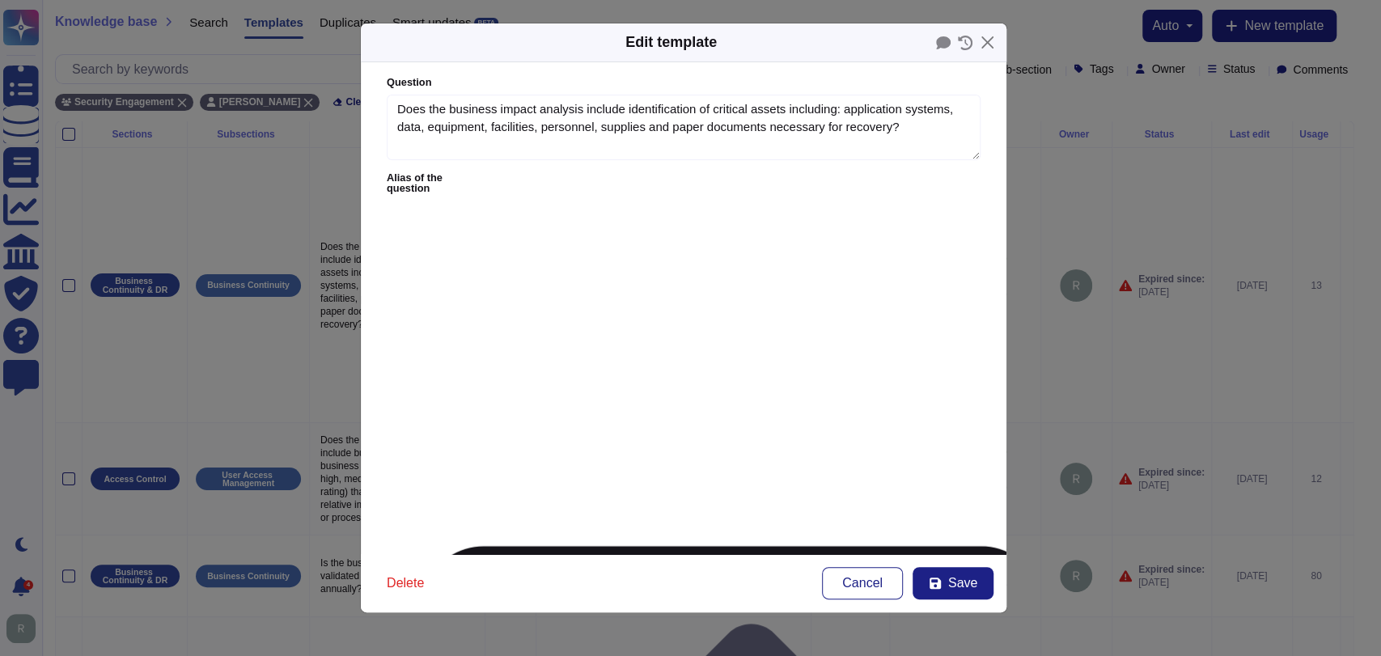
type textarea "Does the business impact analysis include identification of critical assets inc…"
click at [750, 414] on form "Question Does the business impact analysis include identification of critical a…" at bounding box center [684, 308] width 646 height 492
click at [850, 413] on form "Question Does the business impact analysis include identification of critical a…" at bounding box center [684, 308] width 646 height 492
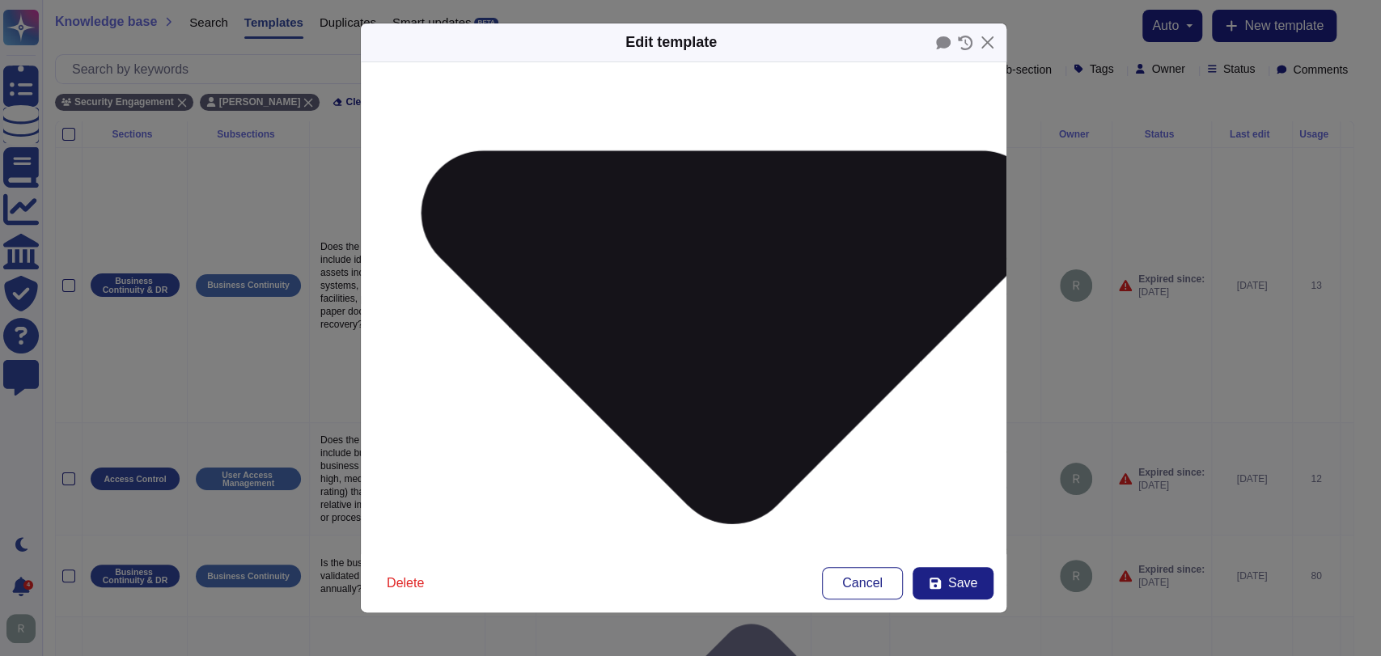
scroll to position [397, 0]
click at [935, 579] on icon at bounding box center [935, 583] width 13 height 13
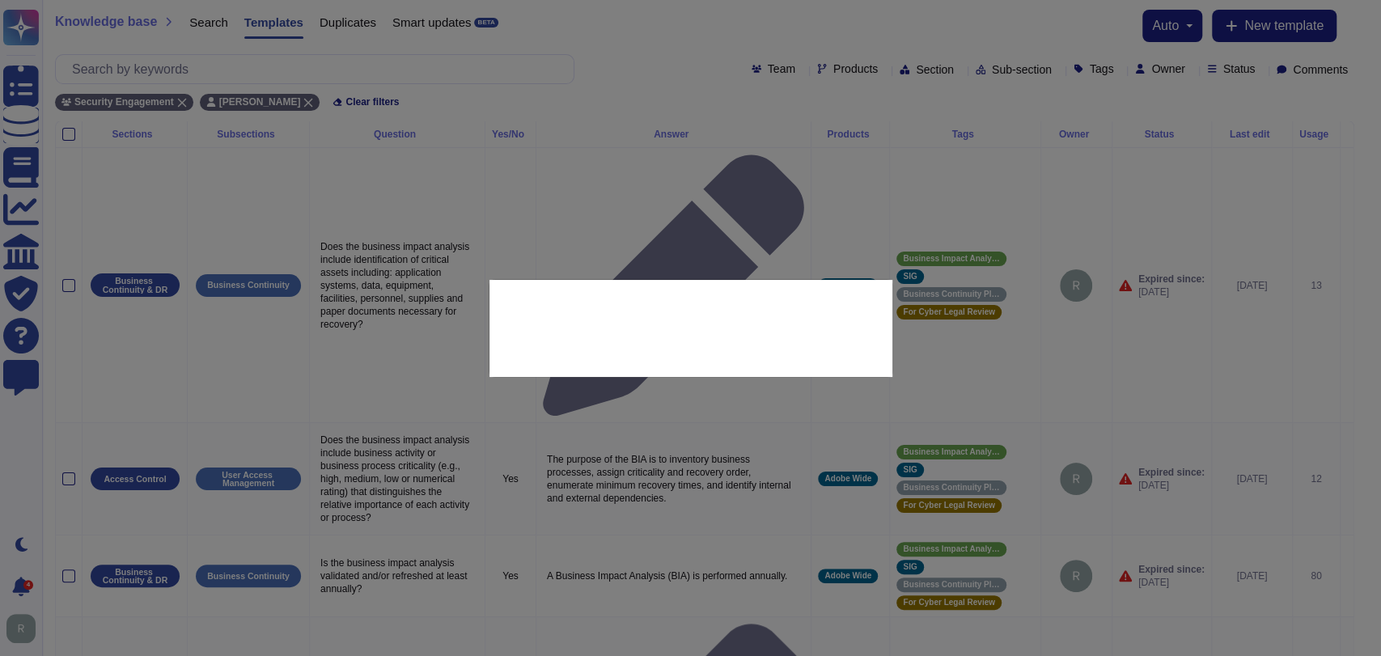
type input "[DATE]"
type textarea "Does the business impact analysis include identification of critical assets inc…"
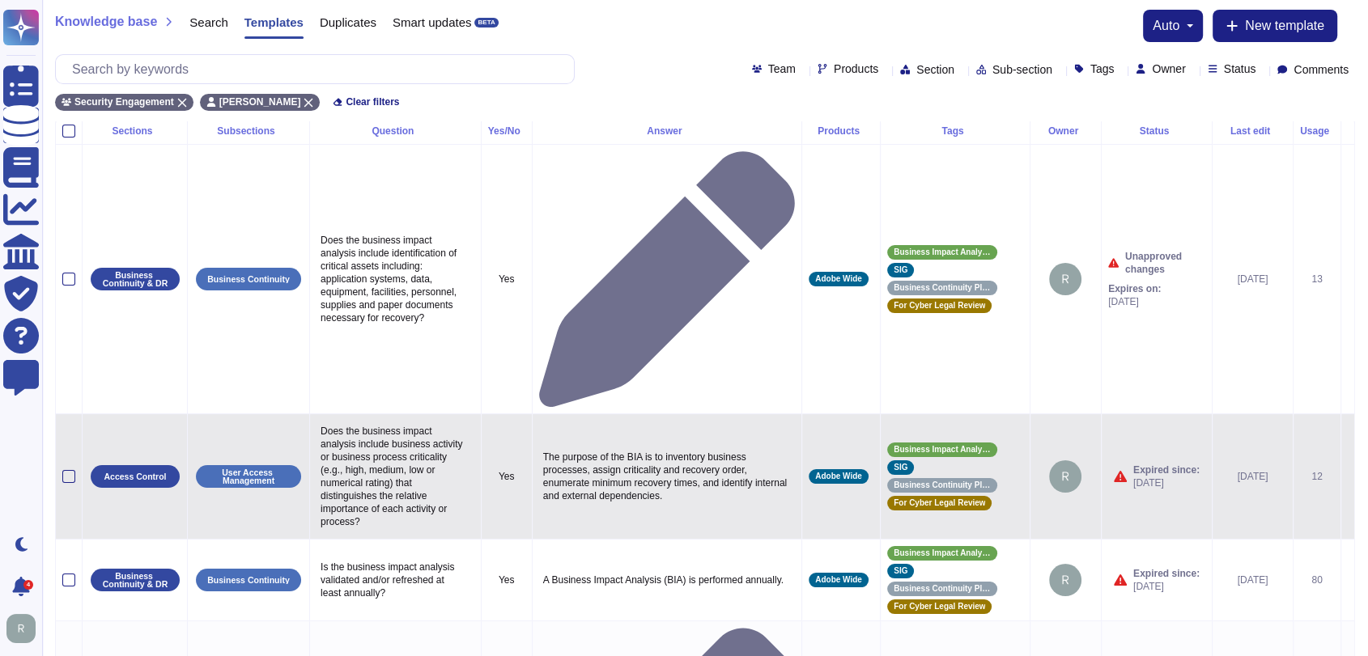
scroll to position [0, 0]
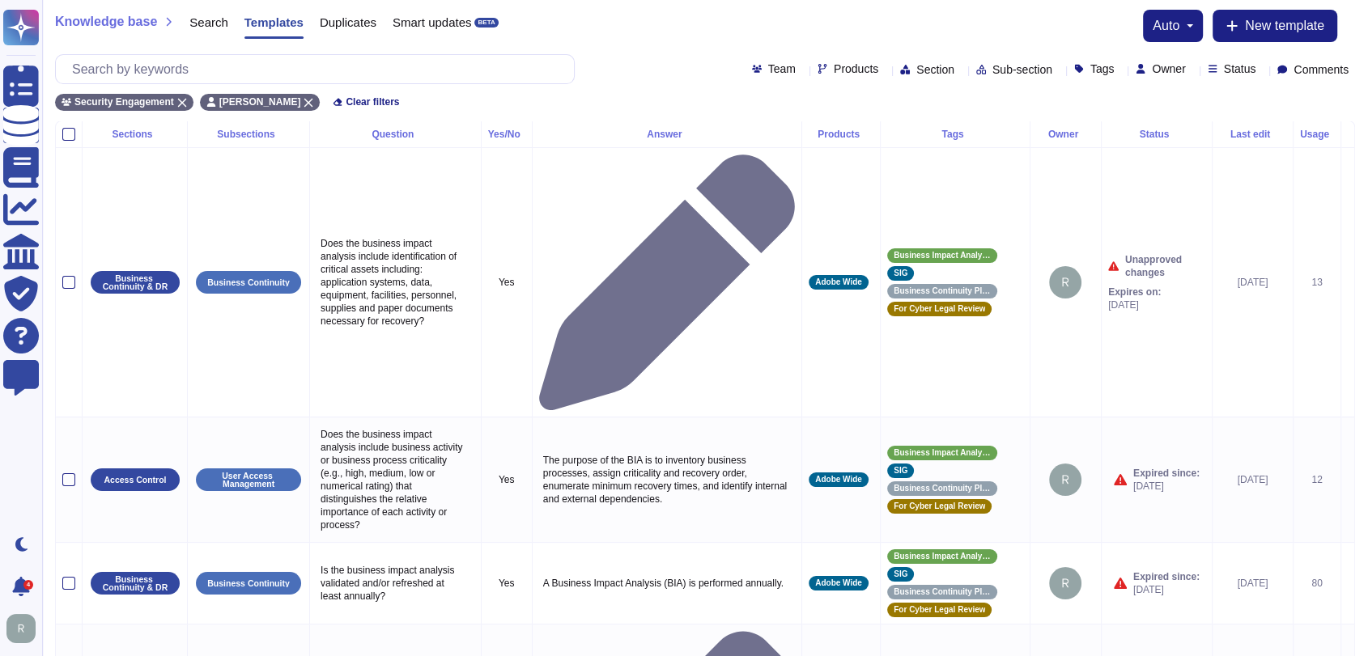
click at [915, 34] on div "Knowledge base Search Templates Duplicates Smart updates BETA auto New template" at bounding box center [705, 26] width 1300 height 32
